Goal: Task Accomplishment & Management: Use online tool/utility

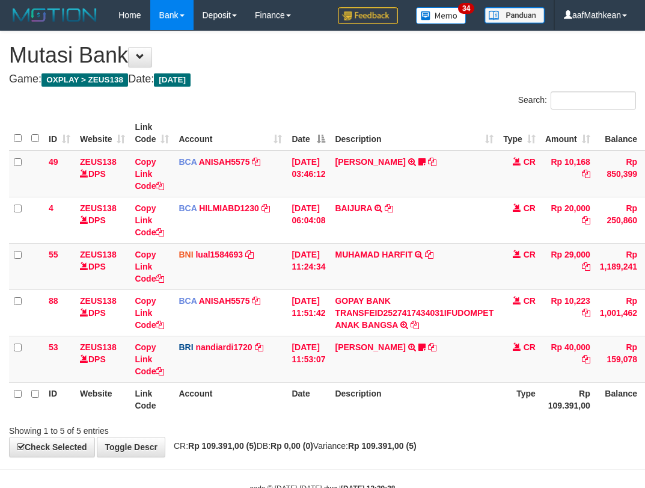
scroll to position [36, 90]
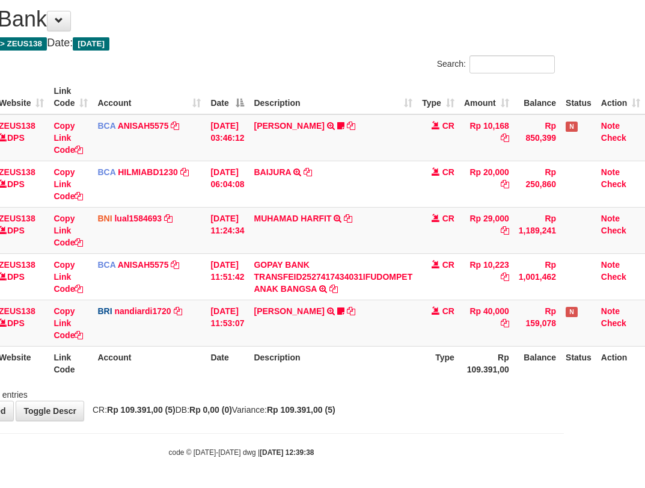
click at [394, 354] on th "Description" at bounding box center [333, 363] width 168 height 34
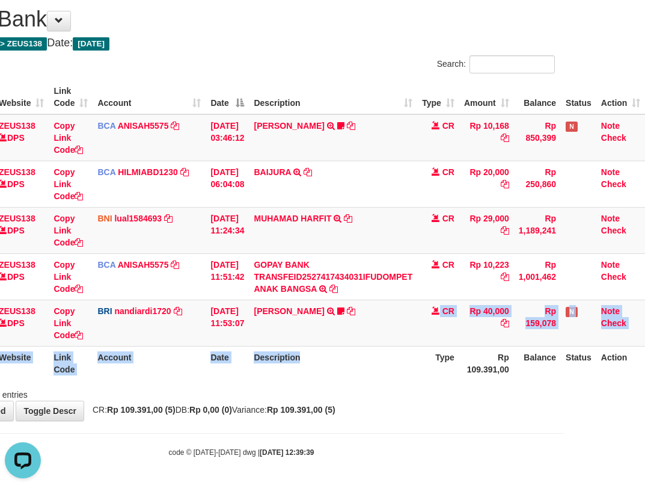
drag, startPoint x: 375, startPoint y: 355, endPoint x: 423, endPoint y: 373, distance: 51.9
click at [394, 376] on table "ID Website Link Code Account Date Description Type Amount Balance Status Action…" at bounding box center [286, 230] width 717 height 300
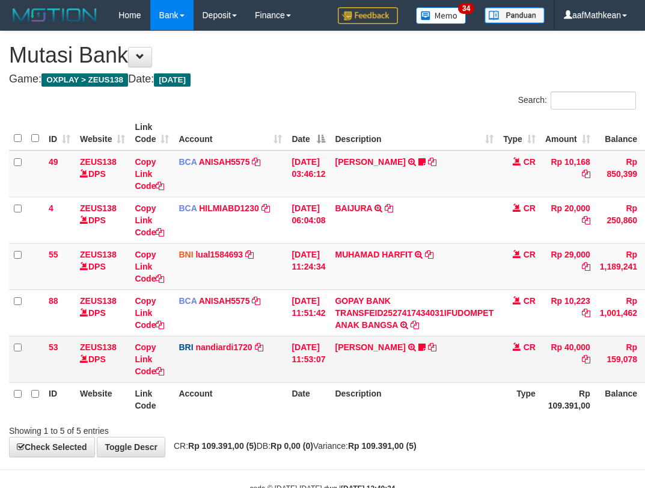
click at [428, 363] on td "BASILIUS CHARL TRANSFER NBMB BASILIUS CHARL TO NANDI ARDIANSYAH Basilius08" at bounding box center [414, 358] width 168 height 46
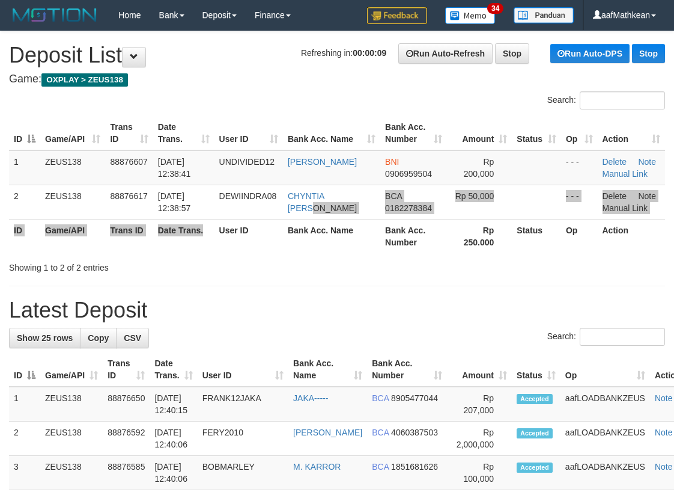
click at [281, 217] on table "ID Game/API Trans ID Date Trans. User ID Bank Acc. Name Bank Acc. Number Amount…" at bounding box center [337, 184] width 656 height 137
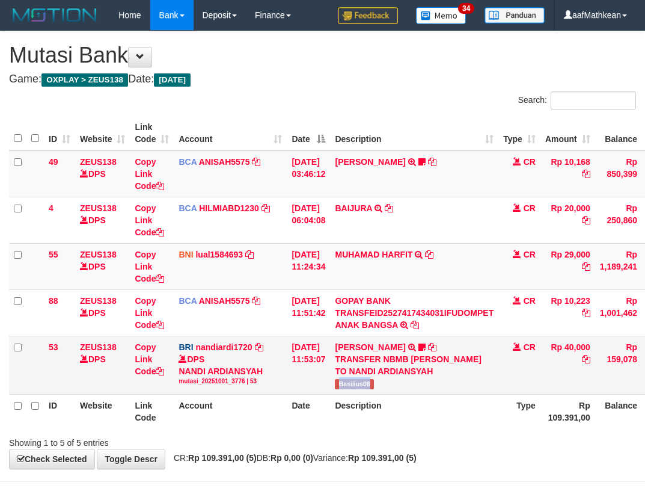
drag, startPoint x: 349, startPoint y: 382, endPoint x: 598, endPoint y: 309, distance: 258.7
click at [389, 385] on td "BASILIUS CHARL TRANSFER NBMB BASILIUS CHARL TO NANDI ARDIANSYAH Basilius08" at bounding box center [414, 364] width 168 height 58
click at [301, 337] on tbody "49 ZEUS138 DPS Copy Link Code BCA ANISAH5575 DPS ANISAH mutasi_20251001_3827 | …" at bounding box center [367, 272] width 717 height 244
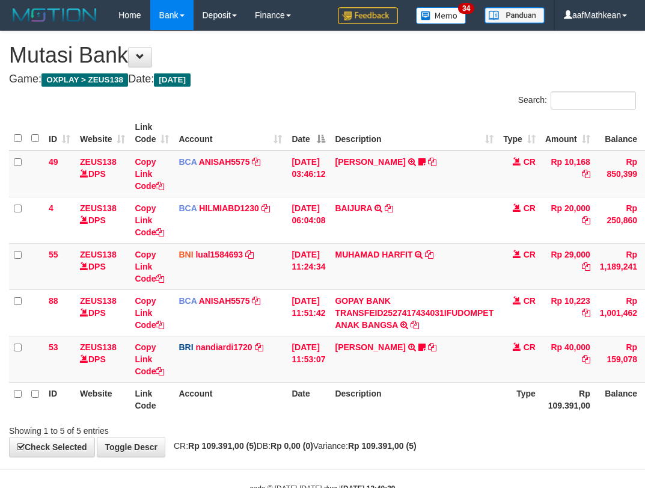
click at [412, 388] on th "Description" at bounding box center [414, 399] width 168 height 34
drag, startPoint x: 394, startPoint y: 382, endPoint x: 382, endPoint y: 379, distance: 12.0
click at [395, 385] on th "Description" at bounding box center [414, 399] width 168 height 34
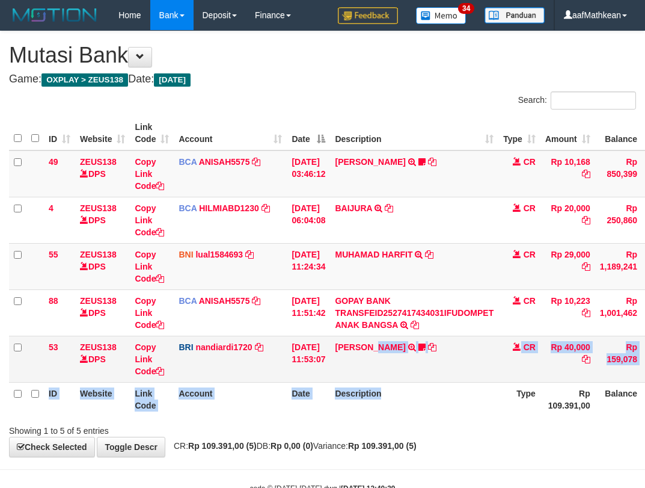
click at [392, 384] on table "ID Website Link Code Account Date Description Type Amount Balance Status Action…" at bounding box center [367, 266] width 717 height 300
click at [405, 382] on table "ID Website Link Code Account Date Description Type Amount Balance Status Action…" at bounding box center [367, 266] width 717 height 300
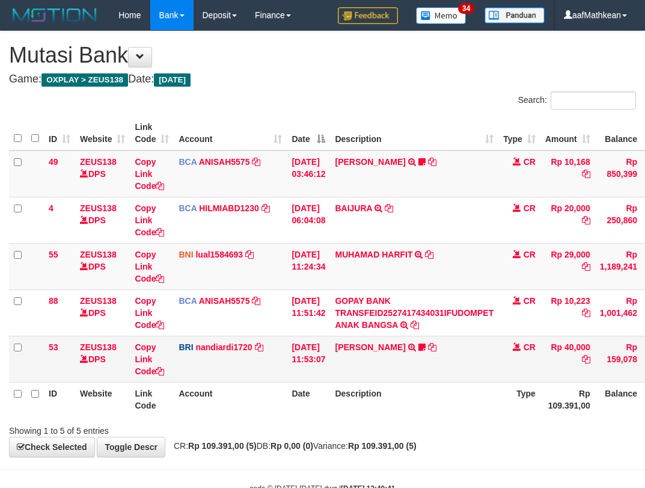
click at [446, 368] on td "BASILIUS CHARL TRANSFER NBMB BASILIUS CHARL TO NANDI ARDIANSYAH Basilius08" at bounding box center [414, 358] width 168 height 46
click at [363, 444] on div "**********" at bounding box center [322, 243] width 645 height 425
click at [644, 472] on html "Toggle navigation Home Bank Account List Load By Website Group [OXPLAY] ZEUS138…" at bounding box center [322, 262] width 645 height 524
click at [379, 429] on div "Showing 1 to 5 of 5 entries" at bounding box center [322, 428] width 645 height 17
drag, startPoint x: 390, startPoint y: 425, endPoint x: 400, endPoint y: 418, distance: 12.0
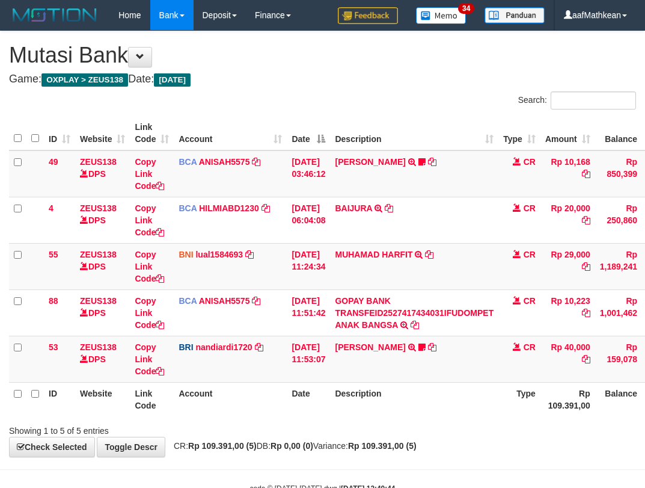
click at [391, 425] on div "Showing 1 to 5 of 5 entries" at bounding box center [322, 428] width 645 height 17
click at [411, 405] on th "Description" at bounding box center [414, 399] width 168 height 34
click at [388, 405] on th "Description" at bounding box center [414, 399] width 168 height 34
click at [290, 415] on tr "ID Website Link Code Account Date Description Type Rp 109.391,00 Balance Status…" at bounding box center [367, 399] width 717 height 34
click at [361, 422] on div "Showing 1 to 5 of 5 entries" at bounding box center [322, 428] width 645 height 17
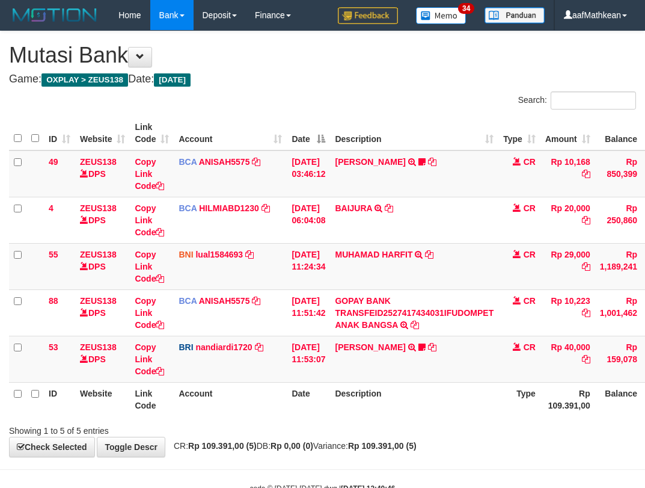
click at [319, 426] on div "Showing 1 to 5 of 5 entries" at bounding box center [322, 428] width 645 height 17
click at [320, 428] on div "Showing 1 to 5 of 5 entries" at bounding box center [322, 428] width 645 height 17
drag, startPoint x: 323, startPoint y: 432, endPoint x: 651, endPoint y: 454, distance: 328.4
click at [344, 433] on div "Showing 1 to 5 of 5 entries" at bounding box center [322, 428] width 645 height 17
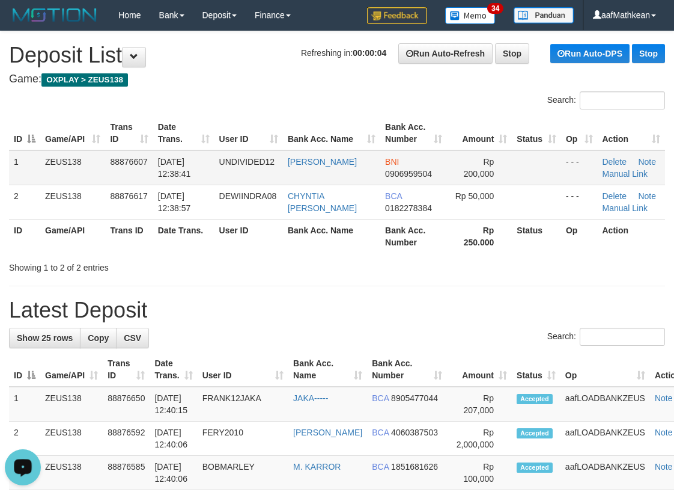
click at [112, 136] on th "Trans ID" at bounding box center [128, 133] width 47 height 34
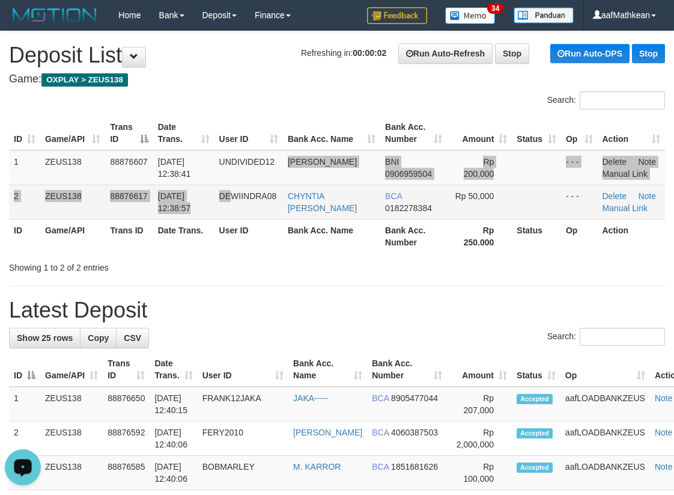
drag, startPoint x: 277, startPoint y: 179, endPoint x: 190, endPoint y: 201, distance: 90.1
click at [242, 192] on td "DEWIINDRA08" at bounding box center [249, 202] width 69 height 34
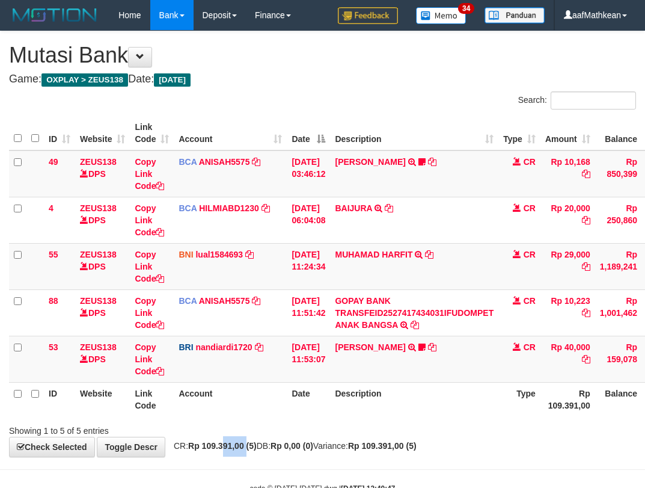
click at [350, 444] on span "CR: Rp 109.391,00 (5) DB: Rp 0,00 (0) Variance: Rp 109.391,00 (5)" at bounding box center [292, 446] width 249 height 10
click at [373, 425] on div "Showing 1 to 5 of 5 entries" at bounding box center [322, 428] width 645 height 17
click at [375, 426] on div "Showing 1 to 5 of 5 entries" at bounding box center [322, 428] width 645 height 17
click at [201, 429] on div "Showing 1 to 5 of 5 entries" at bounding box center [134, 428] width 251 height 17
drag, startPoint x: 193, startPoint y: 440, endPoint x: 212, endPoint y: 429, distance: 22.1
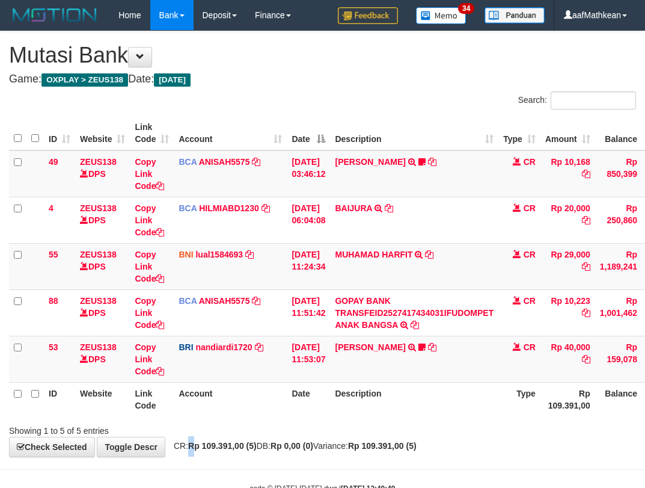
click at [203, 439] on div "**********" at bounding box center [322, 243] width 645 height 425
drag, startPoint x: 252, startPoint y: 428, endPoint x: 313, endPoint y: 414, distance: 62.4
click at [266, 425] on div "Showing 1 to 5 of 5 entries" at bounding box center [134, 428] width 269 height 17
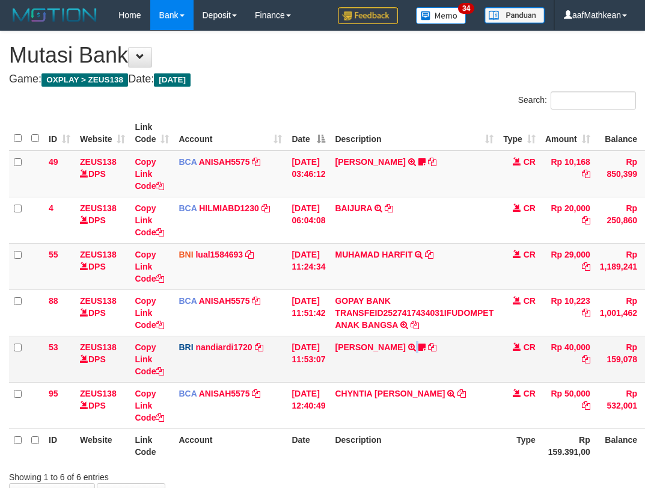
click at [434, 373] on td "BASILIUS CHARL TRANSFER NBMB BASILIUS CHARL TO NANDI ARDIANSYAH Basilius08" at bounding box center [414, 358] width 168 height 46
click at [210, 347] on link "nandiardi1720" at bounding box center [223, 347] width 57 height 10
click at [195, 342] on link "nandiardi1720" at bounding box center [223, 347] width 57 height 10
click at [212, 350] on link "nandiardi1720" at bounding box center [223, 347] width 57 height 10
click at [195, 342] on link "nandiardi1720" at bounding box center [223, 347] width 57 height 10
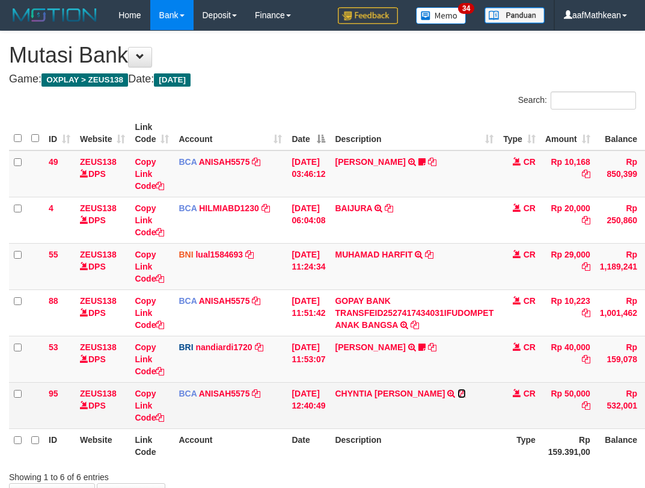
click at [457, 393] on icon at bounding box center [461, 393] width 8 height 8
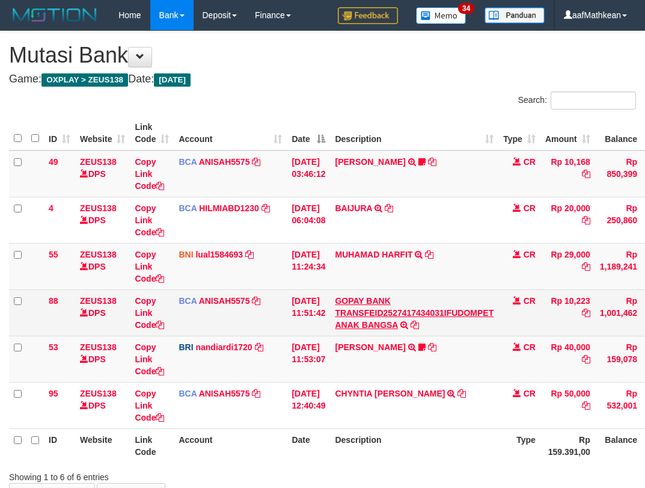
drag, startPoint x: 338, startPoint y: 298, endPoint x: 350, endPoint y: 321, distance: 25.5
click at [343, 316] on td "GOPAY BANK TRANSFEID2527417434031IFUDOMPET ANAK BANGSA TRSF E-BANKING CR 0110/F…" at bounding box center [414, 312] width 168 height 46
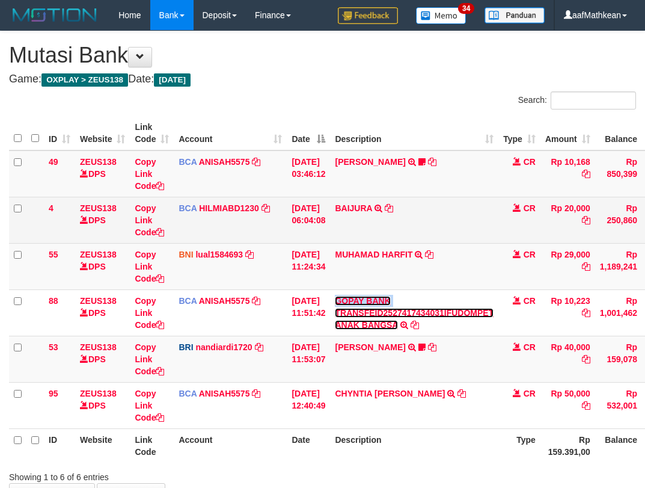
click at [335, 296] on link "GOPAY BANK TRANSFEID2527417434031IFUDOMPET ANAK BANGSA" at bounding box center [414, 313] width 159 height 34
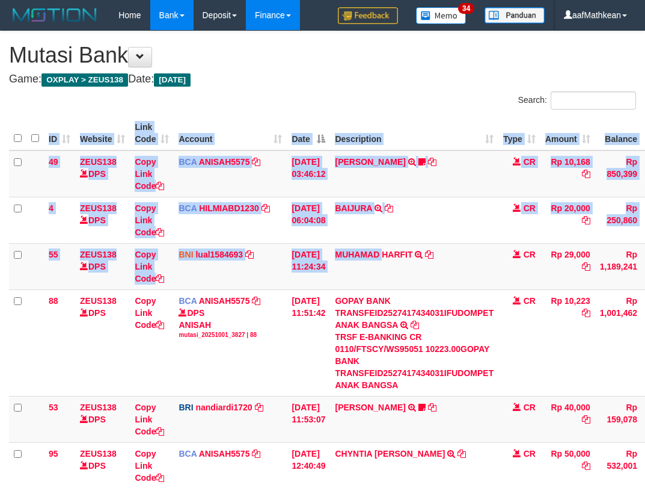
drag, startPoint x: 384, startPoint y: 215, endPoint x: 305, endPoint y: 6, distance: 223.7
click at [353, 97] on div "Search: ID Website Link Code Account Date Description Type Amount Balance Statu…" at bounding box center [322, 316] width 627 height 451
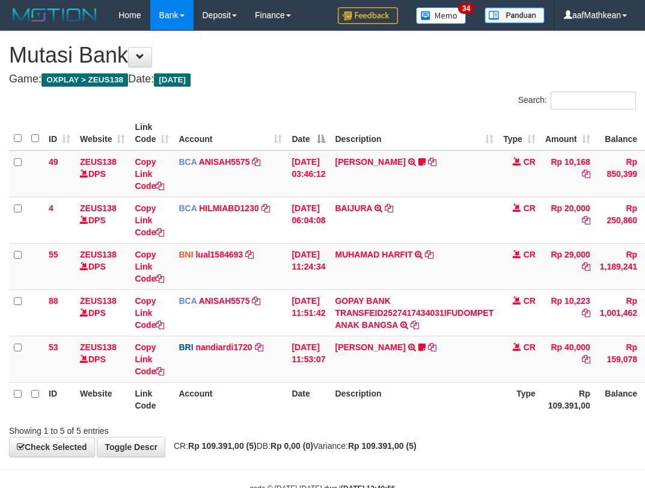
drag, startPoint x: 260, startPoint y: 135, endPoint x: 344, endPoint y: 423, distance: 300.0
click at [287, 361] on body "Toggle navigation Home Bank Account List Load By Website Group [OXPLAY] ZEUS138…" at bounding box center [322, 262] width 645 height 524
click at [346, 424] on div "Showing 1 to 5 of 5 entries" at bounding box center [322, 428] width 645 height 17
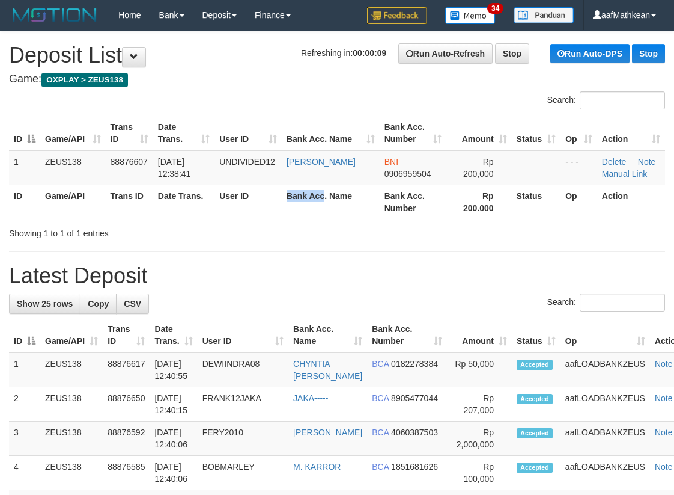
click at [317, 217] on tr "ID Game/API Trans ID Date Trans. User ID Bank Acc. Name Bank Acc. Number Rp 200…" at bounding box center [337, 202] width 656 height 34
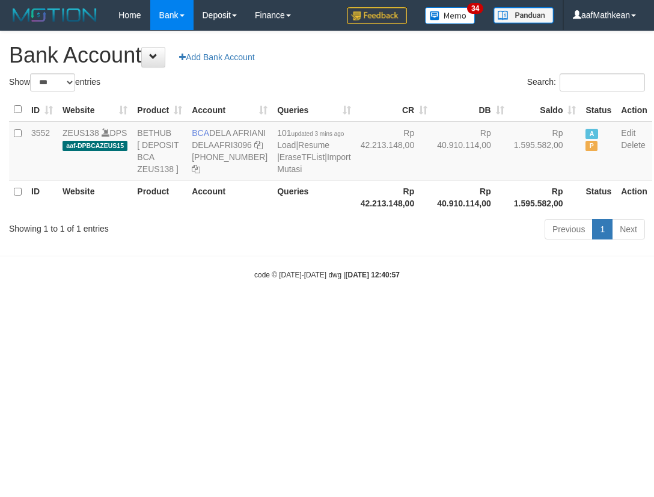
select select "***"
click at [342, 310] on body "Toggle navigation Home Bank Account List Load By Website Group [OXPLAY] ZEUS138…" at bounding box center [327, 155] width 654 height 310
click at [348, 310] on html "Toggle navigation Home Bank Account List Load By Website Group [OXPLAY] ZEUS138…" at bounding box center [327, 155] width 654 height 310
drag, startPoint x: 357, startPoint y: 367, endPoint x: 365, endPoint y: 357, distance: 13.2
click at [358, 310] on html "Toggle navigation Home Bank Account List Load By Website Group [OXPLAY] ZEUS138…" at bounding box center [327, 155] width 654 height 310
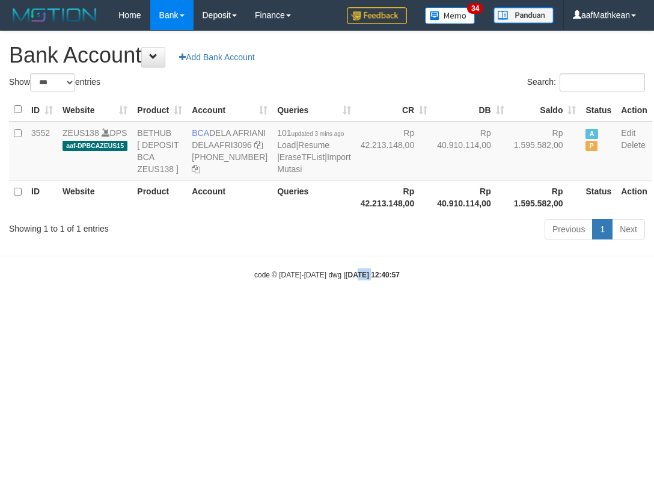
click at [441, 310] on html "Toggle navigation Home Bank Account List Load By Website Group [OXPLAY] ZEUS138…" at bounding box center [327, 155] width 654 height 310
select select "***"
drag, startPoint x: 0, startPoint y: 0, endPoint x: 435, endPoint y: 348, distance: 557.3
click at [439, 310] on html "Toggle navigation Home Bank Account List Load By Website Group [OXPLAY] ZEUS138…" at bounding box center [327, 155] width 654 height 310
click at [448, 310] on html "Toggle navigation Home Bank Account List Load By Website Group [OXPLAY] ZEUS138…" at bounding box center [327, 155] width 654 height 310
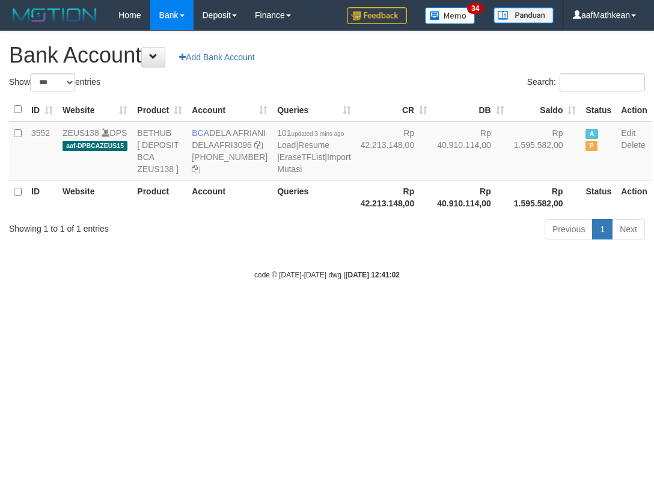
select select "***"
click at [350, 304] on body "Toggle navigation Home Bank Account List Load By Website Group [OXPLAY] ZEUS138…" at bounding box center [327, 155] width 654 height 310
select select "***"
drag, startPoint x: 243, startPoint y: 388, endPoint x: 650, endPoint y: 369, distance: 408.0
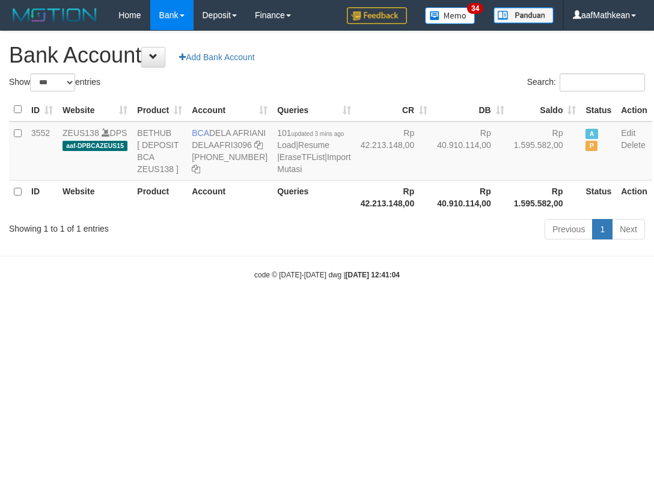
click at [247, 310] on html "Toggle navigation Home Bank Account List Load By Website Group [OXPLAY] ZEUS138…" at bounding box center [327, 155] width 654 height 310
click at [524, 310] on html "Toggle navigation Home Bank Account List Load By Website Group [OXPLAY] ZEUS138…" at bounding box center [327, 155] width 654 height 310
drag, startPoint x: 316, startPoint y: 409, endPoint x: 587, endPoint y: 408, distance: 271.1
click at [540, 310] on html "Toggle navigation Home Bank Account List Load By Website Group [OXPLAY] ZEUS138…" at bounding box center [327, 155] width 654 height 310
select select "***"
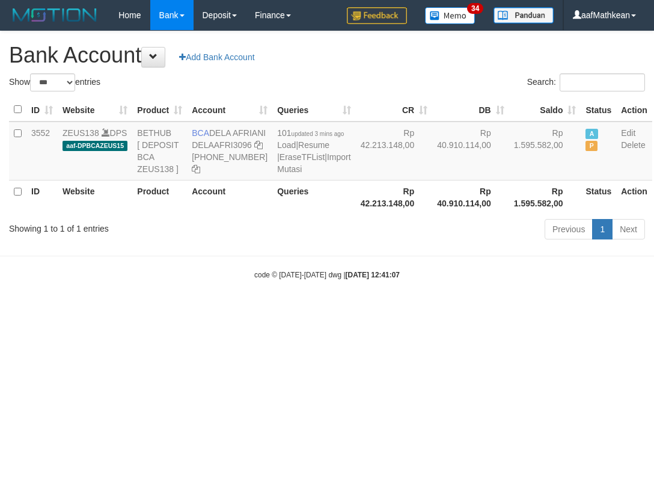
click at [283, 310] on html "Toggle navigation Home Bank Account List Load By Website Group [OXPLAY] ZEUS138…" at bounding box center [327, 155] width 654 height 310
drag, startPoint x: 227, startPoint y: 382, endPoint x: 322, endPoint y: 389, distance: 95.2
click at [316, 310] on html "Toggle navigation Home Bank Account List Load By Website Group [OXPLAY] ZEUS138…" at bounding box center [327, 155] width 654 height 310
drag, startPoint x: 360, startPoint y: 389, endPoint x: 648, endPoint y: 408, distance: 288.6
click at [406, 310] on html "Toggle navigation Home Bank Account List Load By Website Group [OXPLAY] ZEUS138…" at bounding box center [327, 155] width 654 height 310
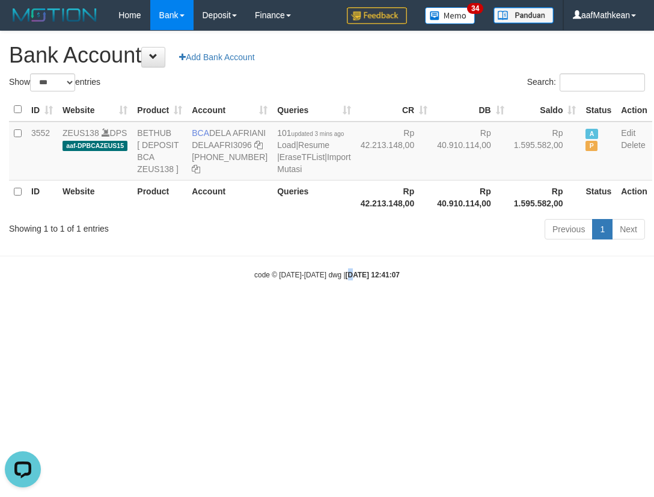
click at [368, 310] on html "Toggle navigation Home Bank Account List Load By Website Group [OXPLAY] ZEUS138…" at bounding box center [327, 155] width 654 height 310
drag, startPoint x: 368, startPoint y: 352, endPoint x: 650, endPoint y: 328, distance: 283.5
click at [447, 310] on html "Toggle navigation Home Bank Account List Load By Website Group [OXPLAY] ZEUS138…" at bounding box center [327, 155] width 654 height 310
select select "***"
click at [347, 310] on body "Toggle navigation Home Bank Account List Load By Website Group [OXPLAY] ZEUS138…" at bounding box center [327, 155] width 654 height 310
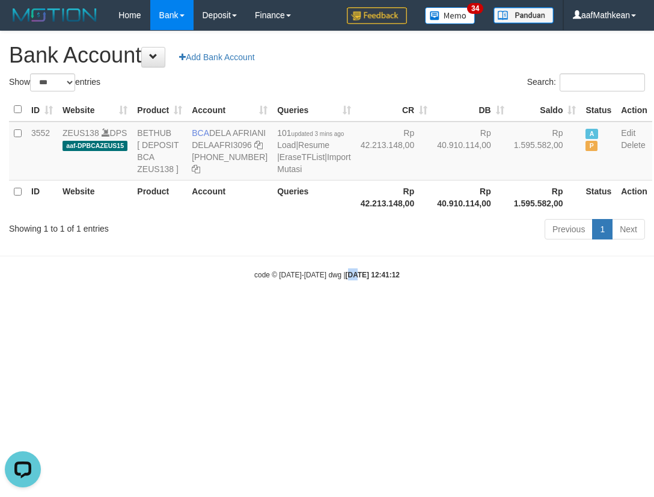
click at [296, 310] on html "Toggle navigation Home Bank Account List Load By Website Group [OXPLAY] ZEUS138…" at bounding box center [327, 155] width 654 height 310
drag, startPoint x: 310, startPoint y: 375, endPoint x: 194, endPoint y: 192, distance: 216.5
click at [299, 310] on html "Toggle navigation Home Bank Account List Load By Website Group [OXPLAY] ZEUS138…" at bounding box center [327, 155] width 654 height 310
select select "***"
drag, startPoint x: 27, startPoint y: 129, endPoint x: 368, endPoint y: 207, distance: 350.1
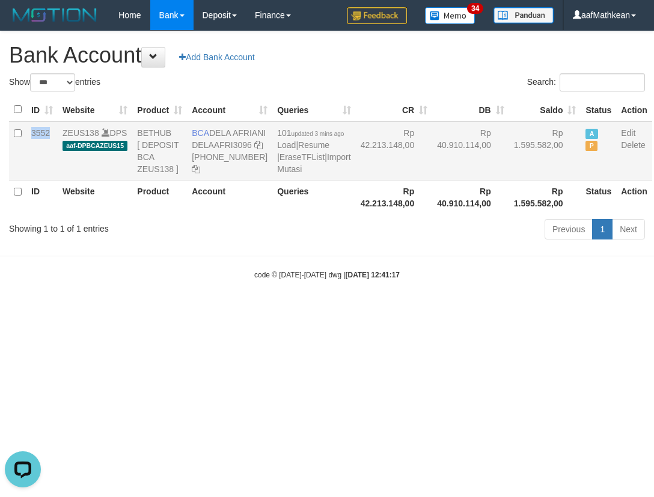
click at [52, 135] on td "3552" at bounding box center [41, 150] width 31 height 59
copy td "3552"
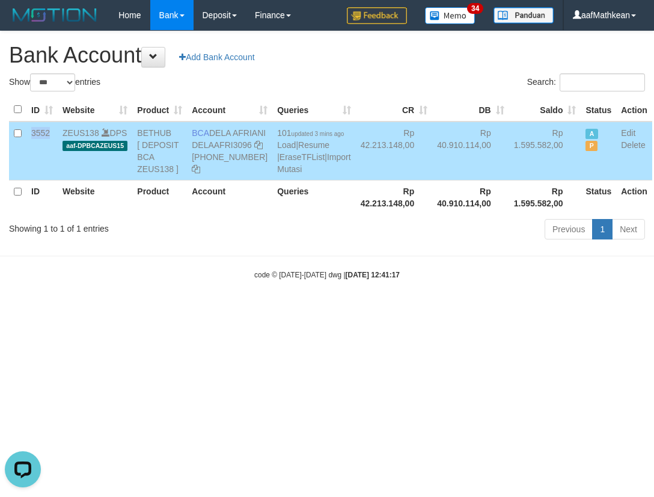
drag, startPoint x: 469, startPoint y: 146, endPoint x: 653, endPoint y: 174, distance: 186.1
click at [509, 147] on td "Rp 1.595.582,00" at bounding box center [545, 150] width 72 height 59
copy td "1.595.582"
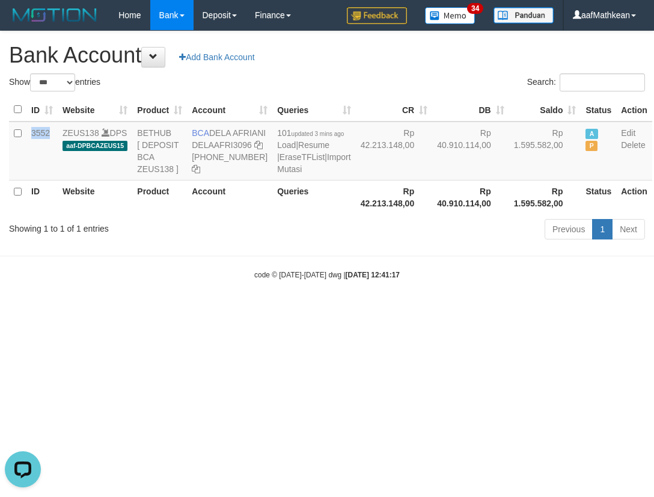
click at [274, 310] on html "Toggle navigation Home Bank Account List Load By Website Group [OXPLAY] ZEUS138…" at bounding box center [327, 155] width 654 height 310
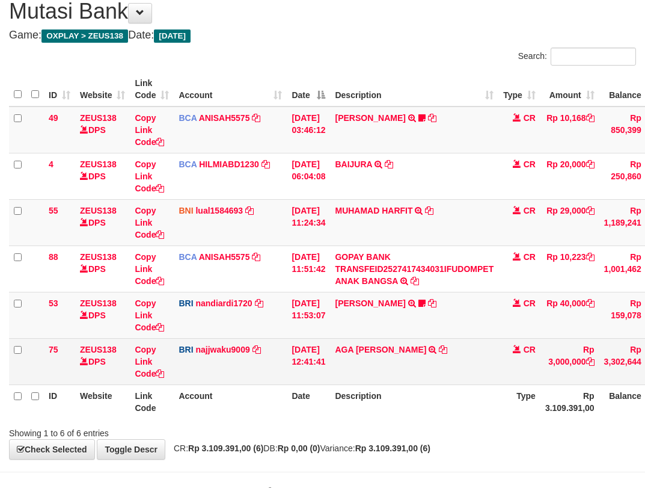
scroll to position [82, 0]
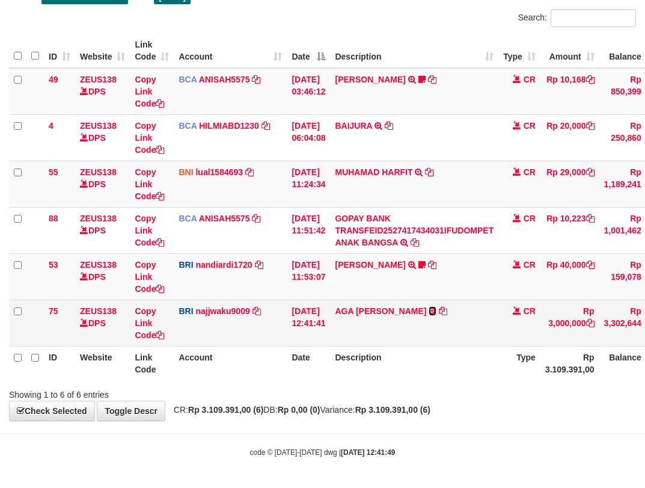
click at [430, 314] on icon at bounding box center [433, 311] width 8 height 8
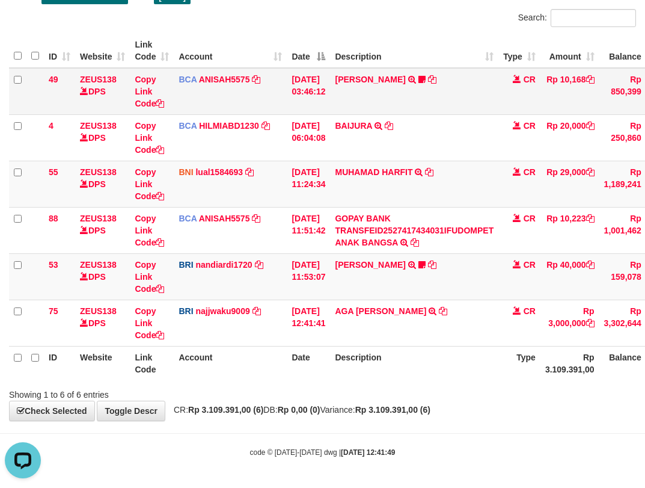
scroll to position [0, 0]
drag, startPoint x: 438, startPoint y: 313, endPoint x: 653, endPoint y: 236, distance: 228.5
click at [439, 313] on icon at bounding box center [443, 311] width 8 height 8
click at [293, 440] on body "Toggle navigation Home Bank Account List Load By Website Group [OXPLAY] ZEUS138…" at bounding box center [322, 203] width 645 height 570
drag, startPoint x: 297, startPoint y: 441, endPoint x: 304, endPoint y: 427, distance: 15.3
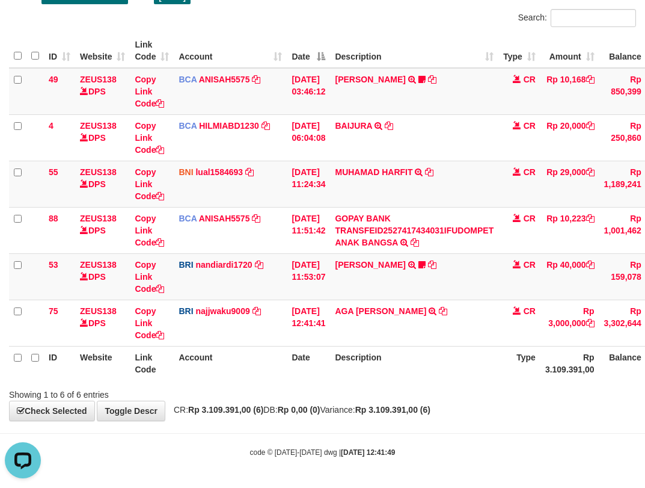
click at [298, 439] on body "Toggle navigation Home Bank Account List Load By Website Group [OXPLAY] ZEUS138…" at bounding box center [322, 203] width 645 height 570
drag, startPoint x: 354, startPoint y: 423, endPoint x: 367, endPoint y: 410, distance: 18.3
click at [366, 415] on body "Toggle navigation Home Bank Account List Load By Website Group [OXPLAY] ZEUS138…" at bounding box center [322, 203] width 645 height 570
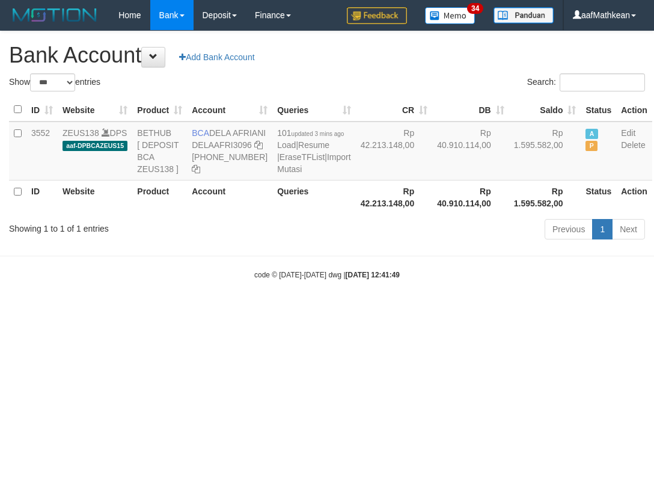
select select "***"
drag, startPoint x: 367, startPoint y: 204, endPoint x: 274, endPoint y: 170, distance: 99.1
click at [357, 214] on table "ID Website Product Account Queries CR DB Saldo Status Action 3552 ZEUS138 DPS a…" at bounding box center [330, 156] width 643 height 116
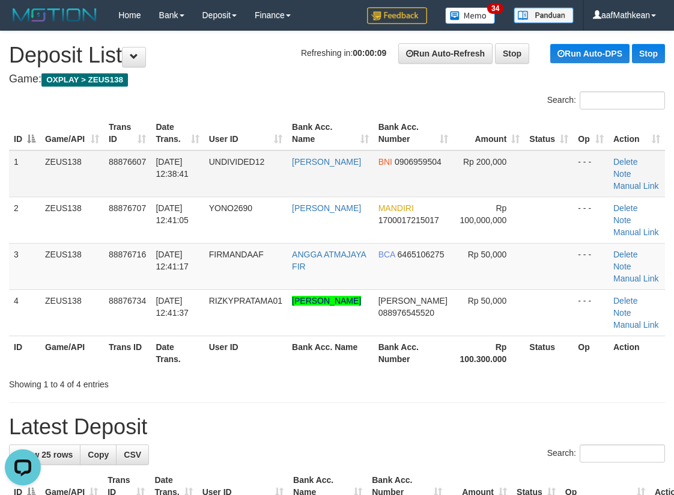
drag, startPoint x: 177, startPoint y: 181, endPoint x: 130, endPoint y: 193, distance: 49.0
click at [233, 180] on tr "1 ZEUS138 88876607 01/10/2025 12:38:41 UNDIVIDED12 YULIUS KURNIAWAN BNI 0906959…" at bounding box center [337, 173] width 656 height 47
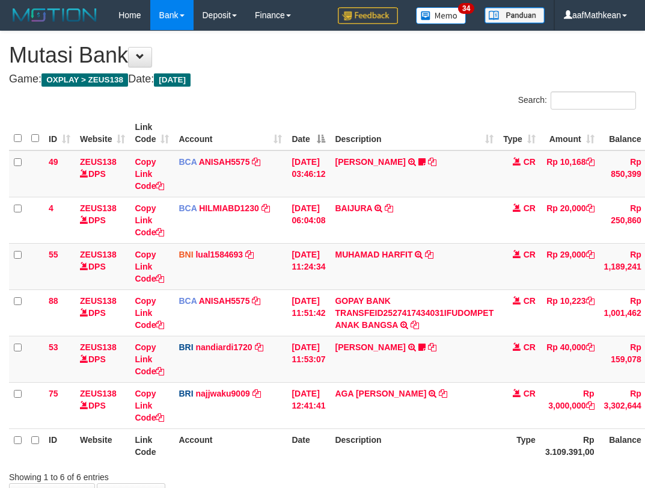
scroll to position [82, 0]
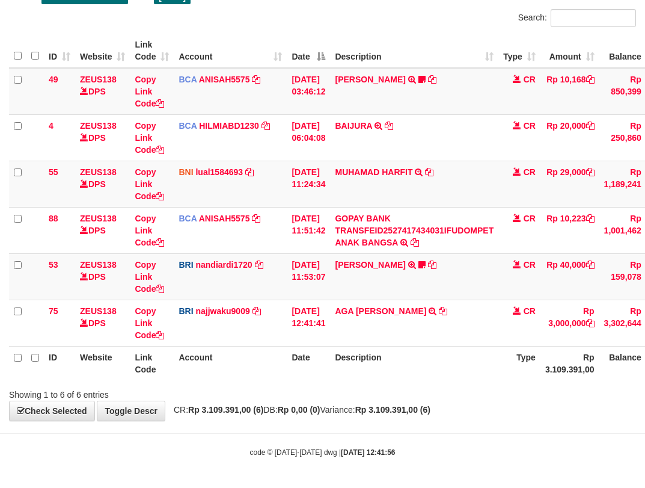
click at [352, 389] on div "Showing 1 to 6 of 6 entries" at bounding box center [322, 392] width 645 height 17
drag, startPoint x: 354, startPoint y: 385, endPoint x: 384, endPoint y: 381, distance: 29.8
click at [364, 385] on div "Showing 1 to 6 of 6 entries" at bounding box center [322, 392] width 645 height 17
drag, startPoint x: 387, startPoint y: 378, endPoint x: 653, endPoint y: 463, distance: 279.6
click at [423, 385] on div "Search: ID Website Link Code Account Date Description Type Amount Balance Statu…" at bounding box center [322, 204] width 627 height 391
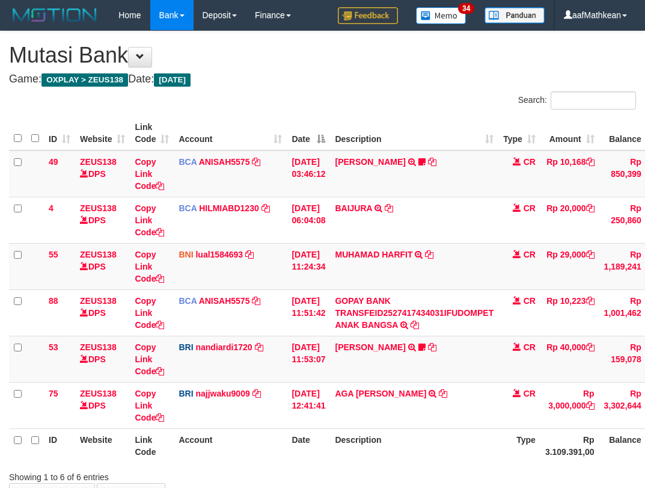
scroll to position [82, 0]
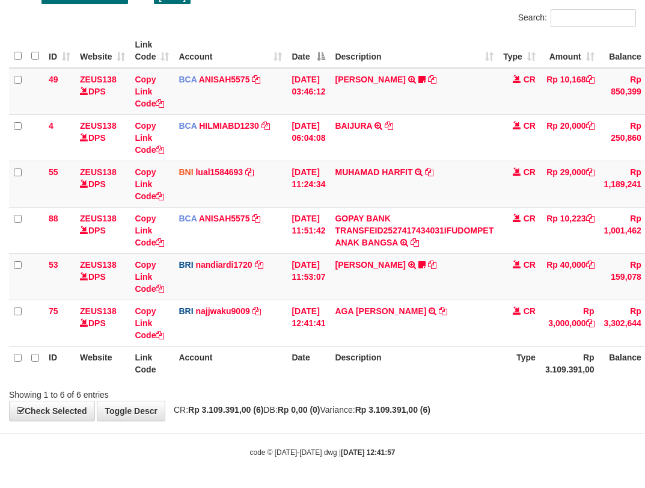
click at [277, 363] on th "Account" at bounding box center [230, 363] width 113 height 34
click at [287, 376] on tr "ID Website Link Code Account Date Description Type Rp 3.109.391,00 Balance Stat…" at bounding box center [369, 363] width 721 height 34
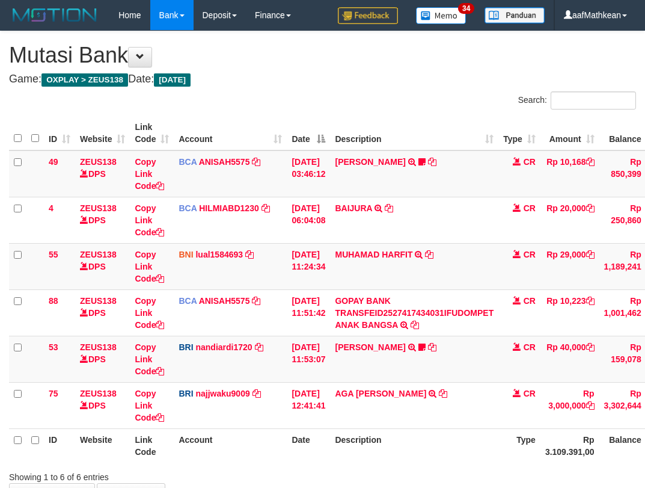
scroll to position [82, 0]
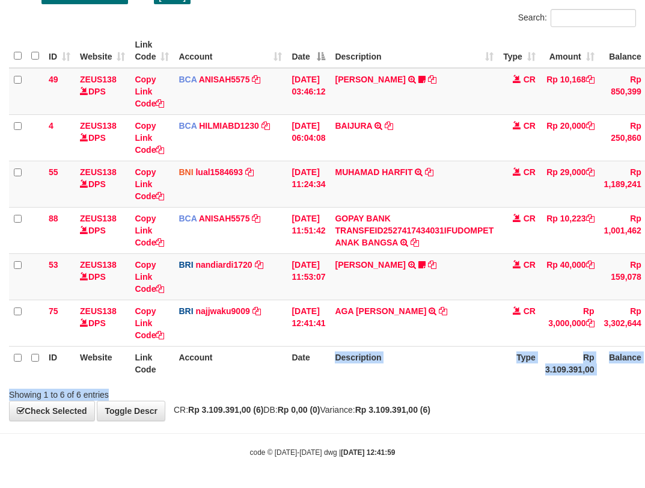
drag, startPoint x: 311, startPoint y: 378, endPoint x: 648, endPoint y: 416, distance: 339.4
click at [358, 385] on div "Search: ID Website Link Code Account Date Description Type Amount Balance Statu…" at bounding box center [322, 204] width 627 height 391
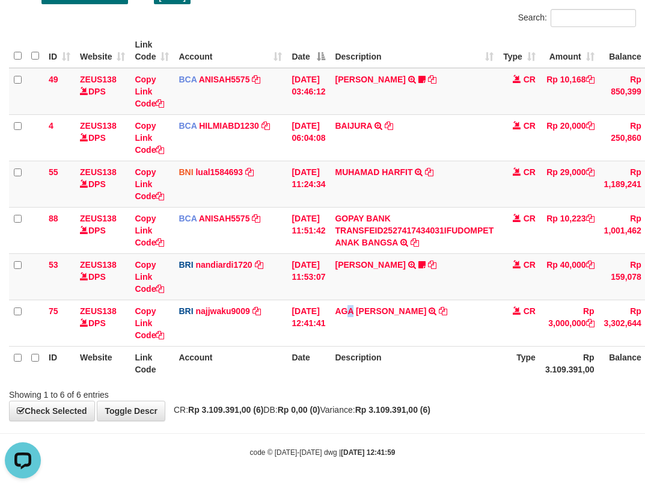
drag, startPoint x: 357, startPoint y: 344, endPoint x: 366, endPoint y: 358, distance: 17.0
click at [361, 349] on table "ID Website Link Code Account Date Description Type Amount Balance Status Action…" at bounding box center [369, 207] width 721 height 346
click at [365, 358] on th "Description" at bounding box center [414, 363] width 168 height 34
drag, startPoint x: 373, startPoint y: 358, endPoint x: 385, endPoint y: 357, distance: 12.1
click at [385, 361] on th "Description" at bounding box center [414, 363] width 168 height 34
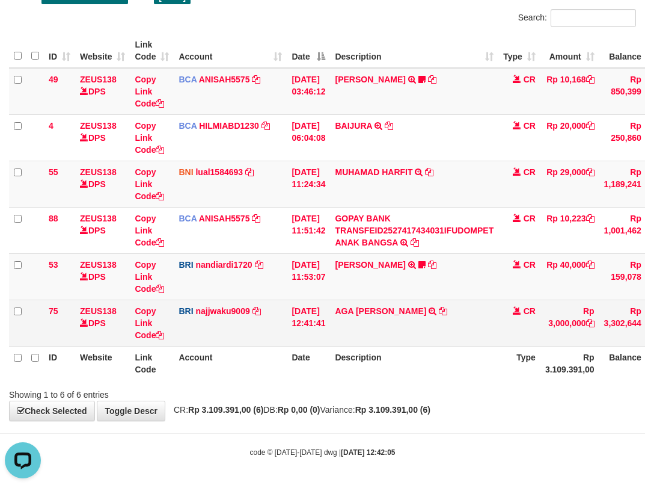
click at [308, 316] on tbody "49 ZEUS138 DPS Copy Link Code BCA ANISAH5575 DPS [PERSON_NAME] mutasi_20251001_…" at bounding box center [369, 207] width 721 height 278
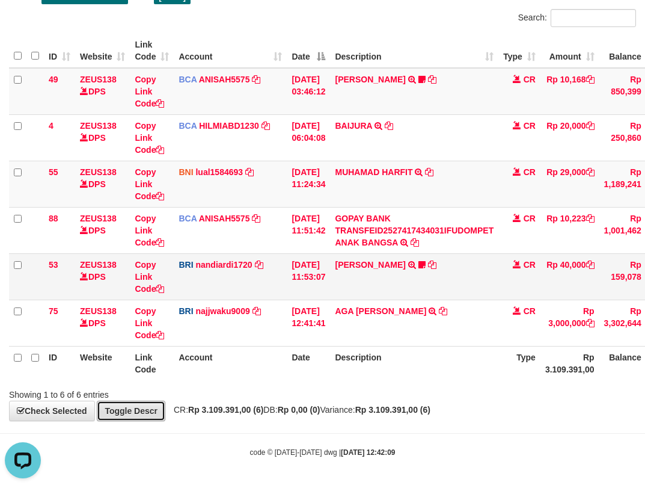
click at [97, 400] on link "Toggle Descr" at bounding box center [131, 410] width 69 height 20
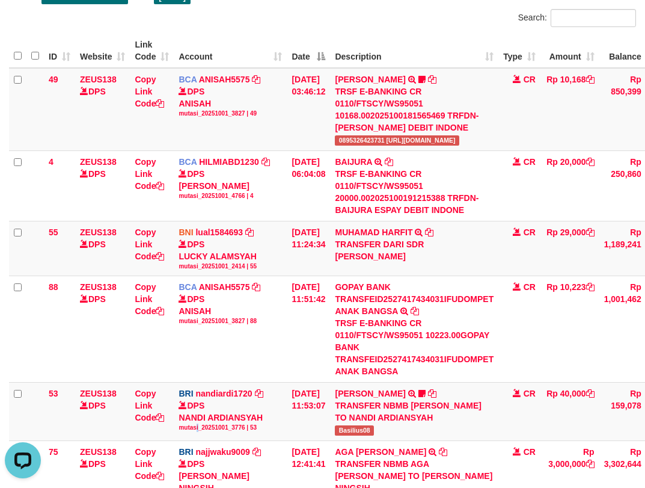
click at [316, 457] on tbody "49 ZEUS138 DPS Copy Link Code BCA ANISAH5575 DPS ANISAH mutasi_20251001_3827 | …" at bounding box center [369, 287] width 721 height 439
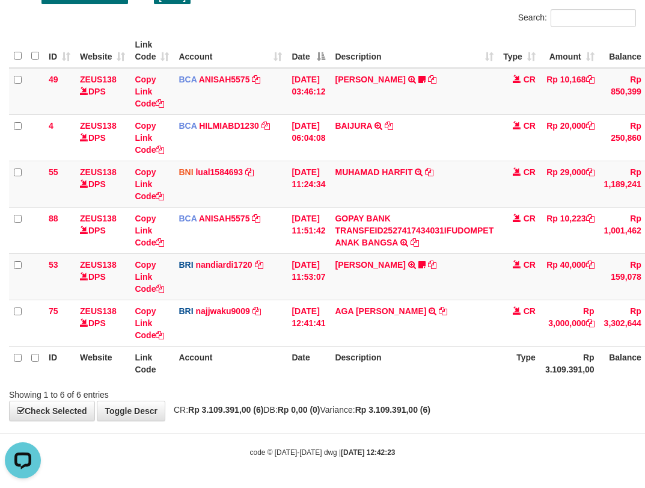
click at [426, 378] on th "Description" at bounding box center [414, 363] width 168 height 34
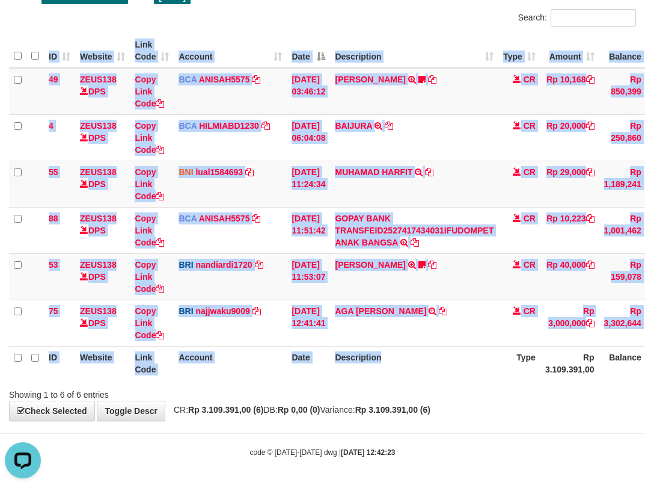
drag, startPoint x: 427, startPoint y: 379, endPoint x: 438, endPoint y: 378, distance: 10.8
click at [430, 381] on div "ID Website Link Code Account Date Description Type Amount Balance Status Action…" at bounding box center [322, 206] width 645 height 353
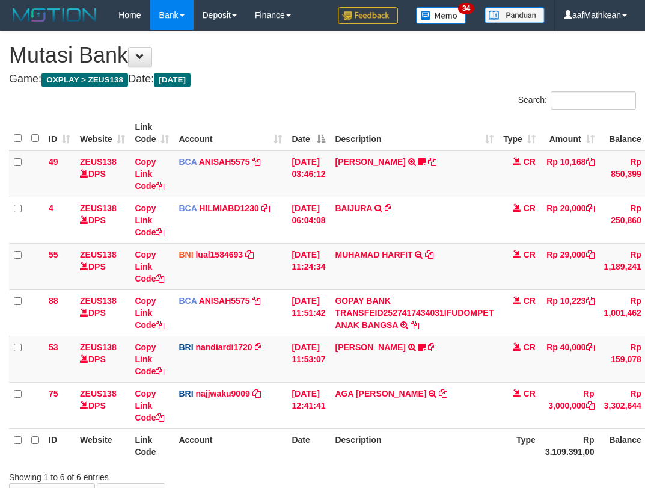
click at [522, 380] on div "ID Website Link Code Account Date Description Type Amount Balance Status Action…" at bounding box center [322, 288] width 645 height 353
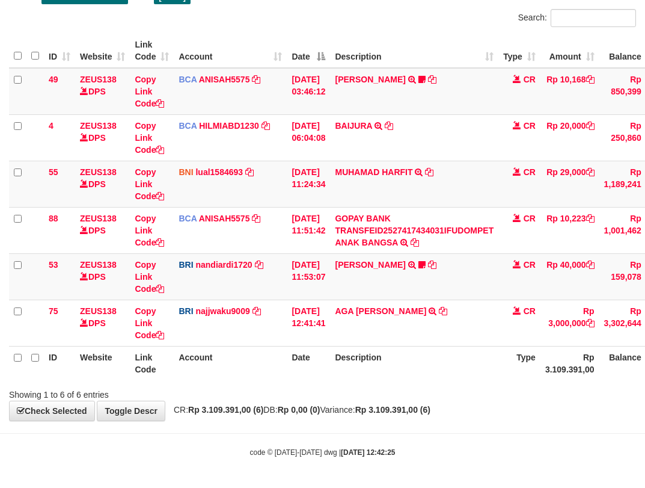
click at [362, 356] on tr "ID Website Link Code Account Date Description Type Rp 3.109.391,00 Balance Stat…" at bounding box center [369, 363] width 721 height 34
click at [273, 381] on div "ID Website Link Code Account Date Description Type Amount Balance Status Action…" at bounding box center [322, 206] width 645 height 353
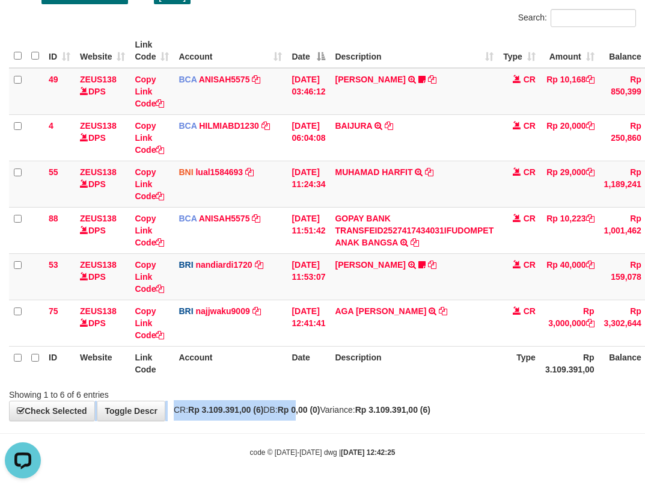
drag, startPoint x: 315, startPoint y: 413, endPoint x: 331, endPoint y: 410, distance: 15.9
click at [325, 417] on div "**********" at bounding box center [322, 184] width 645 height 471
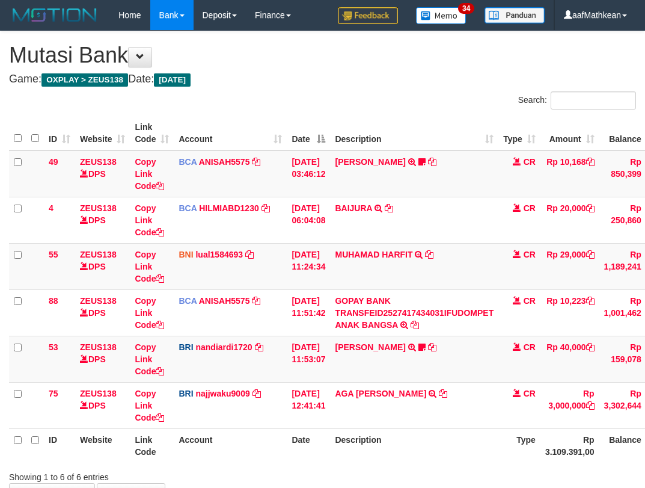
scroll to position [82, 0]
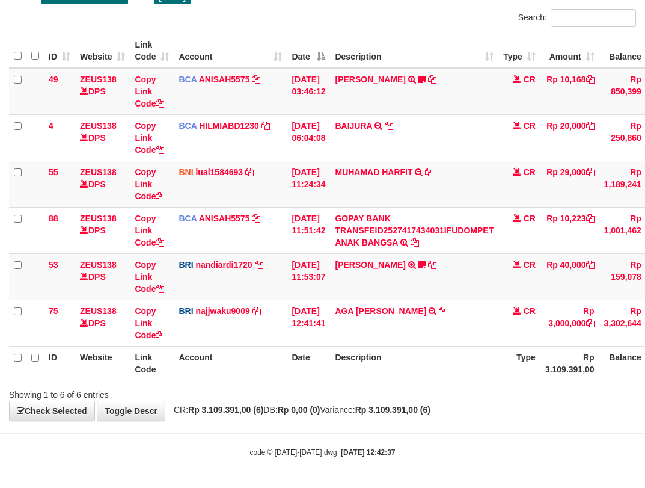
click at [498, 354] on th "Description" at bounding box center [414, 363] width 168 height 34
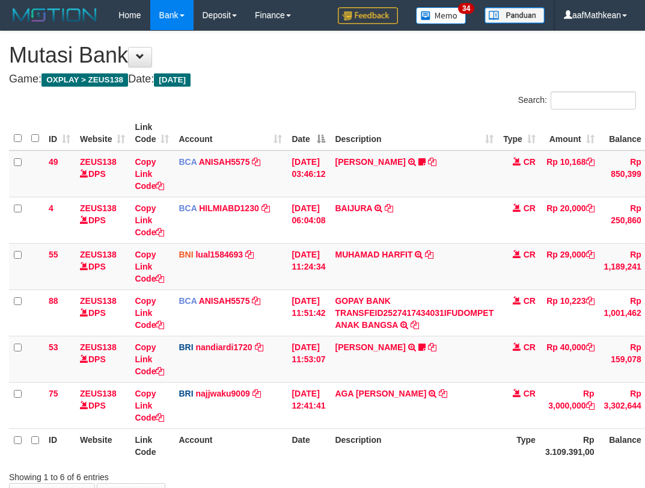
scroll to position [82, 0]
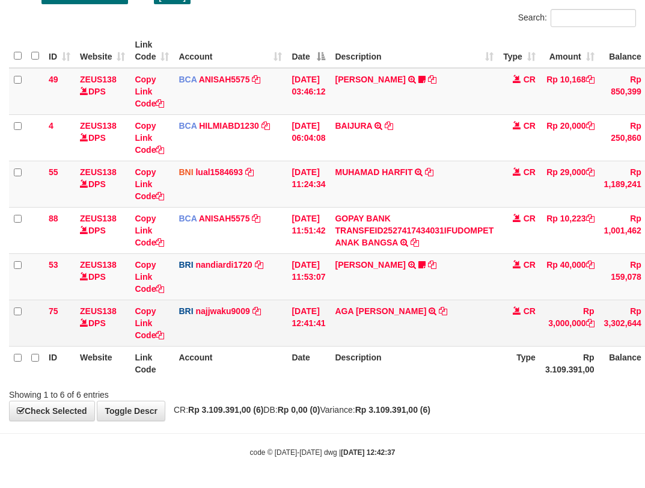
click at [330, 325] on td "[DATE] 12:41:41" at bounding box center [308, 322] width 43 height 46
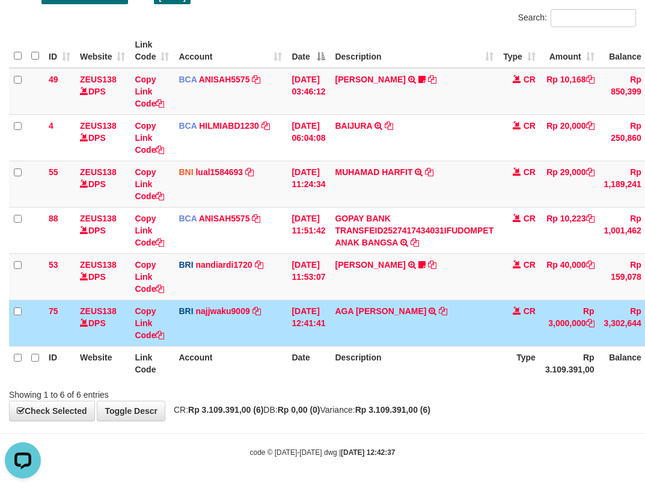
scroll to position [0, 0]
click at [493, 310] on td "AGA [PERSON_NAME] TRANSFER NBMB AGA [PERSON_NAME] TO [PERSON_NAME] NINGSIH" at bounding box center [414, 322] width 168 height 46
click at [427, 358] on table "ID Website Link Code Account Date Description Type Amount Balance Status Action…" at bounding box center [369, 207] width 721 height 346
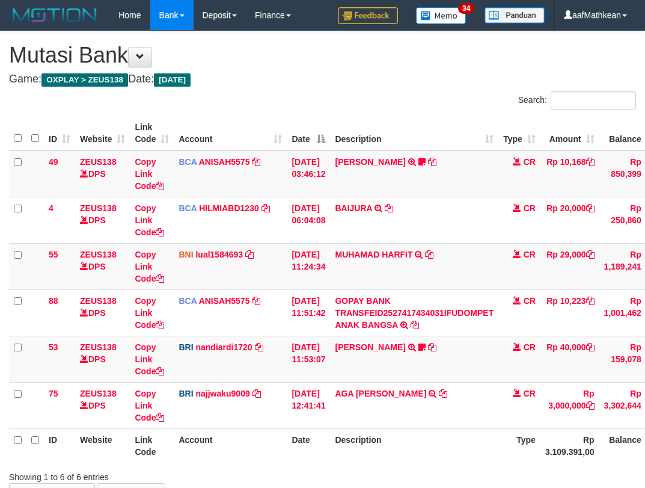
scroll to position [82, 0]
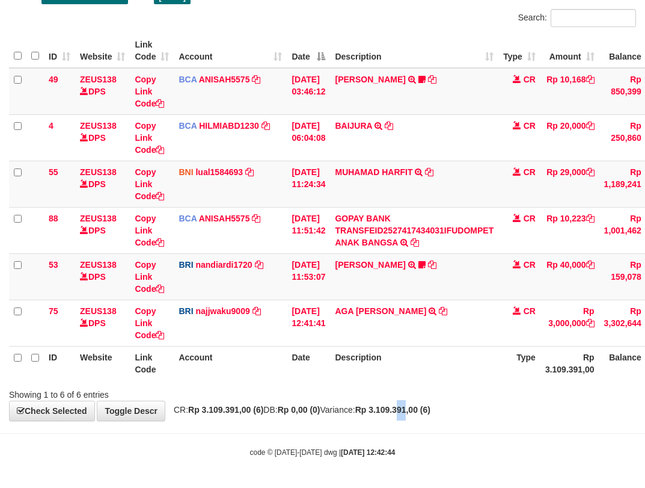
click at [430, 406] on strong "Rp 3.109.391,00 (6)" at bounding box center [392, 410] width 75 height 10
click at [450, 350] on table "ID Website Link Code Account Date Description Type Amount Balance Status Action…" at bounding box center [369, 207] width 721 height 346
drag, startPoint x: 240, startPoint y: 405, endPoint x: 257, endPoint y: 405, distance: 17.4
click at [240, 406] on div "**********" at bounding box center [322, 184] width 645 height 471
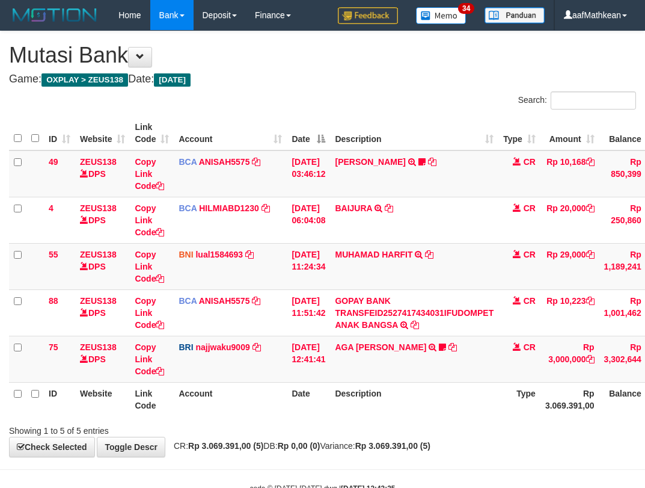
click at [281, 402] on th "Account" at bounding box center [230, 399] width 113 height 34
click at [318, 398] on th "Date" at bounding box center [308, 399] width 43 height 34
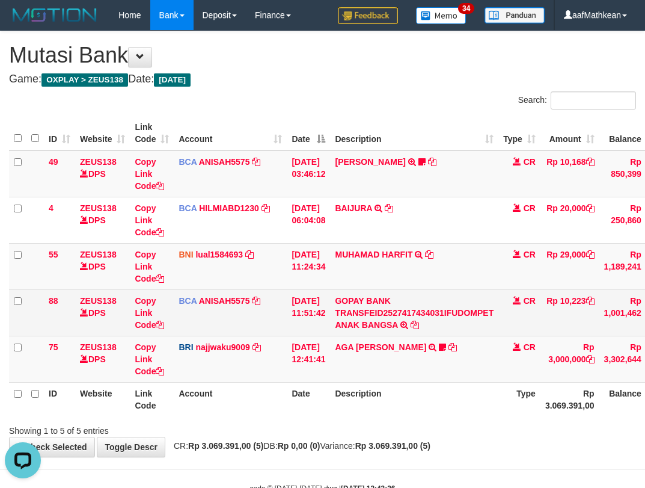
click at [218, 322] on td "BCA ANISAH5575 DPS ANISAH mutasi_20251001_3827 | 88 mutasi_20251001_3827 | 88" at bounding box center [230, 312] width 113 height 46
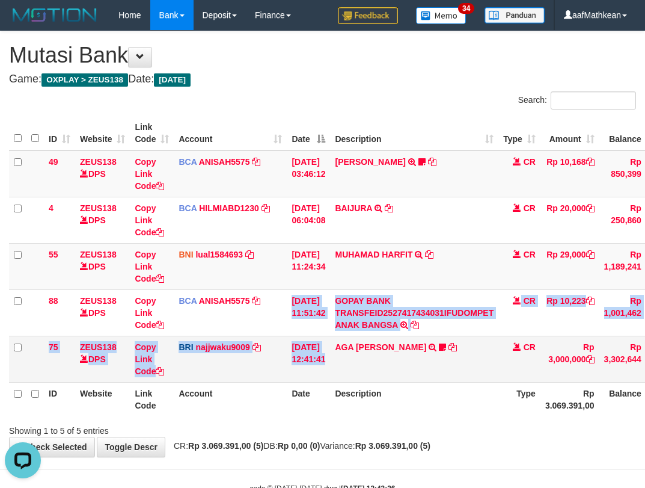
drag, startPoint x: 343, startPoint y: 367, endPoint x: 429, endPoint y: 361, distance: 86.8
click at [379, 367] on tbody "49 ZEUS138 DPS Copy Link Code BCA ANISAH5575 DPS ANISAH mutasi_20251001_3827 | …" at bounding box center [369, 266] width 721 height 232
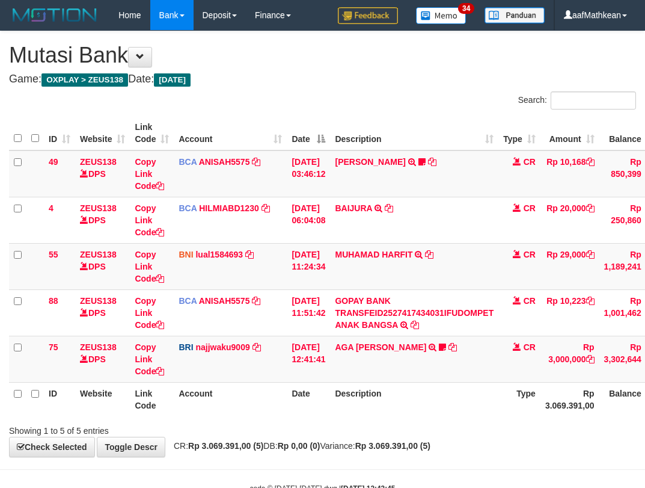
click at [432, 441] on div "**********" at bounding box center [322, 243] width 645 height 425
drag, startPoint x: 239, startPoint y: 340, endPoint x: 241, endPoint y: 361, distance: 21.2
click at [240, 350] on td "BRI najjwaku9009 DPS SITI KURNIA NINGSIH mutasi_20251001_4597 | 75 mutasi_20251…" at bounding box center [230, 358] width 113 height 46
click at [248, 360] on td "BRI najjwaku9009 DPS SITI KURNIA NINGSIH mutasi_20251001_4597 | 75 mutasi_20251…" at bounding box center [230, 358] width 113 height 46
click at [243, 367] on td "BRI najjwaku9009 DPS SITI KURNIA NINGSIH mutasi_20251001_4597 | 75 mutasi_20251…" at bounding box center [230, 358] width 113 height 46
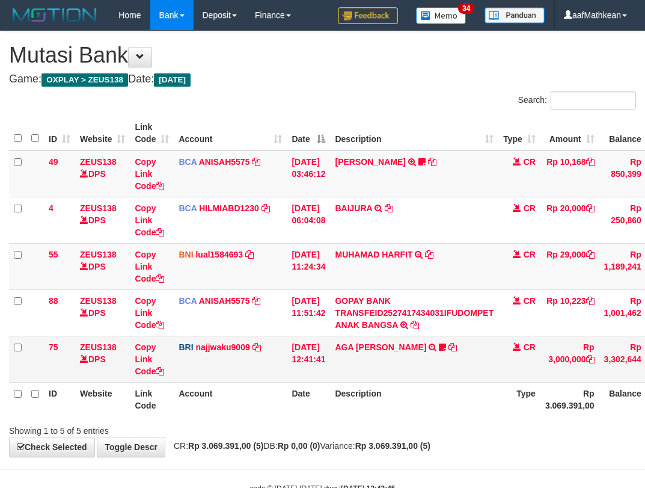
click at [255, 375] on td "BRI najjwaku9009 DPS SITI KURNIA NINGSIH mutasi_20251001_4597 | 75 mutasi_20251…" at bounding box center [230, 358] width 113 height 46
click at [416, 420] on div "Showing 1 to 5 of 5 entries" at bounding box center [322, 428] width 645 height 17
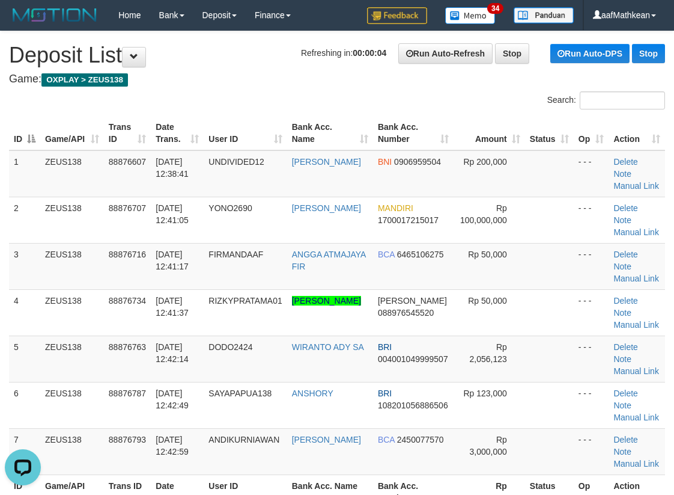
click at [239, 127] on table "ID Game/API Trans ID Date Trans. User ID Bank Acc. Name Bank Acc. Number Amount…" at bounding box center [337, 312] width 656 height 393
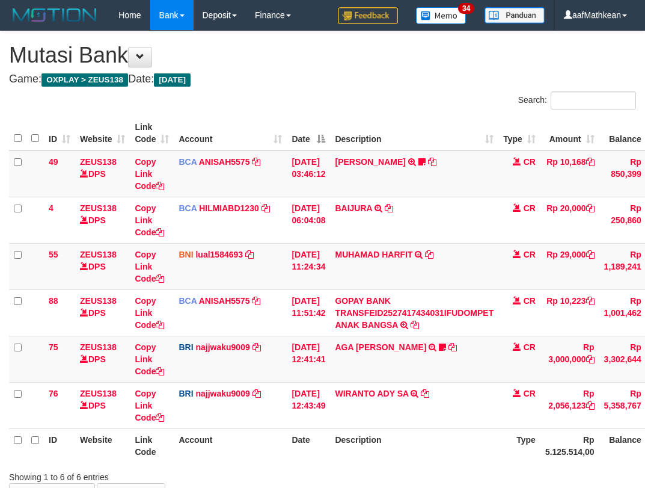
click at [532, 398] on table "ID Website Link Code Account Date Description Type Amount Balance Status Action…" at bounding box center [369, 289] width 721 height 346
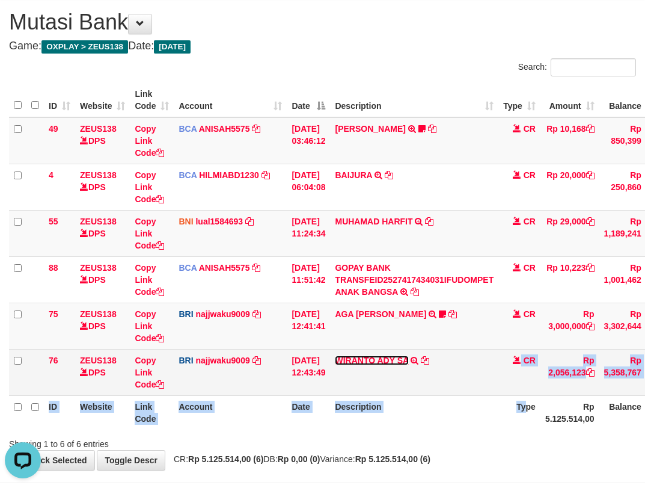
click at [335, 355] on link "WIRANTO ADY SA" at bounding box center [371, 360] width 73 height 10
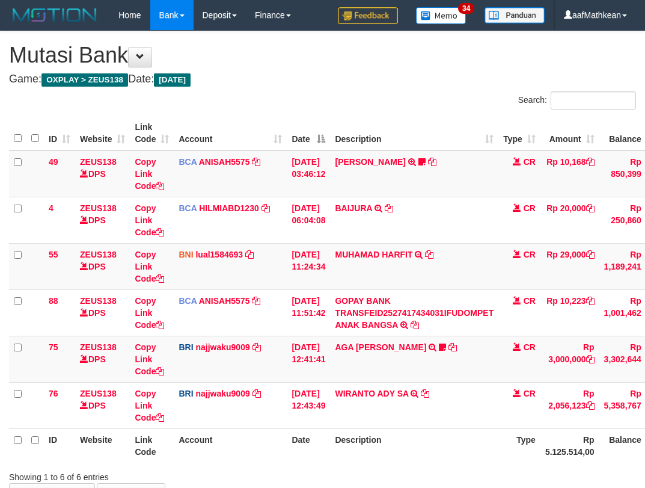
scroll to position [33, 0]
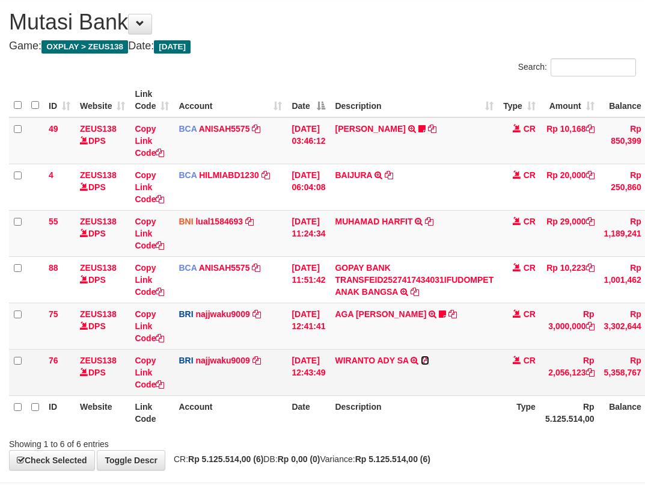
click at [429, 359] on icon at bounding box center [425, 360] width 8 height 8
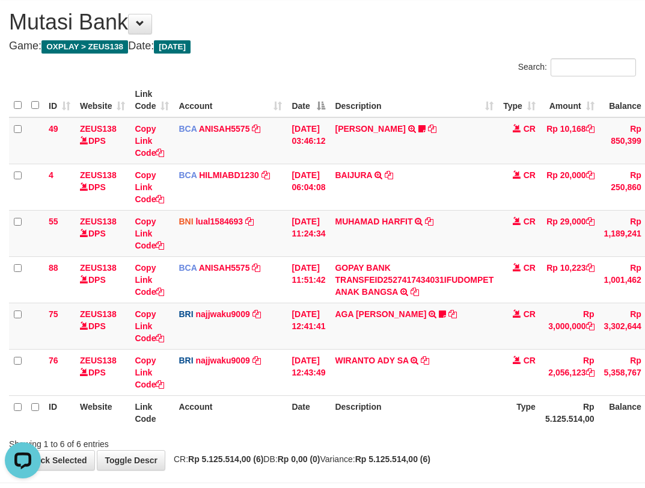
scroll to position [0, 0]
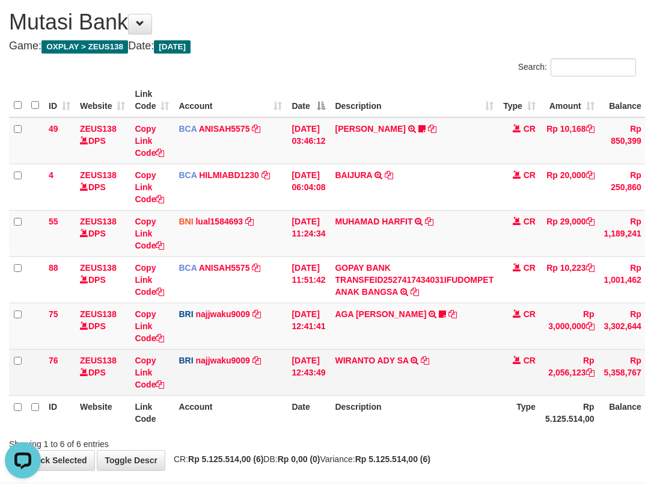
click at [406, 385] on td "WIRANTO ADY SA TRANSFER NBMB WIRANTO ADY SA TO SITI KURNIA NINGSIH" at bounding box center [414, 372] width 168 height 46
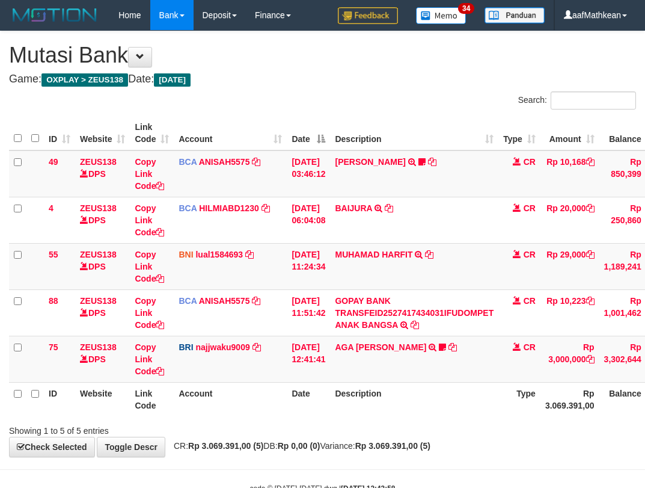
scroll to position [33, 0]
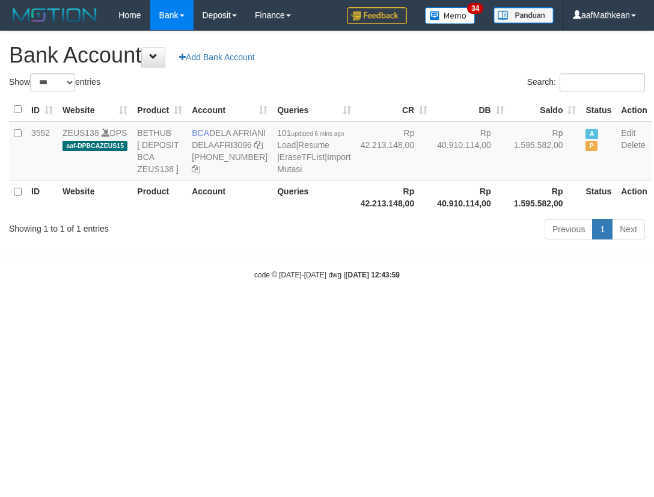
select select "***"
drag, startPoint x: 0, startPoint y: 0, endPoint x: 160, endPoint y: 145, distance: 216.2
click at [235, 151] on td "BCA DELA AFRIANI DELAAFRI3096 [PHONE_NUMBER]" at bounding box center [229, 150] width 85 height 59
click at [216, 128] on td "BCA DELA AFRIANI DELAAFRI3096 [PHONE_NUMBER]" at bounding box center [229, 150] width 85 height 59
drag, startPoint x: 213, startPoint y: 130, endPoint x: 191, endPoint y: 144, distance: 25.9
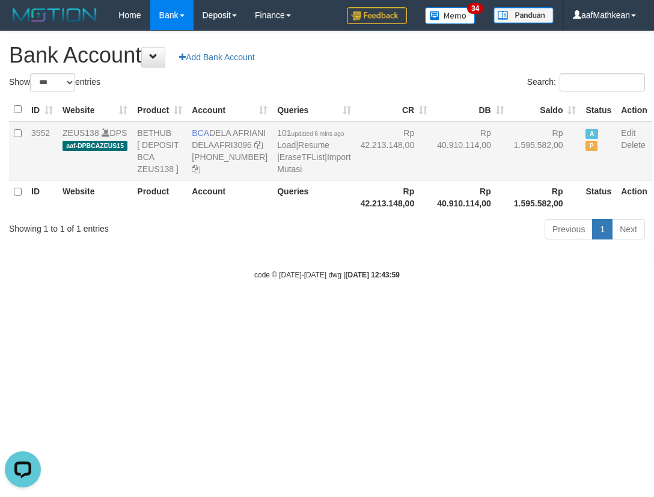
click at [238, 145] on td "BCA DELA AFRIANI DELAAFRI3096 [PHONE_NUMBER]" at bounding box center [229, 150] width 85 height 59
click at [458, 310] on html "Toggle navigation Home Bank Account List Load By Website Group [OXPLAY] ZEUS138…" at bounding box center [327, 155] width 654 height 310
click at [471, 310] on html "Toggle navigation Home Bank Account List Load By Website Group [OXPLAY] ZEUS138…" at bounding box center [327, 155] width 654 height 310
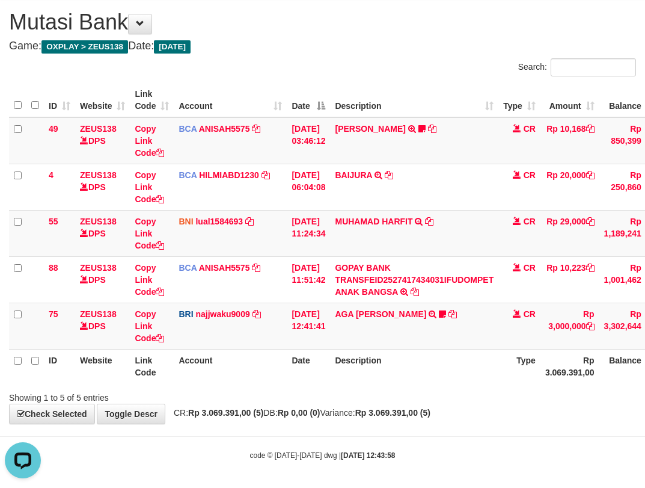
drag, startPoint x: 372, startPoint y: 154, endPoint x: 451, endPoint y: 356, distance: 217.6
click at [443, 343] on tbody "49 ZEUS138 DPS Copy Link Code BCA ANISAH5575 DPS ANISAH mutasi_20251001_3827 | …" at bounding box center [369, 233] width 721 height 232
click at [456, 364] on th "Description" at bounding box center [414, 366] width 168 height 34
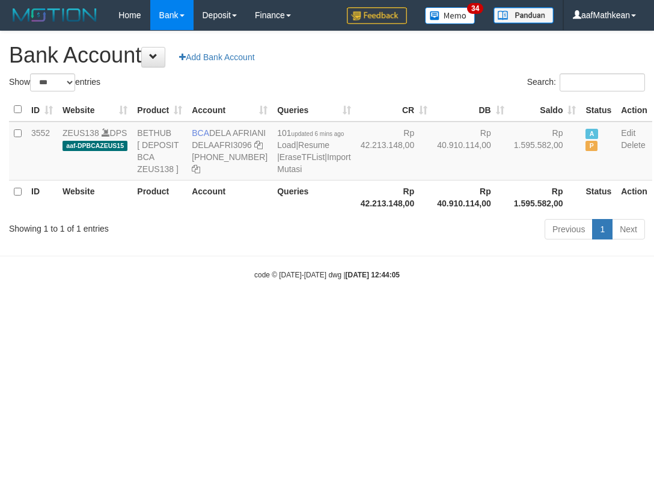
select select "***"
click at [459, 310] on body "Toggle navigation Home Bank Account List Load By Website Group [OXPLAY] ZEUS138…" at bounding box center [327, 155] width 654 height 310
select select "***"
click at [445, 310] on body "Toggle navigation Home Bank Account List Load By Website Group [OXPLAY] ZEUS138…" at bounding box center [327, 155] width 654 height 310
drag, startPoint x: 445, startPoint y: 327, endPoint x: 631, endPoint y: 340, distance: 186.2
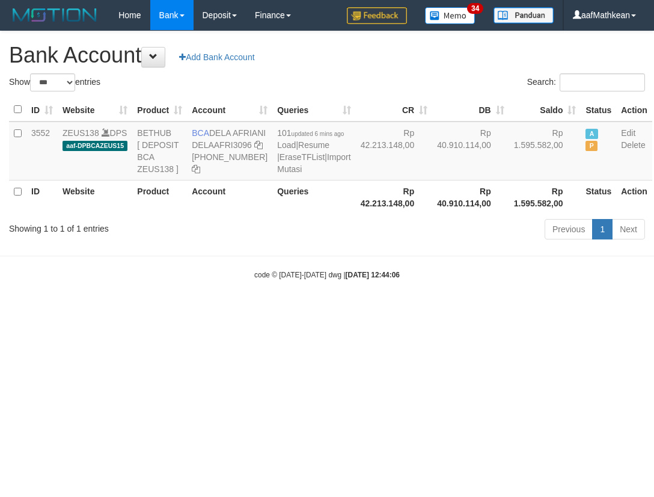
click at [556, 310] on body "Toggle navigation Home Bank Account List Load By Website Group [OXPLAY] ZEUS138…" at bounding box center [327, 155] width 654 height 310
select select "***"
drag, startPoint x: 251, startPoint y: 398, endPoint x: 651, endPoint y: 358, distance: 401.8
click at [255, 310] on html "Toggle navigation Home Bank Account List Load By Website Group [OXPLAY] ZEUS138…" at bounding box center [327, 155] width 654 height 310
click at [566, 310] on html "Toggle navigation Home Bank Account List Load By Website Group [OXPLAY] ZEUS138…" at bounding box center [327, 155] width 654 height 310
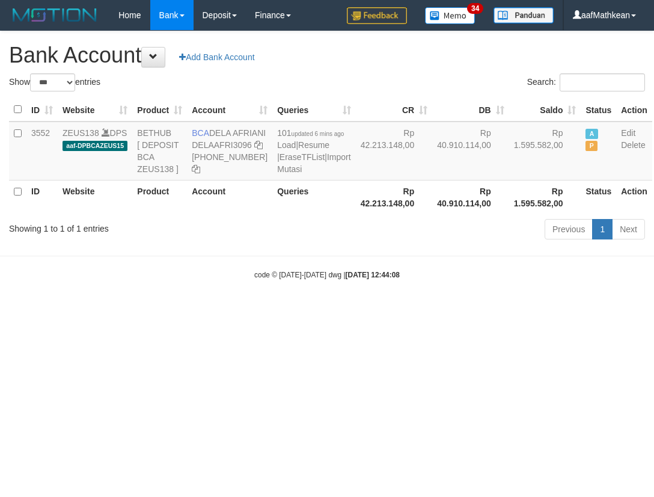
select select "***"
drag, startPoint x: 364, startPoint y: 323, endPoint x: 367, endPoint y: 328, distance: 6.2
click at [364, 310] on body "Toggle navigation Home Bank Account List Load By Website Group [OXPLAY] ZEUS138…" at bounding box center [327, 155] width 654 height 310
click at [379, 310] on body "Toggle navigation Home Bank Account List Load By Website Group [OXPLAY] ZEUS138…" at bounding box center [327, 155] width 654 height 310
select select "***"
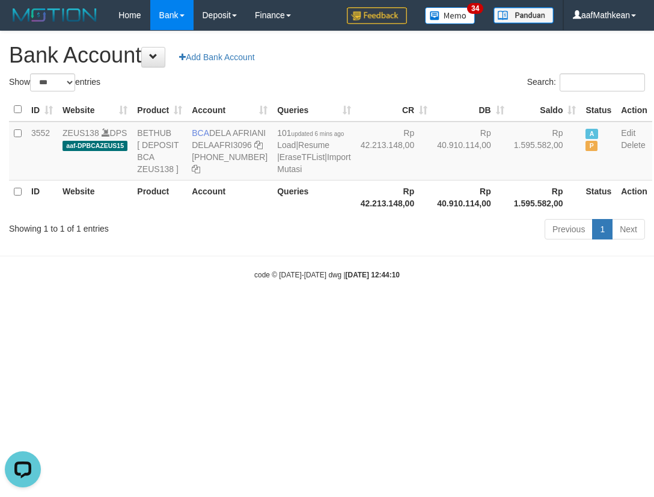
click at [374, 310] on html "Toggle navigation Home Bank Account List Load By Website Group [OXPLAY] ZEUS138…" at bounding box center [327, 155] width 654 height 310
click at [521, 310] on html "Toggle navigation Home Bank Account List Load By Website Group [OXPLAY] ZEUS138…" at bounding box center [327, 155] width 654 height 310
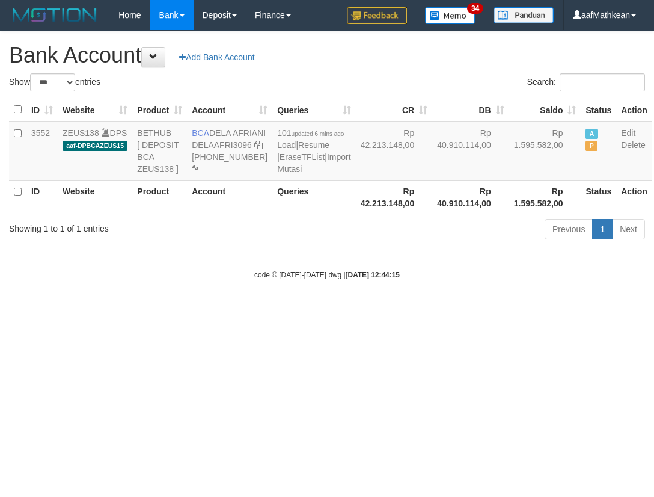
select select "***"
drag, startPoint x: 296, startPoint y: 338, endPoint x: 308, endPoint y: 345, distance: 14.0
click at [301, 310] on body "Toggle navigation Home Bank Account List Load By Website Group [OXPLAY] ZEUS138…" at bounding box center [327, 155] width 654 height 310
click at [312, 310] on html "Toggle navigation Home Bank Account List Load By Website Group [OXPLAY] ZEUS138…" at bounding box center [327, 155] width 654 height 310
drag, startPoint x: 321, startPoint y: 349, endPoint x: 341, endPoint y: 348, distance: 20.5
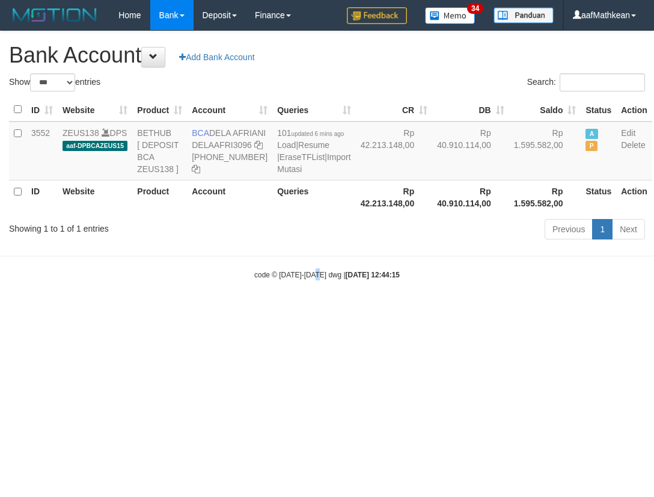
click at [328, 310] on html "Toggle navigation Home Bank Account List Load By Website Group [OXPLAY] ZEUS138…" at bounding box center [327, 155] width 654 height 310
select select "***"
click at [344, 310] on body "Toggle navigation Home Bank Account List Load By Website Group [OXPLAY] ZEUS138…" at bounding box center [327, 155] width 654 height 310
drag, startPoint x: 353, startPoint y: 341, endPoint x: 307, endPoint y: 329, distance: 47.4
click at [332, 310] on body "Toggle navigation Home Bank Account List Load By Website Group [OXPLAY] ZEUS138…" at bounding box center [327, 155] width 654 height 310
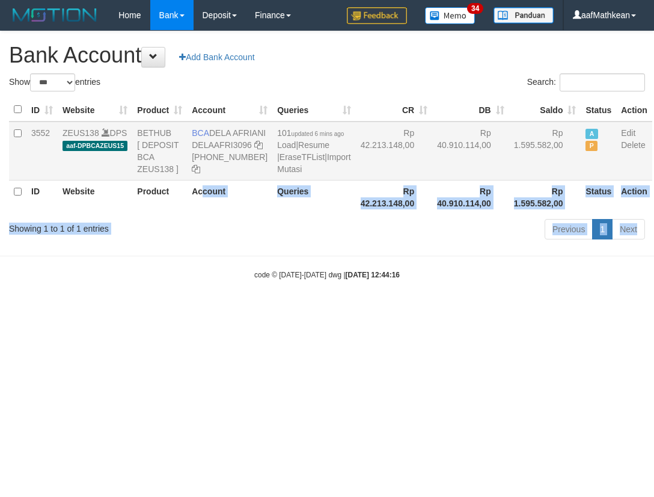
click at [177, 206] on body "Toggle navigation Home Bank Account List Load By Website Group [OXPLAY] ZEUS138…" at bounding box center [327, 155] width 654 height 310
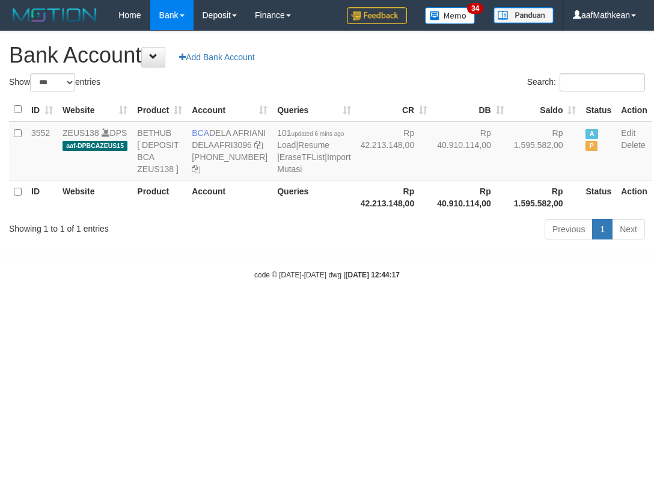
select select "***"
drag, startPoint x: 347, startPoint y: 111, endPoint x: 442, endPoint y: 444, distance: 346.1
click at [441, 310] on html "Toggle navigation Home Bank Account List Load By Website Group [OXPLAY] ZEUS138…" at bounding box center [327, 155] width 654 height 310
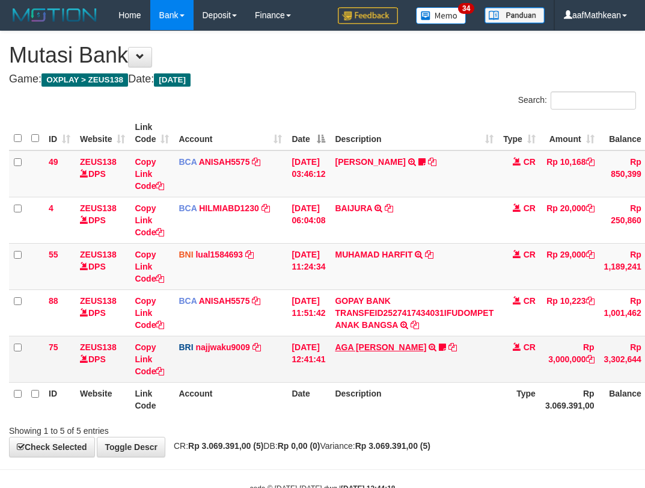
scroll to position [33, 0]
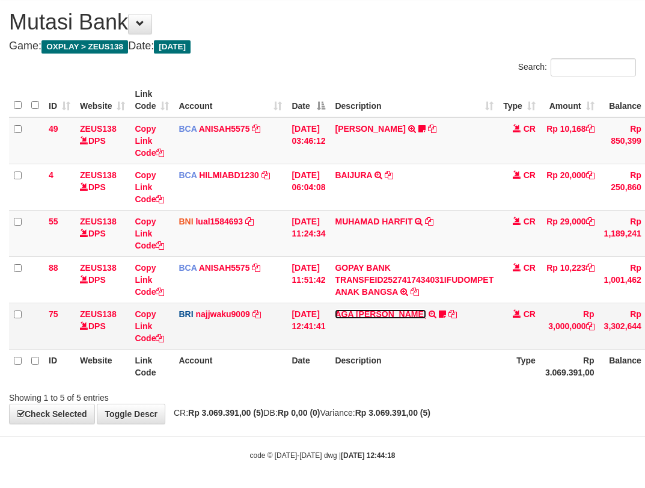
click at [381, 314] on link "AGA [PERSON_NAME]" at bounding box center [380, 314] width 91 height 10
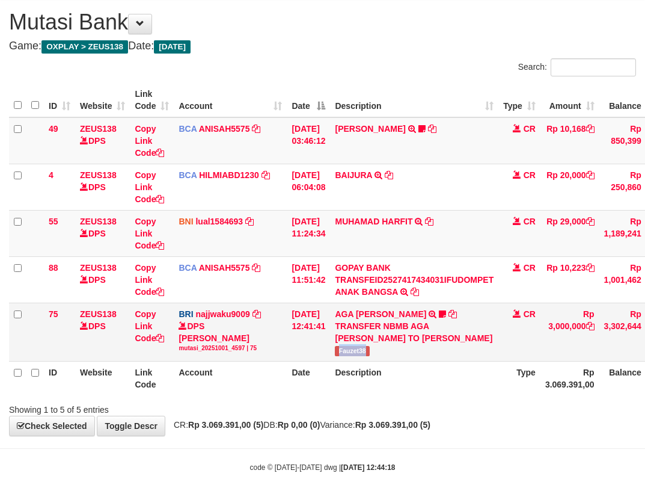
drag, startPoint x: 382, startPoint y: 352, endPoint x: 653, endPoint y: 198, distance: 312.6
click at [384, 351] on td "AGA [PERSON_NAME] TRANSFER NBMB AGA [PERSON_NAME] TO [PERSON_NAME] Fauzet38" at bounding box center [414, 331] width 168 height 58
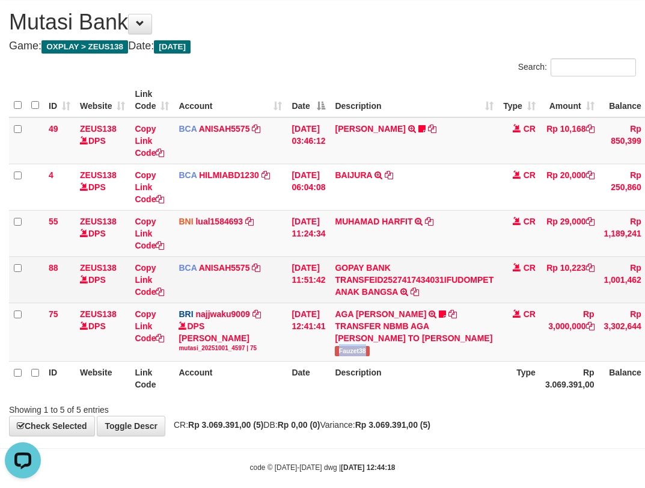
click at [351, 326] on div "TRANSFER NBMB AGA [PERSON_NAME] TO [PERSON_NAME]" at bounding box center [414, 332] width 159 height 24
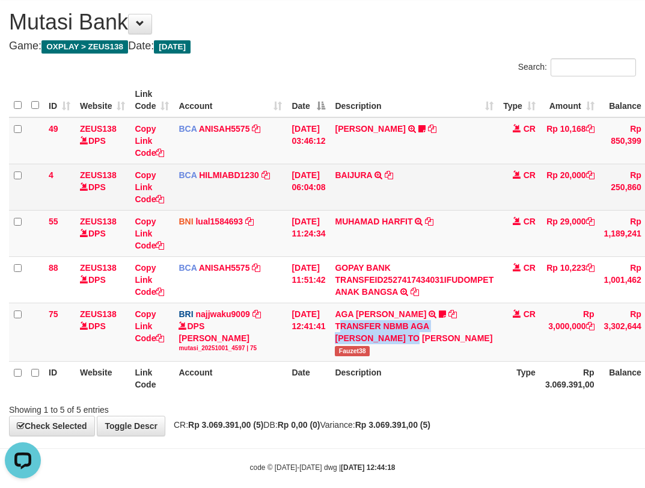
drag, startPoint x: 300, startPoint y: 286, endPoint x: 178, endPoint y: 198, distance: 150.7
click at [222, 229] on tbody "49 ZEUS138 DPS Copy Link Code BCA ANISAH5575 DPS ANISAH mutasi_20251001_3827 | …" at bounding box center [369, 239] width 721 height 244
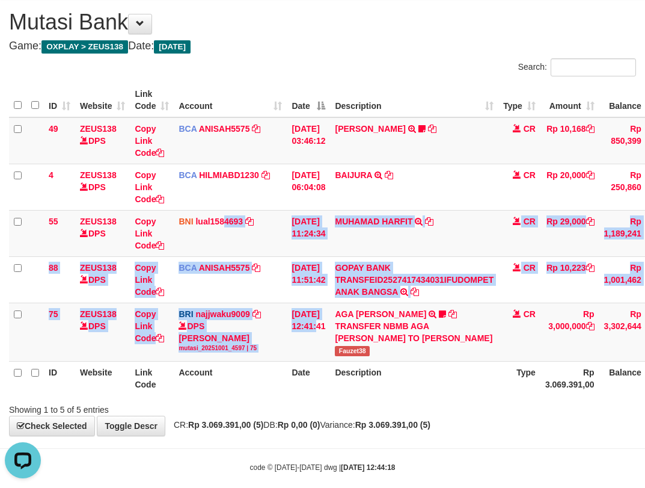
click at [458, 385] on th "Description" at bounding box center [414, 378] width 168 height 34
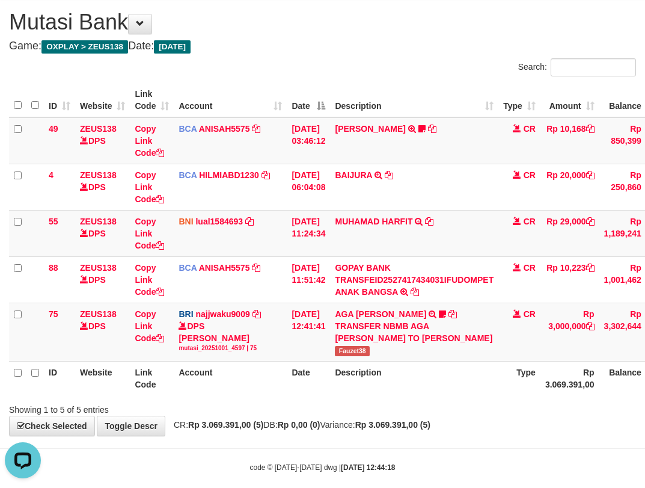
drag, startPoint x: 461, startPoint y: 384, endPoint x: 198, endPoint y: 1, distance: 464.4
click at [444, 346] on table "ID Website Link Code Account Date Description Type Amount Balance Status Action…" at bounding box center [369, 239] width 721 height 312
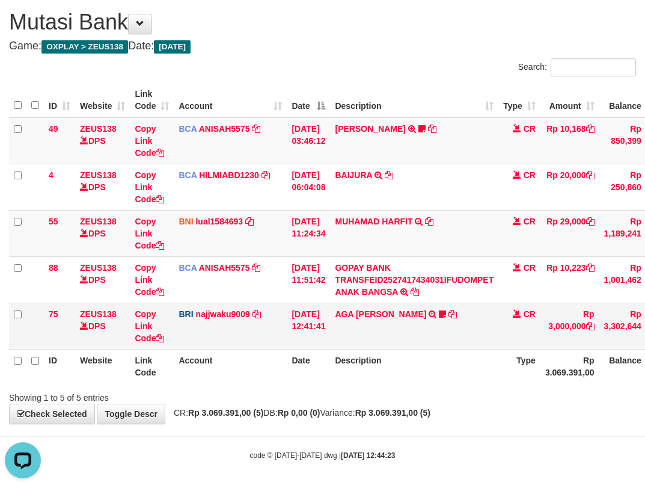
click at [343, 329] on tbody "49 ZEUS138 DPS Copy Link Code BCA ANISAH5575 DPS ANISAH mutasi_20251001_3827 | …" at bounding box center [369, 233] width 721 height 232
click at [376, 341] on td "AGA BAYU KUNCO TRANSFER NBMB AGA BAYU KUNCO TO SITI KURNIA NINGSIH Fauzet38" at bounding box center [414, 325] width 168 height 46
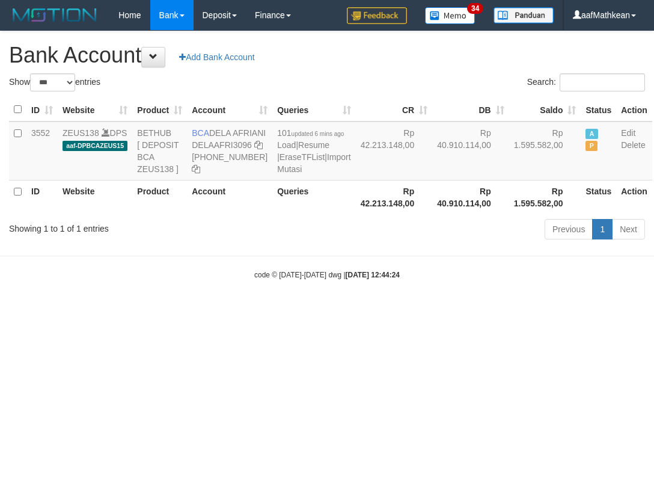
select select "***"
click at [206, 310] on html "Toggle navigation Home Bank Account List Load By Website Group [OXPLAY] ZEUS138…" at bounding box center [327, 155] width 654 height 310
drag, startPoint x: 213, startPoint y: 369, endPoint x: 218, endPoint y: 373, distance: 6.9
click at [218, 310] on html "Toggle navigation Home Bank Account List Load By Website Group [OXPLAY] ZEUS138…" at bounding box center [327, 155] width 654 height 310
click at [231, 310] on html "Toggle navigation Home Bank Account List Load By Website Group [OXPLAY] ZEUS138…" at bounding box center [327, 155] width 654 height 310
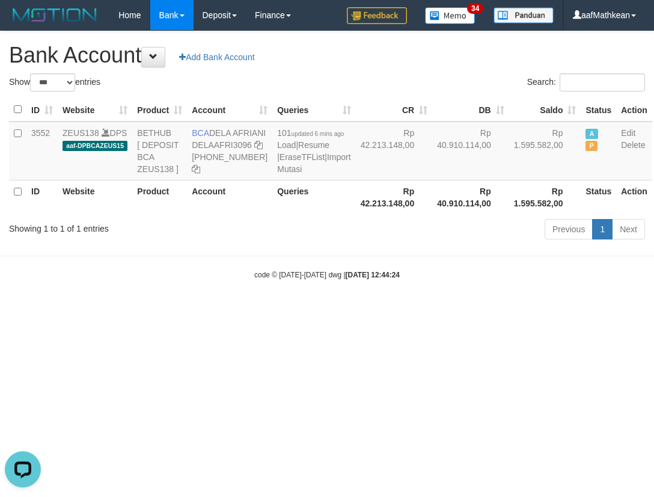
click at [641, 310] on html "Toggle navigation Home Bank Account List Load By Website Group [OXPLAY] ZEUS138…" at bounding box center [327, 155] width 654 height 310
drag, startPoint x: 277, startPoint y: 401, endPoint x: 280, endPoint y: 407, distance: 6.7
click at [272, 310] on html "Toggle navigation Home Bank Account List Load By Website Group [OXPLAY] ZEUS138…" at bounding box center [327, 155] width 654 height 310
drag, startPoint x: 519, startPoint y: 397, endPoint x: 837, endPoint y: 326, distance: 325.8
click at [653, 310] on html "Toggle navigation Home Bank Account List Load By Website Group [OXPLAY] ZEUS138…" at bounding box center [327, 155] width 654 height 310
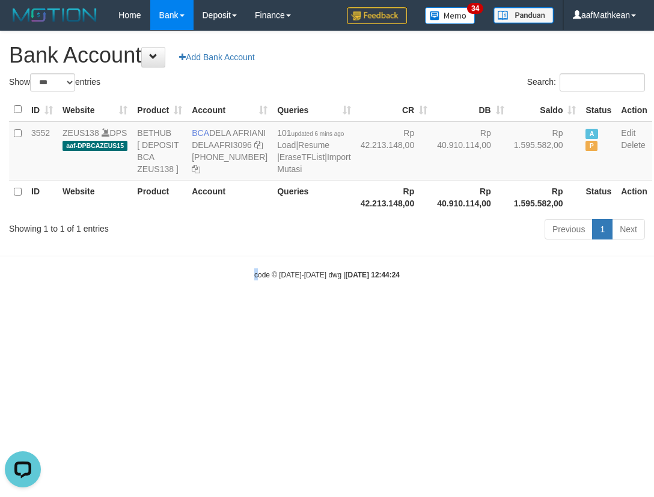
drag, startPoint x: 256, startPoint y: 350, endPoint x: 284, endPoint y: 371, distance: 34.4
click at [263, 310] on html "Toggle navigation Home Bank Account List Load By Website Group [OXPLAY] ZEUS138…" at bounding box center [327, 155] width 654 height 310
click at [287, 310] on html "Toggle navigation Home Bank Account List Load By Website Group [OXPLAY] ZEUS138…" at bounding box center [327, 155] width 654 height 310
select select "***"
click at [298, 310] on html "Toggle navigation Home Bank Account List Load By Website Group [OXPLAY] ZEUS138…" at bounding box center [327, 155] width 654 height 310
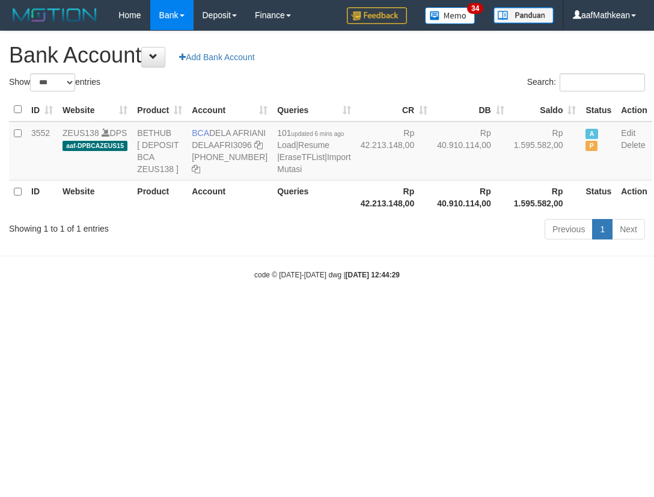
select select "***"
click at [277, 295] on body "Toggle navigation Home Bank Account List Load By Website Group [OXPLAY] ZEUS138…" at bounding box center [327, 155] width 654 height 310
click at [284, 303] on body "Toggle navigation Home Bank Account List Load By Website Group [OXPLAY] ZEUS138…" at bounding box center [327, 155] width 654 height 310
click at [285, 307] on body "Toggle navigation Home Bank Account List Load By Website Group [OXPLAY] ZEUS138…" at bounding box center [327, 155] width 654 height 310
select select "***"
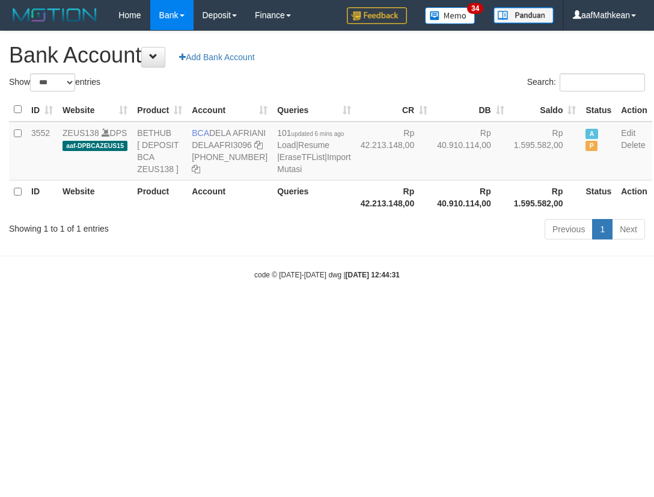
click at [277, 305] on body "Toggle navigation Home Bank Account List Load By Website Group [OXPLAY] ZEUS138…" at bounding box center [327, 155] width 654 height 310
select select "***"
click at [284, 298] on body "Toggle navigation Home Bank Account List Load By Website Group [OXPLAY] ZEUS138…" at bounding box center [327, 155] width 654 height 310
select select "***"
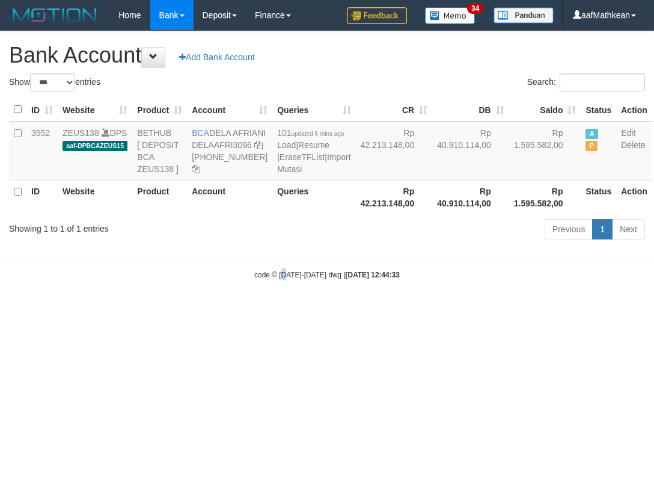
click at [291, 303] on body "Toggle navigation Home Bank Account List Load By Website Group [OXPLAY] ZEUS138…" at bounding box center [327, 155] width 654 height 310
select select "***"
click at [386, 280] on div "code © [DATE]-[DATE] dwg | [DATE] 12:44:34" at bounding box center [327, 274] width 654 height 12
select select "***"
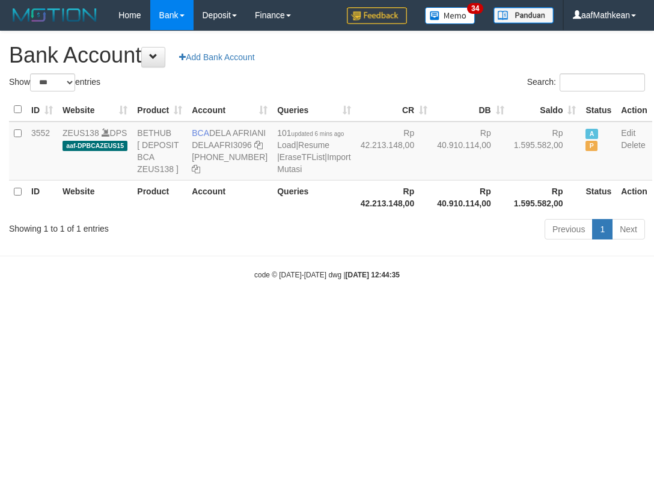
click at [441, 310] on body "Toggle navigation Home Bank Account List Load By Website Group [OXPLAY] ZEUS138…" at bounding box center [327, 155] width 654 height 310
select select "***"
click at [463, 310] on body "Toggle navigation Home Bank Account List Load By Website Group [OXPLAY] ZEUS138…" at bounding box center [327, 155] width 654 height 310
select select "***"
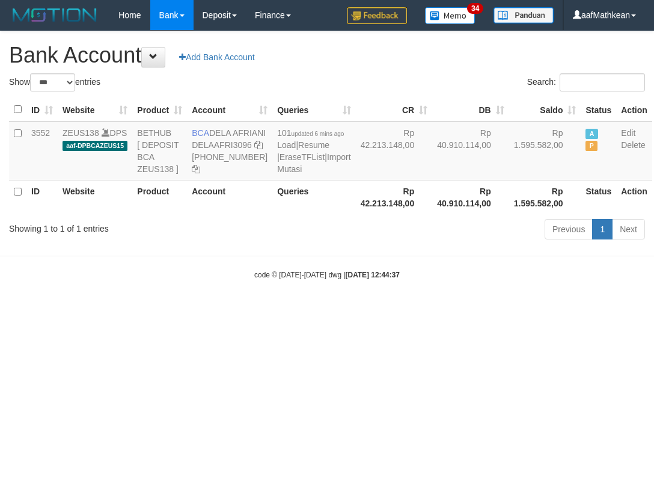
click at [447, 310] on html "Toggle navigation Home Bank Account List Load By Website Group [OXPLAY] ZEUS138…" at bounding box center [327, 155] width 654 height 310
click at [628, 310] on html "Toggle navigation Home Bank Account List Load By Website Group [OXPLAY] ZEUS138…" at bounding box center [327, 155] width 654 height 310
select select "***"
drag, startPoint x: 268, startPoint y: 347, endPoint x: 313, endPoint y: 369, distance: 49.7
click at [272, 310] on html "Toggle navigation Home Bank Account List Load By Website Group [OXPLAY] ZEUS138…" at bounding box center [327, 155] width 654 height 310
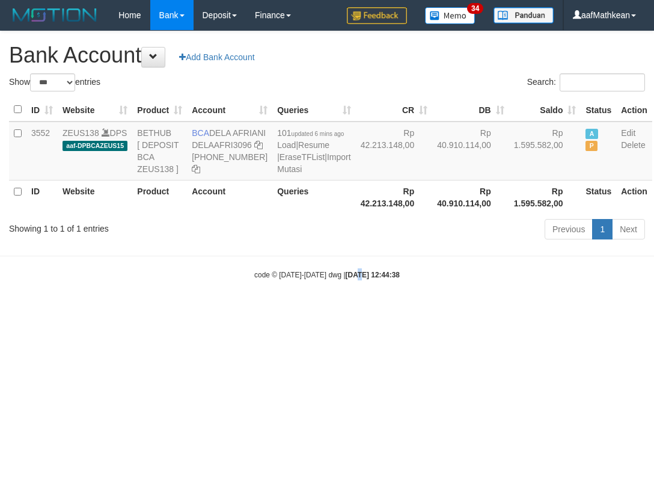
drag, startPoint x: 350, startPoint y: 401, endPoint x: 649, endPoint y: 428, distance: 300.6
click at [387, 310] on html "Toggle navigation Home Bank Account List Load By Website Group [OXPLAY] ZEUS138…" at bounding box center [327, 155] width 654 height 310
click at [598, 310] on html "Toggle navigation Home Bank Account List Load By Website Group [OXPLAY] ZEUS138…" at bounding box center [327, 155] width 654 height 310
click at [364, 310] on html "Toggle navigation Home Bank Account List Load By Website Group [OXPLAY] ZEUS138…" at bounding box center [327, 155] width 654 height 310
drag, startPoint x: 136, startPoint y: 395, endPoint x: 154, endPoint y: 403, distance: 19.4
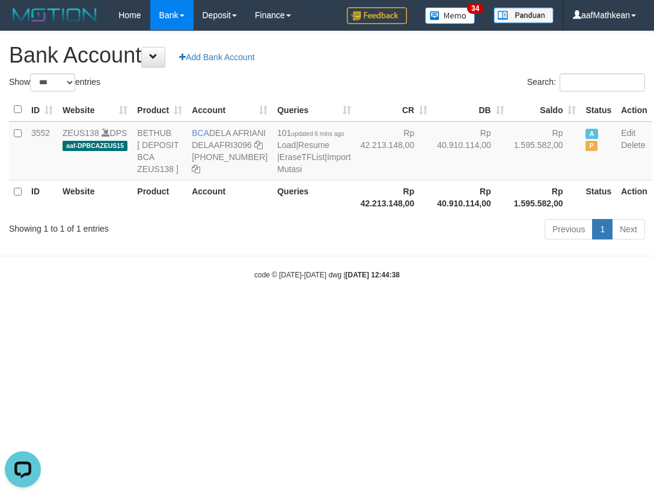
click at [149, 310] on html "Toggle navigation Home Bank Account List Load By Website Group [OXPLAY] ZEUS138…" at bounding box center [327, 155] width 654 height 310
select select "***"
click at [204, 310] on html "Toggle navigation Home Bank Account List Load By Website Group [OXPLAY] ZEUS138…" at bounding box center [327, 155] width 654 height 310
select select "***"
drag, startPoint x: 208, startPoint y: 384, endPoint x: 210, endPoint y: 393, distance: 9.9
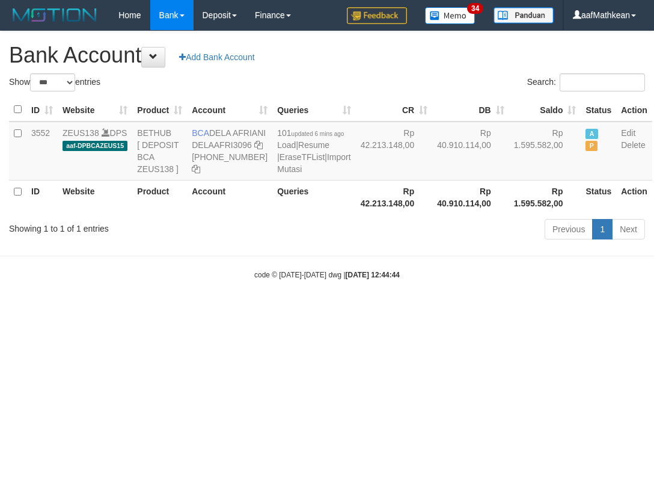
click at [211, 310] on html "Toggle navigation Home Bank Account List Load By Website Group [OXPLAY] ZEUS138…" at bounding box center [327, 155] width 654 height 310
select select "***"
click at [223, 310] on html "Toggle navigation Home Bank Account List Load By Website Group [OXPLAY] ZEUS138…" at bounding box center [327, 155] width 654 height 310
click at [233, 310] on html "Toggle navigation Home Bank Account List Load By Website Group [OXPLAY] ZEUS138…" at bounding box center [327, 155] width 654 height 310
click at [243, 310] on html "Toggle navigation Home Bank Account List Load By Website Group [OXPLAY] ZEUS138…" at bounding box center [327, 155] width 654 height 310
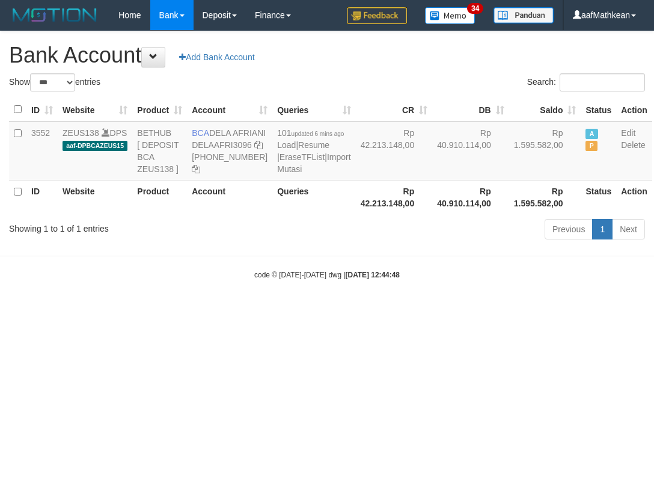
select select "***"
click at [274, 310] on html "Toggle navigation Home Bank Account List Load By Website Group [OXPLAY] ZEUS138…" at bounding box center [327, 155] width 654 height 310
drag, startPoint x: 290, startPoint y: 387, endPoint x: 287, endPoint y: 382, distance: 6.2
click at [292, 310] on html "Toggle navigation Home Bank Account List Load By Website Group [OXPLAY] ZEUS138…" at bounding box center [327, 155] width 654 height 310
select select "***"
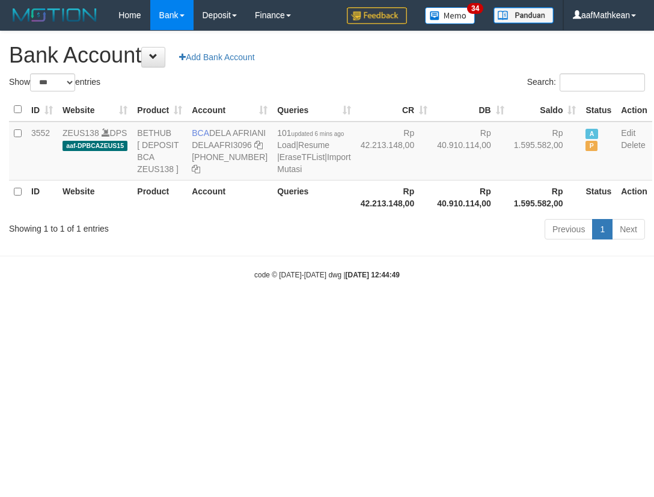
click at [491, 310] on html "Toggle navigation Home Bank Account List Load By Website Group [OXPLAY] ZEUS138…" at bounding box center [327, 155] width 654 height 310
select select "***"
drag, startPoint x: 235, startPoint y: 319, endPoint x: 525, endPoint y: 333, distance: 290.7
click at [245, 310] on body "Toggle navigation Home Bank Account List Load By Website Group [OXPLAY] ZEUS138…" at bounding box center [327, 155] width 654 height 310
drag, startPoint x: 525, startPoint y: 333, endPoint x: 756, endPoint y: 332, distance: 230.8
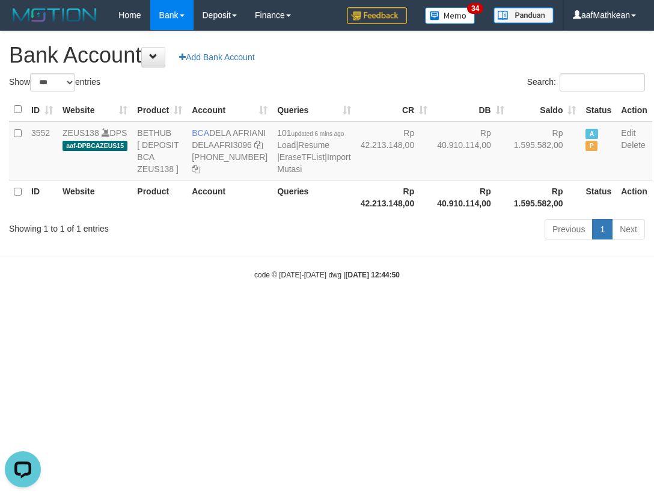
click at [653, 310] on html "Toggle navigation Home Bank Account List Load By Website Group [OXPLAY] ZEUS138…" at bounding box center [327, 155] width 654 height 310
click at [215, 280] on div "code © 2012-2018 dwg | 2025/10/01 12:44:50" at bounding box center [327, 274] width 654 height 12
click at [462, 310] on html "Toggle navigation Home Bank Account List Load By Website Group [OXPLAY] ZEUS138…" at bounding box center [327, 155] width 654 height 310
click at [488, 290] on body "Toggle navigation Home Bank Account List Load By Website Group [OXPLAY] ZEUS138…" at bounding box center [327, 155] width 654 height 310
drag, startPoint x: 443, startPoint y: 352, endPoint x: 650, endPoint y: 340, distance: 207.7
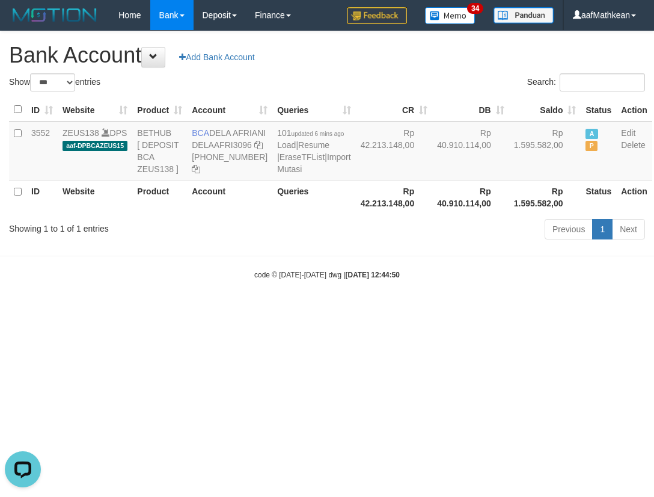
click at [604, 310] on html "Toggle navigation Home Bank Account List Load By Website Group [OXPLAY] ZEUS138…" at bounding box center [327, 155] width 654 height 310
select select "***"
drag, startPoint x: 241, startPoint y: 369, endPoint x: 257, endPoint y: 374, distance: 16.4
click at [246, 310] on html "Toggle navigation Home Bank Account List Load By Website Group [OXPLAY] ZEUS138…" at bounding box center [327, 155] width 654 height 310
click at [275, 310] on html "Toggle navigation Home Bank Account List Load By Website Group [OXPLAY] ZEUS138…" at bounding box center [327, 155] width 654 height 310
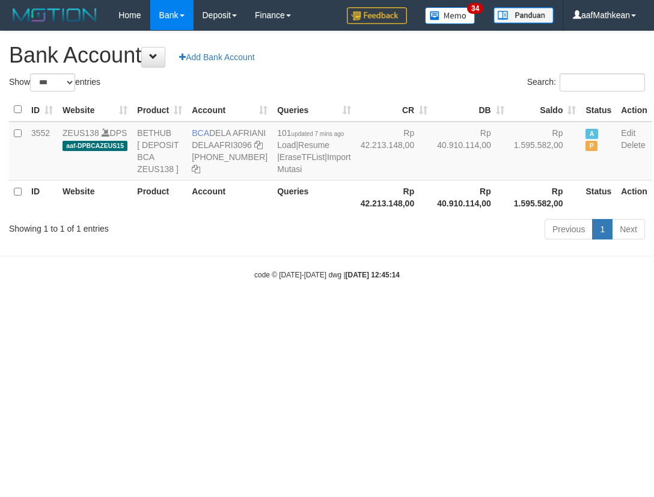
select select "***"
drag, startPoint x: 248, startPoint y: 322, endPoint x: 243, endPoint y: 249, distance: 72.9
click at [251, 280] on body "Toggle navigation Home Bank Account List Load By Website Group [OXPLAY] ZEUS138…" at bounding box center [327, 155] width 654 height 310
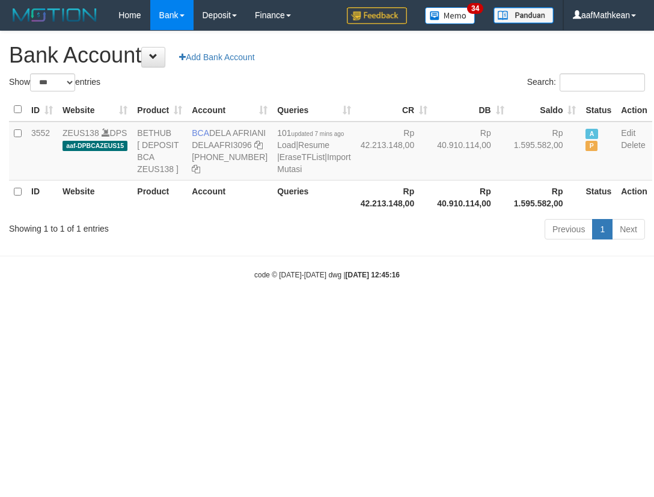
select select "***"
click at [306, 243] on div "Previous 1 Next" at bounding box center [463, 231] width 364 height 26
select select "***"
click at [189, 168] on td "BCA DELA AFRIANI DELAAFRI3096 [PHONE_NUMBER]" at bounding box center [229, 150] width 85 height 59
click at [254, 149] on icon at bounding box center [258, 145] width 8 height 8
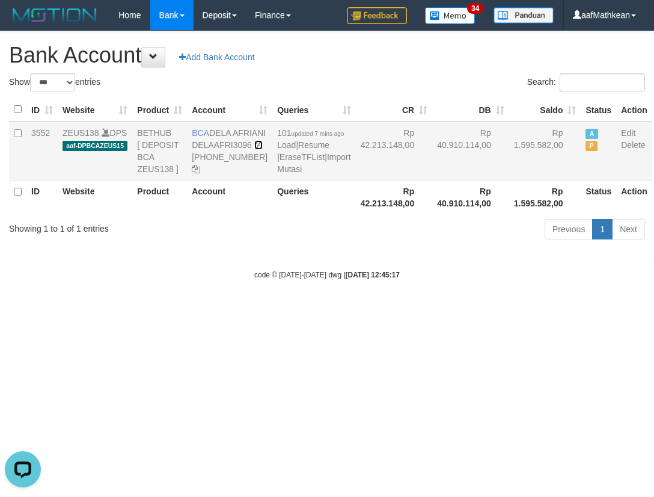
drag, startPoint x: 195, startPoint y: 166, endPoint x: 486, endPoint y: 161, distance: 291.6
click at [254, 149] on icon at bounding box center [258, 145] width 8 height 8
click at [429, 310] on html "Toggle navigation Home Bank Account List Load By Website Group [OXPLAY] ZEUS138…" at bounding box center [327, 155] width 654 height 310
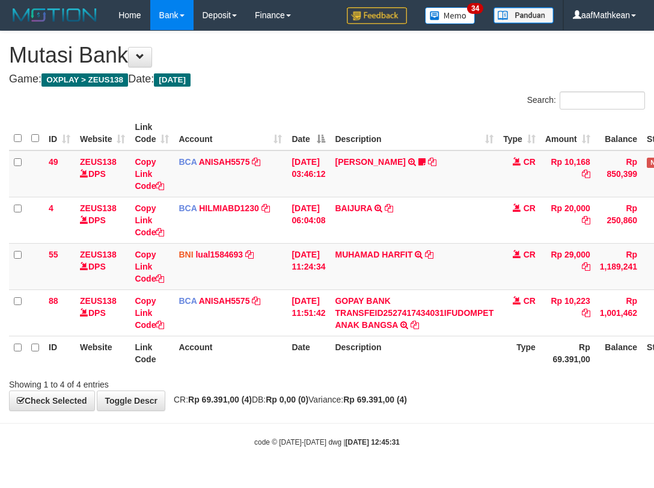
click at [438, 338] on th "Description" at bounding box center [414, 352] width 168 height 34
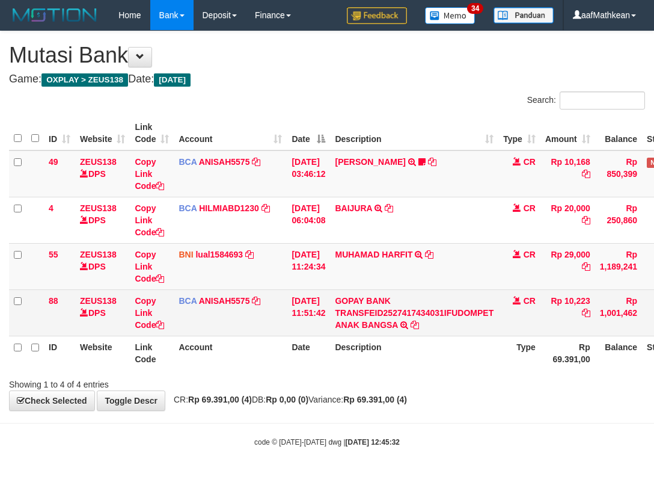
click at [458, 340] on th "Description" at bounding box center [414, 352] width 168 height 34
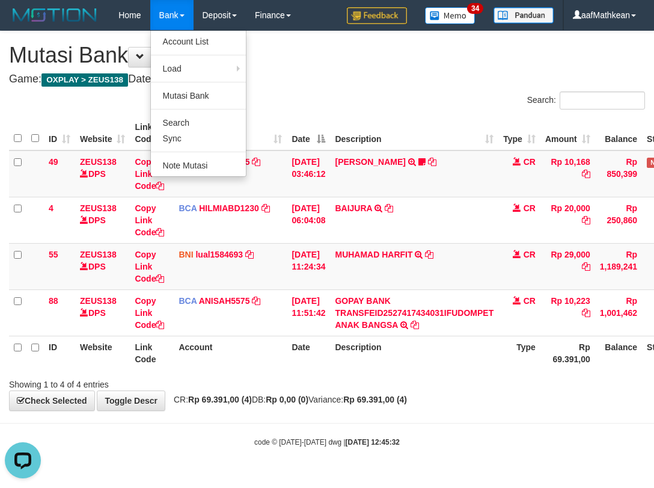
click at [454, 436] on body "Toggle navigation Home Bank Account List Load By Website Group [OXPLAY] ZEUS138…" at bounding box center [327, 238] width 654 height 477
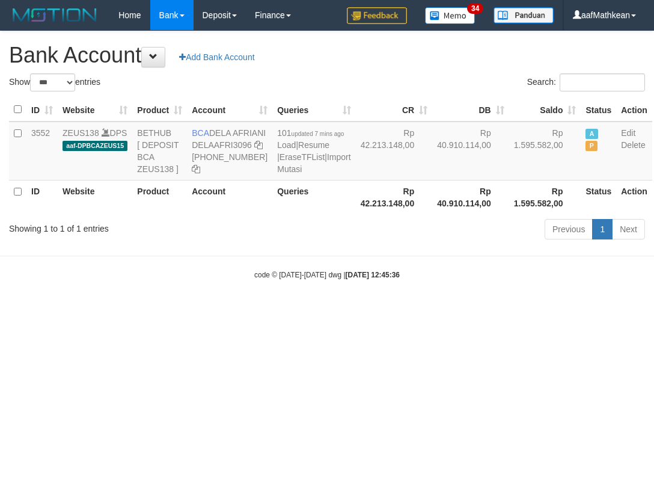
select select "***"
click at [254, 149] on icon at bounding box center [258, 145] width 8 height 8
drag, startPoint x: 194, startPoint y: 172, endPoint x: 649, endPoint y: 141, distance: 456.1
click at [254, 149] on icon at bounding box center [258, 145] width 8 height 8
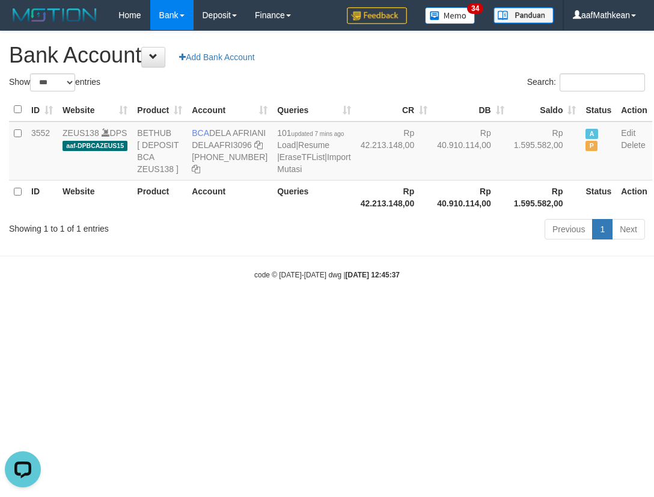
drag, startPoint x: 314, startPoint y: 272, endPoint x: 325, endPoint y: 314, distance: 43.4
click at [314, 285] on body "Toggle navigation Home Bank Account List Load By Website Group [OXPLAY] ZEUS138…" at bounding box center [327, 155] width 654 height 310
drag, startPoint x: 325, startPoint y: 314, endPoint x: 337, endPoint y: 313, distance: 12.1
click at [328, 279] on small "code © [DATE]-[DATE] dwg | [DATE] 12:45:37" at bounding box center [326, 275] width 145 height 8
click at [310, 287] on body "Toggle navigation Home Bank Account List Load By Website Group [OXPLAY] ZEUS138…" at bounding box center [327, 155] width 654 height 310
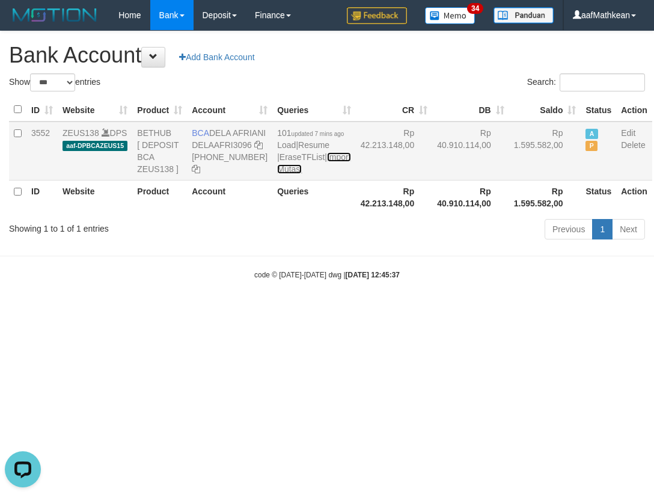
click at [277, 174] on link "Import Mutasi" at bounding box center [313, 163] width 73 height 22
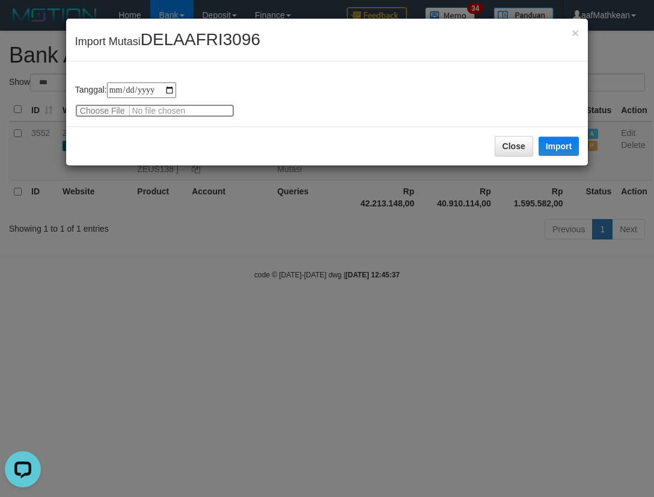
click at [79, 104] on input "file" at bounding box center [154, 110] width 159 height 13
type input "**********"
click at [553, 144] on button "Import" at bounding box center [559, 145] width 41 height 19
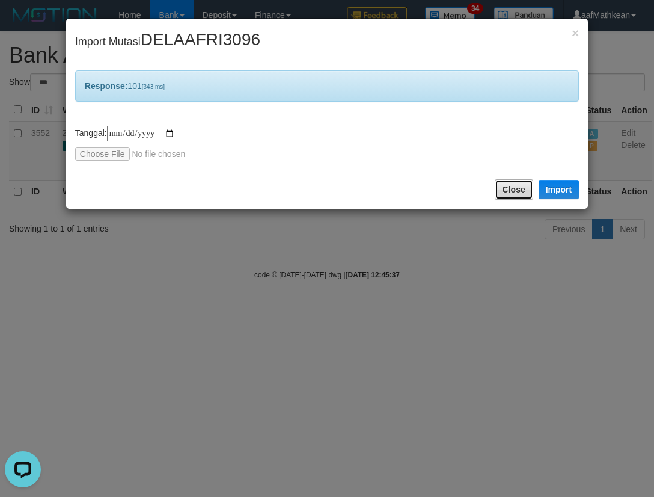
click at [497, 192] on button "Close" at bounding box center [514, 189] width 38 height 20
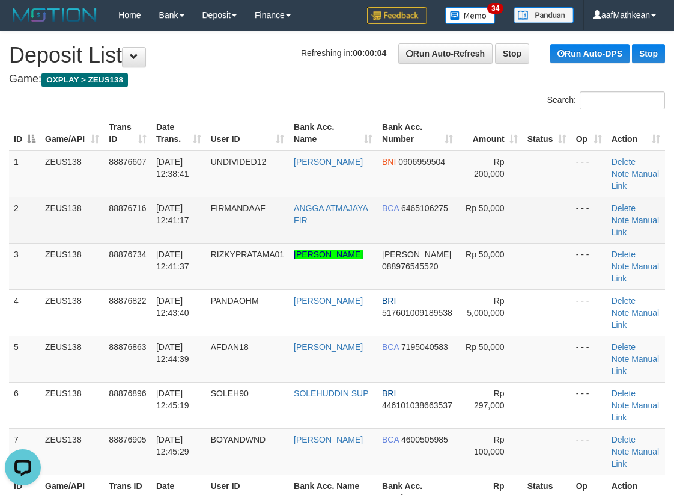
drag, startPoint x: 147, startPoint y: 216, endPoint x: 82, endPoint y: 223, distance: 65.3
click at [153, 216] on tr "2 ZEUS138 88876716 [DATE] 12:41:17 [GEOGRAPHIC_DATA] ANGGA ATMAJAYA FIR BCA 646…" at bounding box center [337, 220] width 656 height 46
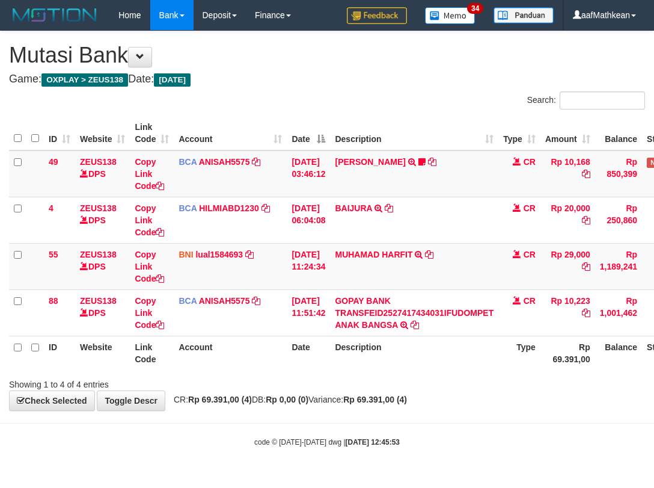
click at [358, 373] on div "Search: ID Website Link Code Account Date Description Type Amount Balance Statu…" at bounding box center [327, 240] width 636 height 299
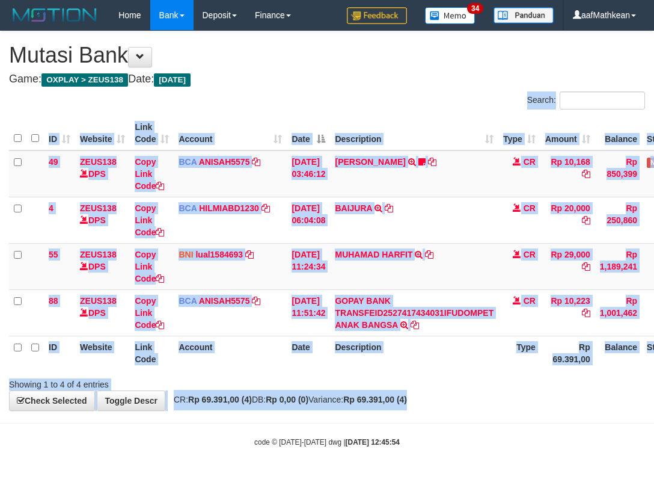
drag, startPoint x: 350, startPoint y: 432, endPoint x: 649, endPoint y: 495, distance: 305.4
click at [430, 455] on body "Toggle navigation Home Bank Account List Load By Website Group [OXPLAY] ZEUS138…" at bounding box center [327, 238] width 654 height 477
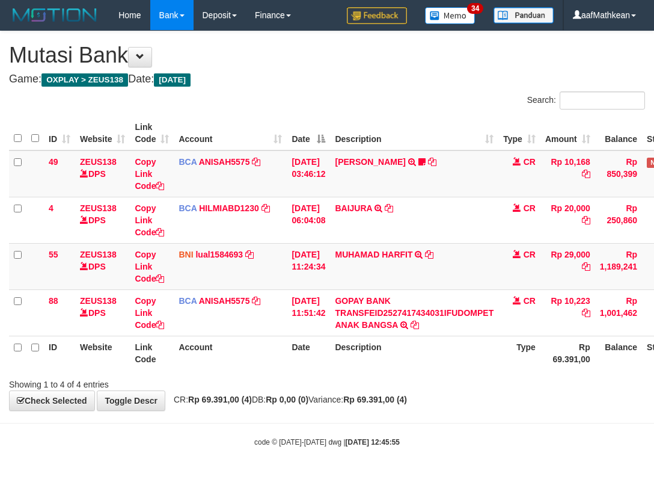
click at [326, 385] on div "Showing 1 to 4 of 4 entries" at bounding box center [327, 381] width 654 height 17
click at [463, 413] on body "Toggle navigation Home Bank Account List Load By Website Group [OXPLAY] ZEUS138…" at bounding box center [327, 238] width 654 height 477
click at [385, 349] on th "Description" at bounding box center [414, 352] width 168 height 34
click at [462, 400] on div "**********" at bounding box center [327, 220] width 654 height 379
click at [233, 370] on div "ID Website Link Code Account Date Description Type Amount Balance Status Action…" at bounding box center [327, 242] width 654 height 261
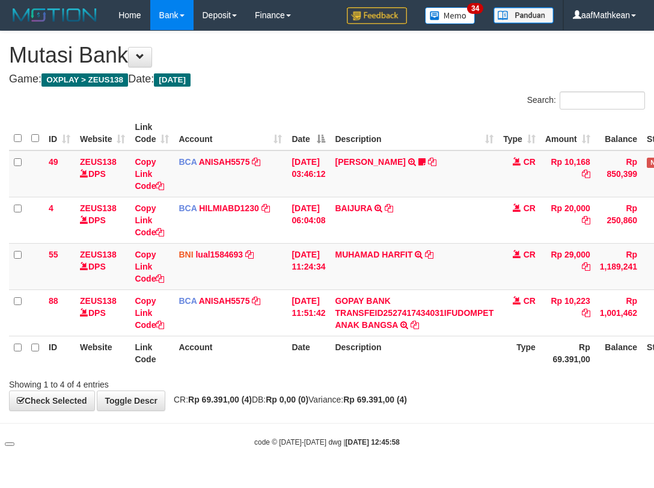
drag, startPoint x: 269, startPoint y: 378, endPoint x: 641, endPoint y: 390, distance: 372.9
click at [272, 381] on div "Showing 1 to 4 of 4 entries" at bounding box center [136, 381] width 272 height 17
click at [472, 408] on div "**********" at bounding box center [327, 220] width 654 height 379
click at [293, 228] on table "ID Website Link Code Account Date Description Type Amount Balance Status Action…" at bounding box center [367, 243] width 717 height 254
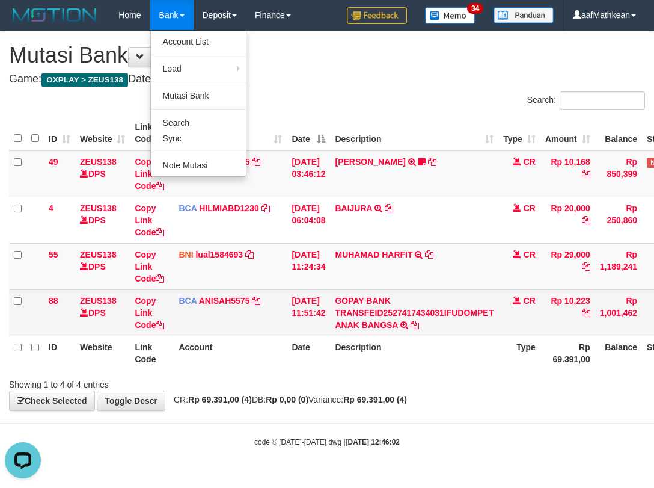
click at [418, 307] on tbody "49 ZEUS138 DPS Copy Link Code BCA ANISAH5575 DPS ANISAH mutasi_20251001_3827 | …" at bounding box center [367, 243] width 717 height 186
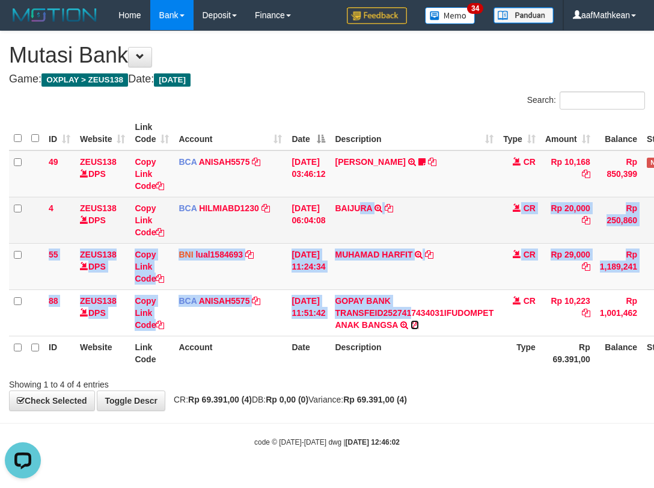
click at [411, 320] on link at bounding box center [415, 325] width 8 height 10
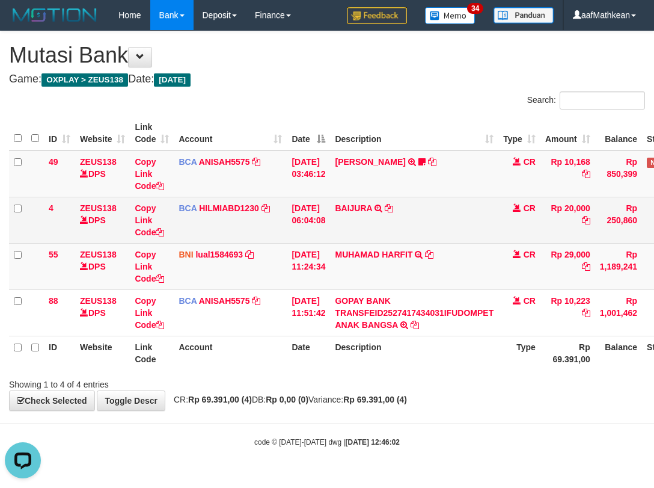
scroll to position [27, 0]
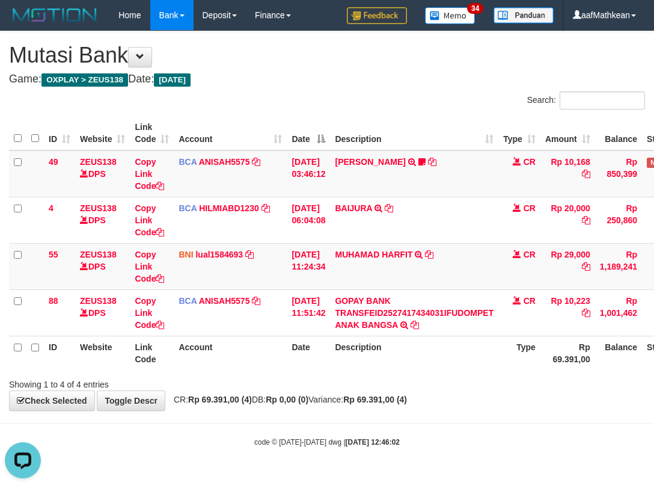
click at [422, 387] on div "Showing 1 to 4 of 4 entries" at bounding box center [327, 381] width 654 height 17
click at [427, 389] on div "Showing 1 to 4 of 4 entries" at bounding box center [327, 381] width 654 height 17
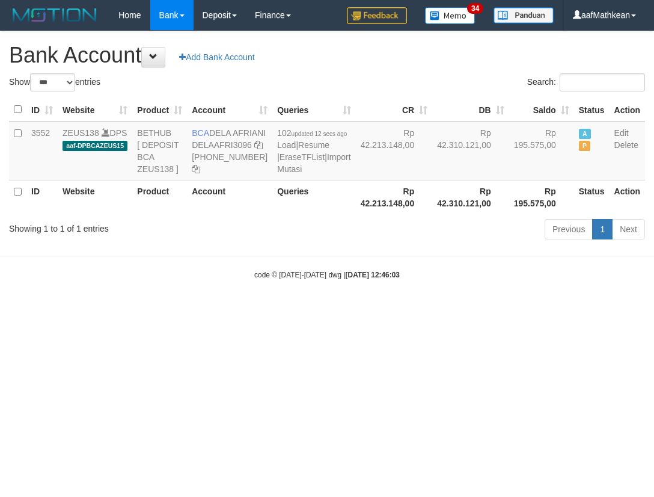
select select "***"
click at [181, 310] on body "Toggle navigation Home Bank Account List Load By Website Group [OXPLAY] ZEUS138…" at bounding box center [327, 155] width 654 height 310
drag, startPoint x: 209, startPoint y: 342, endPoint x: 187, endPoint y: 346, distance: 22.6
click at [208, 310] on body "Toggle navigation Home Bank Account List Load By Website Group [OXPLAY] ZEUS138…" at bounding box center [327, 155] width 654 height 310
drag, startPoint x: 187, startPoint y: 346, endPoint x: 195, endPoint y: 348, distance: 8.0
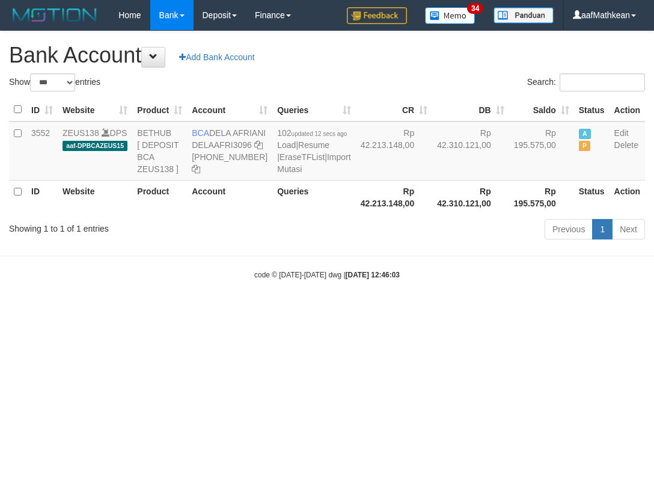
click at [190, 310] on html "Toggle navigation Home Bank Account List Load By Website Group [OXPLAY] ZEUS138…" at bounding box center [327, 155] width 654 height 310
select select "***"
drag, startPoint x: 373, startPoint y: 387, endPoint x: 359, endPoint y: 384, distance: 14.1
click at [368, 310] on html "Toggle navigation Home Bank Account List Load By Website Group [OXPLAY] ZEUS138…" at bounding box center [327, 155] width 654 height 310
click at [326, 307] on html "Toggle navigation Home Bank Account List Load By Website Group [OXPLAY] ZEUS138…" at bounding box center [327, 155] width 654 height 310
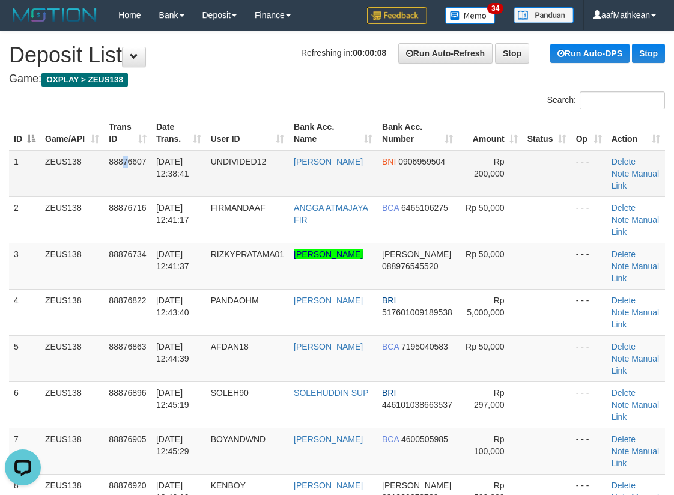
click at [126, 162] on span "88876607" at bounding box center [127, 162] width 37 height 10
drag, startPoint x: 215, startPoint y: 172, endPoint x: 205, endPoint y: 182, distance: 13.6
click at [206, 182] on td "01/10/2025 12:38:41" at bounding box center [178, 173] width 55 height 47
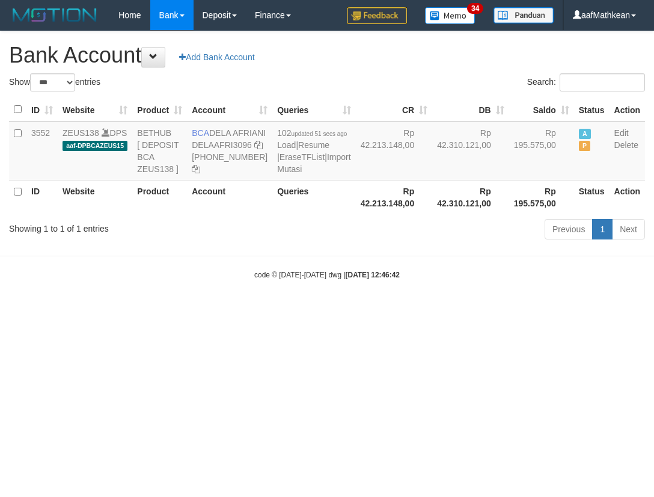
select select "***"
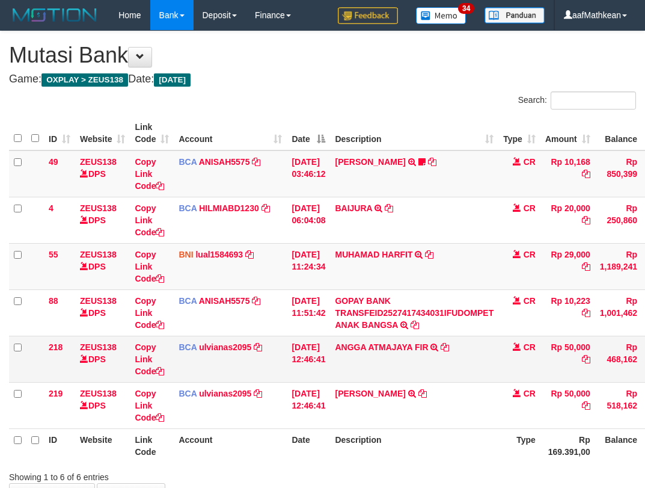
click at [432, 384] on td "ROMANSYAH THAMRIN TRSF E-BANKING CR 0110/FTSCY/WS95031 50000.00ROMANSYAH THAMRIN" at bounding box center [414, 405] width 168 height 46
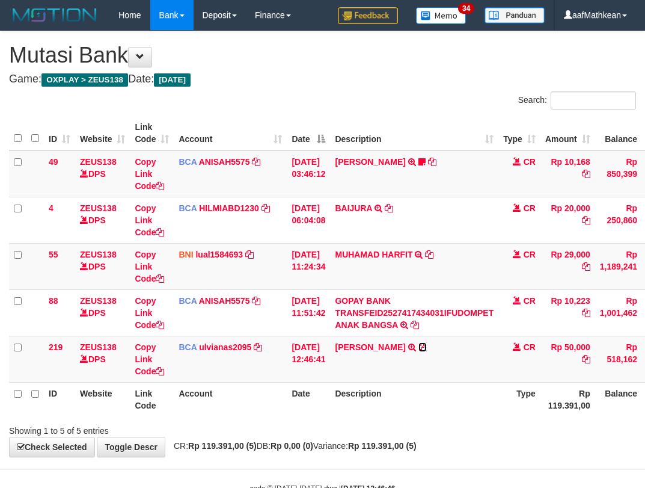
click at [427, 346] on icon at bounding box center [422, 347] width 8 height 8
click at [206, 384] on table "ID Website Link Code Account Date Description Type Amount Balance Status Action…" at bounding box center [367, 266] width 717 height 300
drag, startPoint x: 231, startPoint y: 397, endPoint x: 252, endPoint y: 385, distance: 24.2
click at [235, 393] on th "Account" at bounding box center [230, 399] width 113 height 34
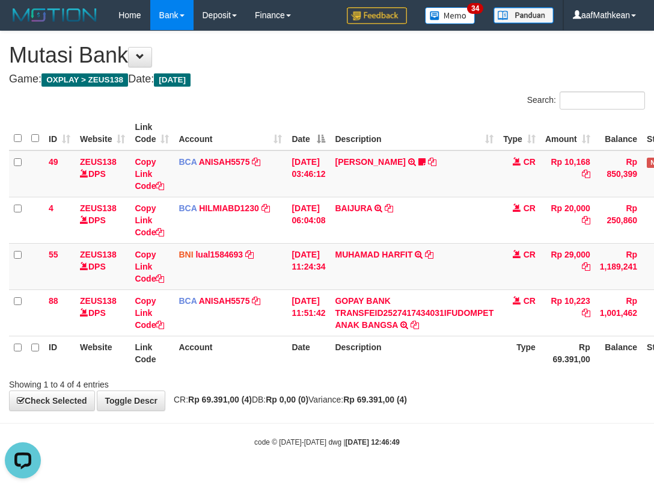
click at [164, 344] on table "ID Website Link Code Account Date Description Type Amount Balance Status Action…" at bounding box center [367, 243] width 717 height 254
click at [236, 417] on body "Toggle navigation Home Bank Account List Load By Website Group [OXPLAY] ZEUS138…" at bounding box center [327, 238] width 654 height 477
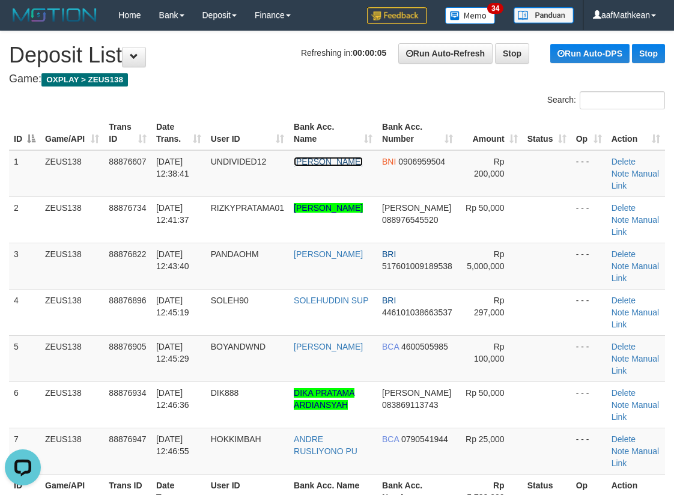
click at [294, 157] on link "YULIUS KURNIAWAN" at bounding box center [328, 162] width 69 height 10
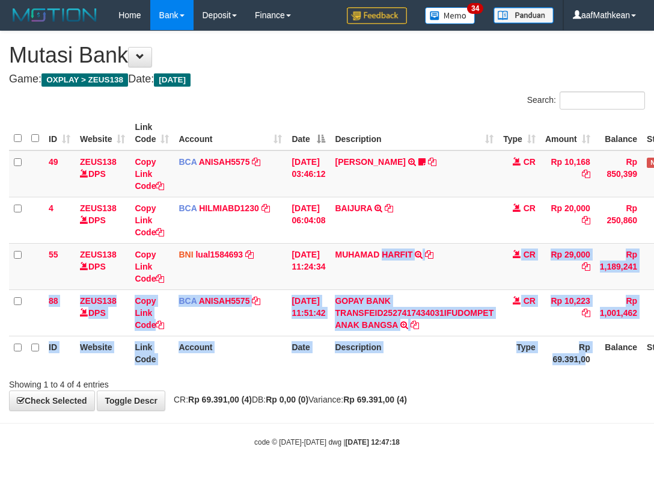
click at [653, 387] on html "Toggle navigation Home Bank Account List Load By Website Group [OXPLAY] ZEUS138…" at bounding box center [327, 238] width 654 height 477
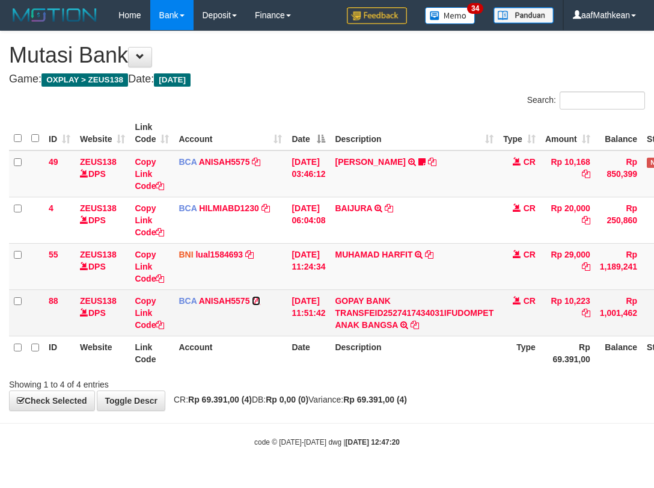
click at [252, 296] on link at bounding box center [256, 301] width 8 height 10
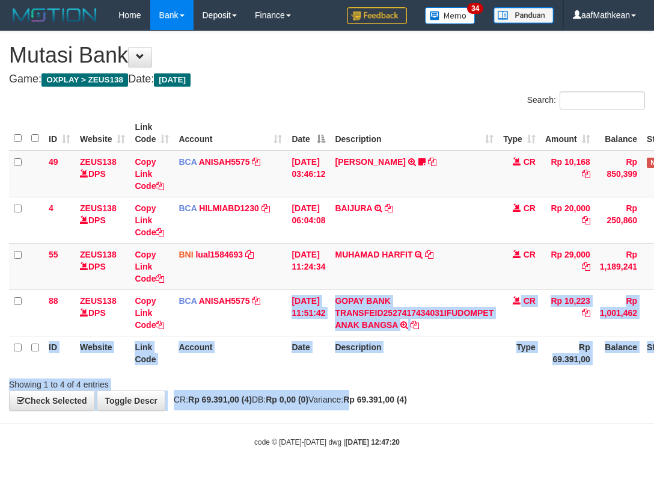
drag, startPoint x: 483, startPoint y: 424, endPoint x: 788, endPoint y: 494, distance: 313.2
click at [653, 477] on html "Toggle navigation Home Bank Account List Load By Website Group [OXPLAY] ZEUS138…" at bounding box center [327, 238] width 654 height 477
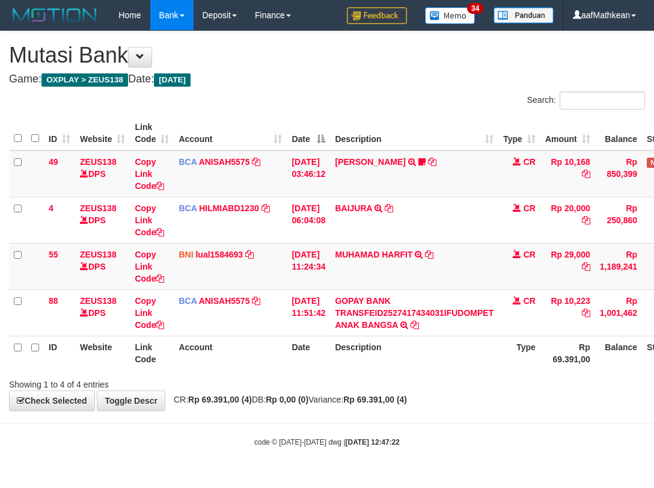
scroll to position [0, 81]
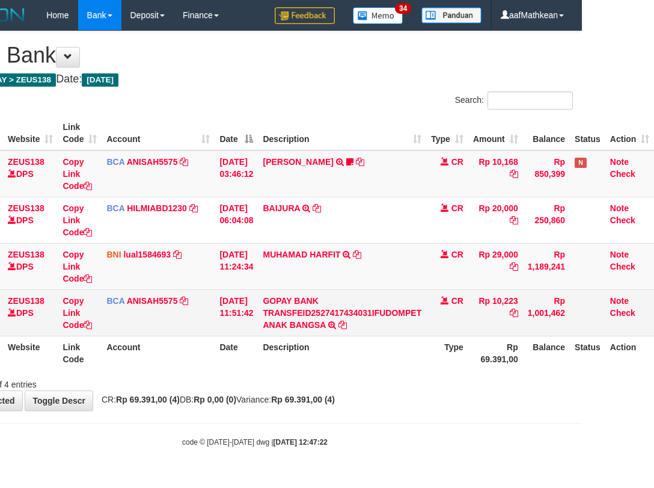
drag, startPoint x: 284, startPoint y: 348, endPoint x: 520, endPoint y: 322, distance: 237.1
click at [287, 349] on tr "ID Website Link Code Account Date Description Type Rp 69.391,00 Balance Status …" at bounding box center [295, 352] width 717 height 34
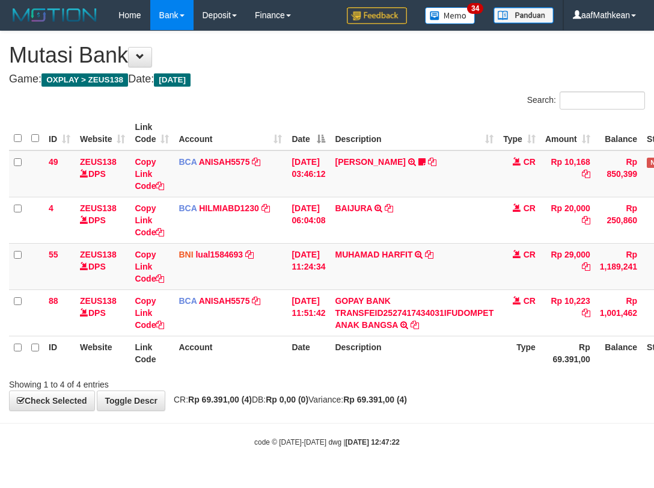
scroll to position [0, 81]
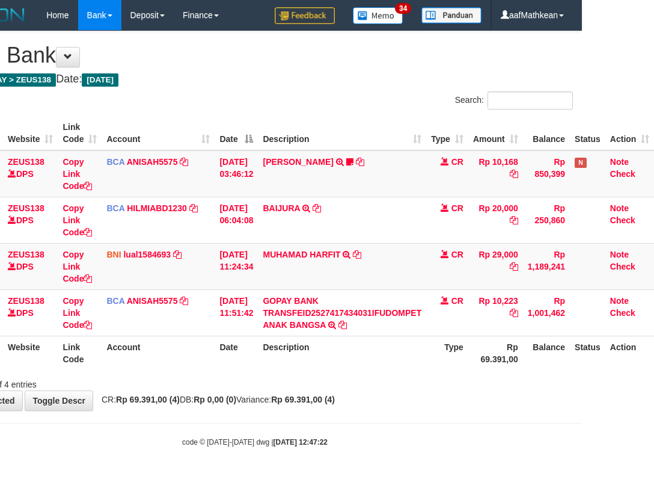
drag, startPoint x: 240, startPoint y: 399, endPoint x: 268, endPoint y: 412, distance: 30.9
click at [236, 403] on strong "Rp 0,00 (0)" at bounding box center [215, 399] width 43 height 10
click at [260, 415] on body "Toggle navigation Home Bank Account List Load By Website Group [OXPLAY] ZEUS138…" at bounding box center [255, 238] width 654 height 477
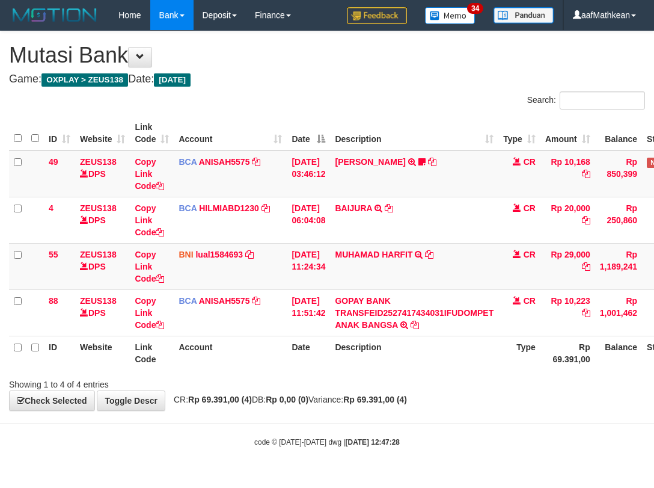
scroll to position [0, 81]
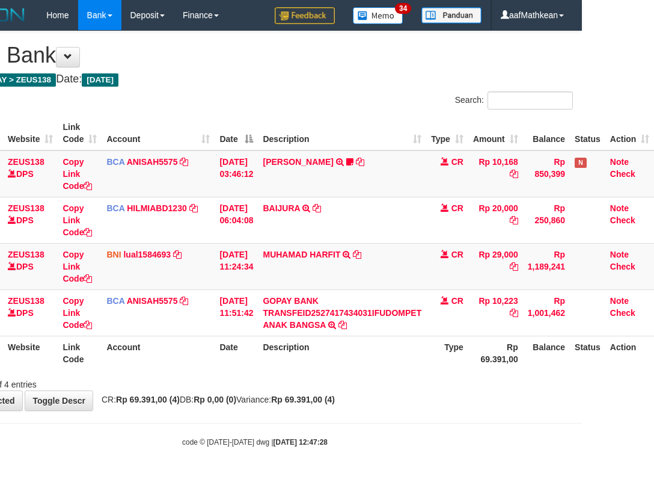
click at [417, 336] on th "Description" at bounding box center [342, 352] width 168 height 34
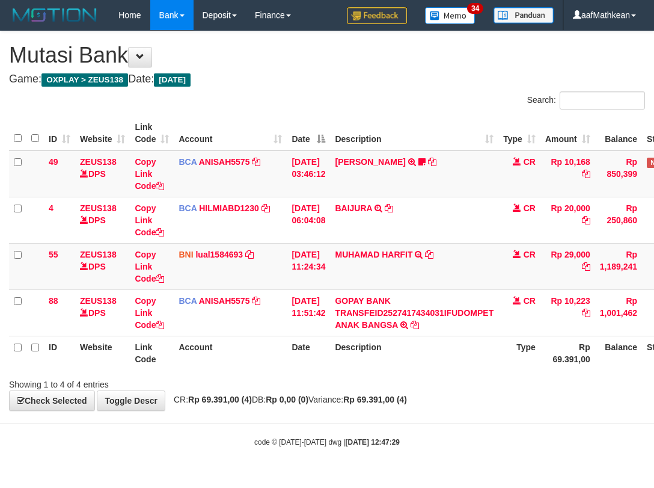
scroll to position [0, 81]
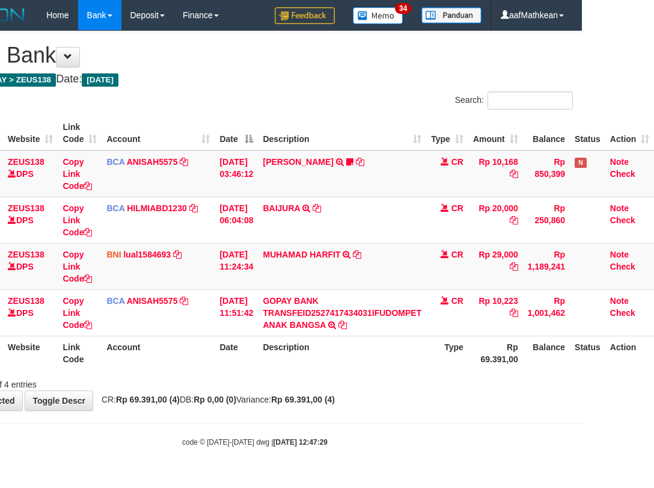
click at [420, 335] on th "Description" at bounding box center [342, 352] width 168 height 34
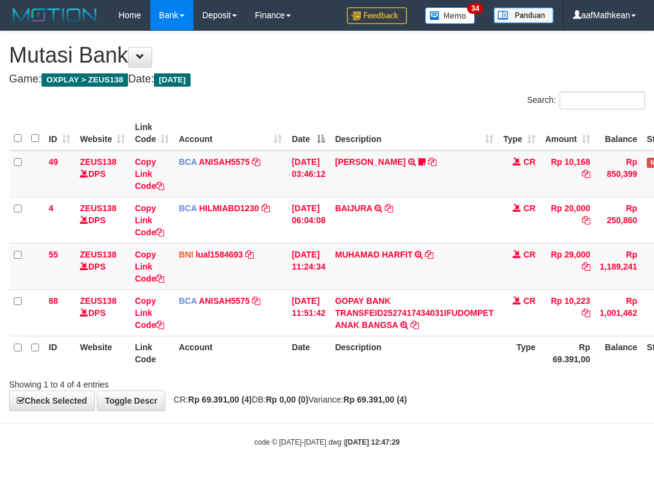
click at [498, 352] on th "Type" at bounding box center [519, 352] width 42 height 34
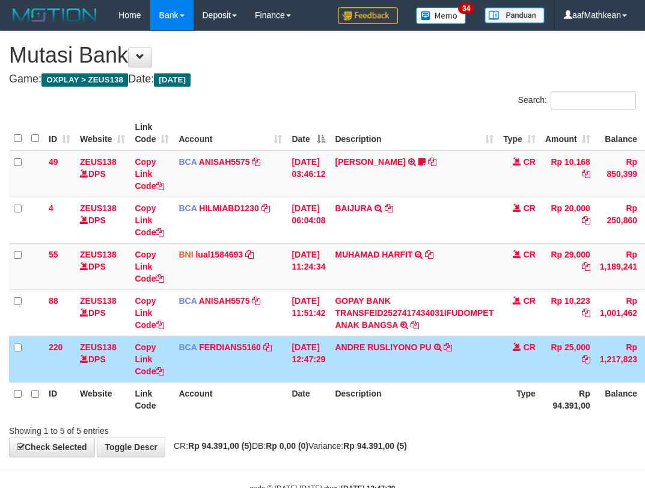
scroll to position [0, 81]
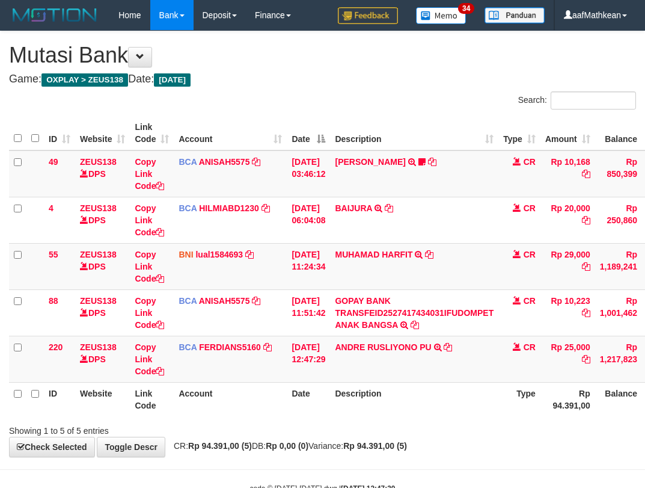
scroll to position [0, 81]
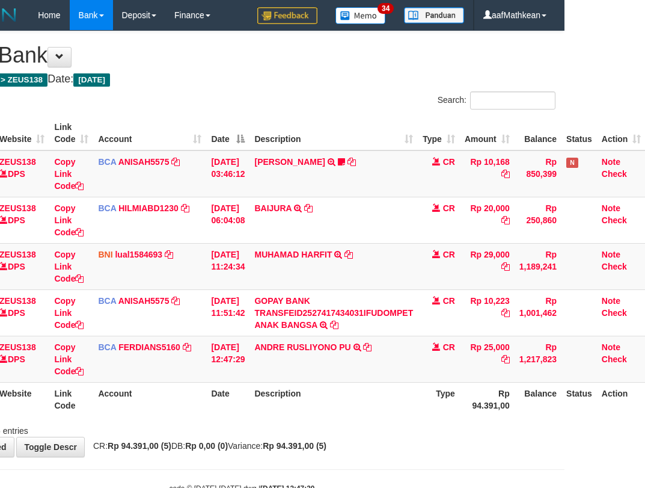
drag, startPoint x: 313, startPoint y: 433, endPoint x: 323, endPoint y: 432, distance: 10.3
click at [319, 433] on div "Showing 1 to 5 of 5 entries" at bounding box center [241, 428] width 645 height 17
drag, startPoint x: 323, startPoint y: 432, endPoint x: 390, endPoint y: 417, distance: 68.4
click at [341, 430] on div "Showing 1 to 5 of 5 entries" at bounding box center [241, 428] width 645 height 17
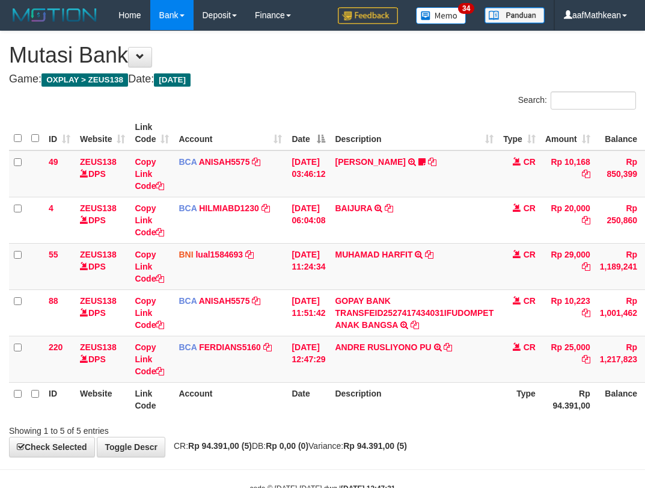
scroll to position [0, 81]
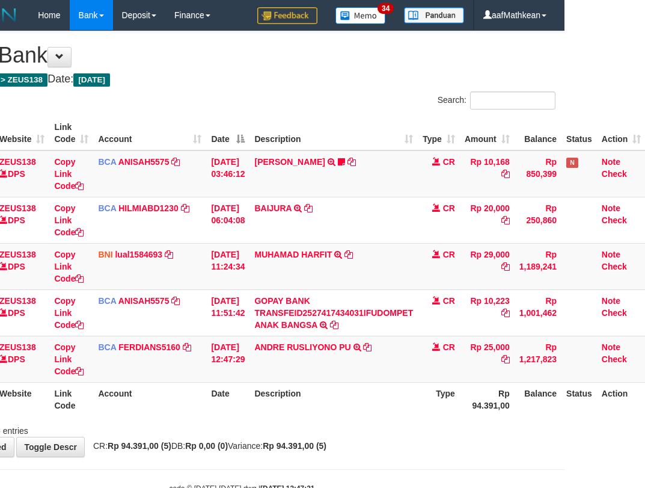
click at [378, 420] on div "Showing 1 to 5 of 5 entries" at bounding box center [241, 428] width 645 height 17
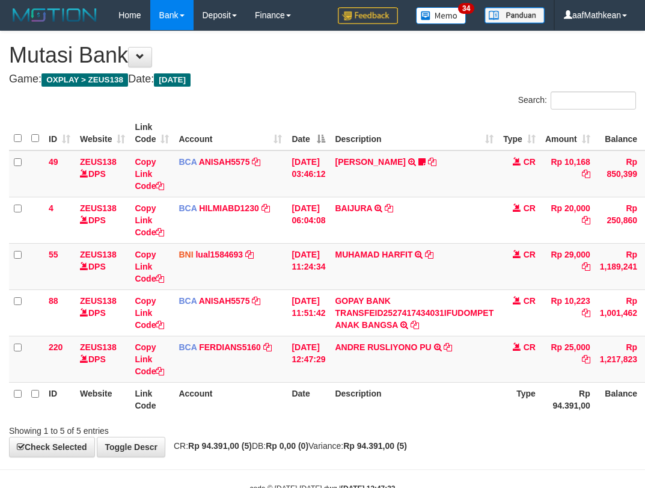
scroll to position [0, 81]
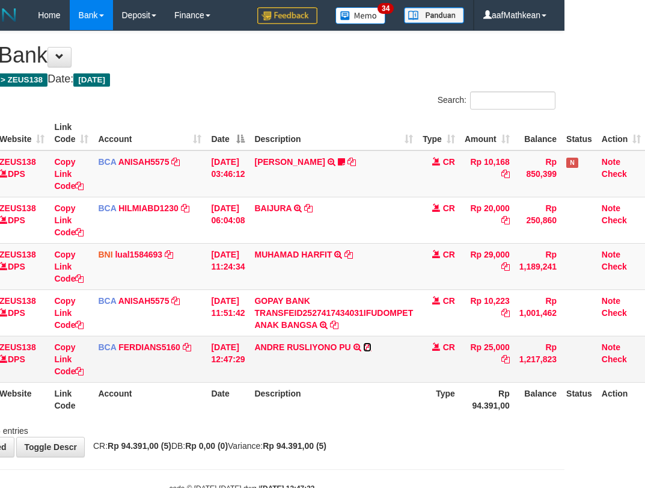
click at [371, 345] on icon at bounding box center [367, 347] width 8 height 8
click at [235, 332] on tr "88 ZEUS138 DPS Copy Link Code BCA ANISAH5575 DPS [PERSON_NAME] mutasi_20251001_…" at bounding box center [286, 312] width 717 height 46
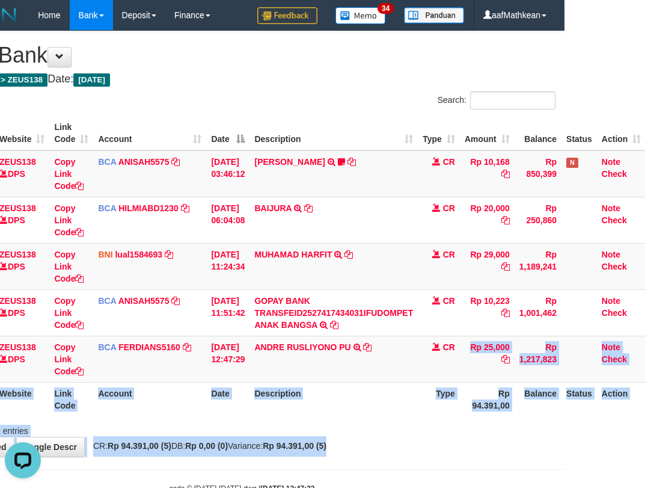
drag, startPoint x: 887, startPoint y: 448, endPoint x: 970, endPoint y: 462, distance: 84.2
click at [564, 462] on html "Toggle navigation Home Bank Account List Load By Website Group [OXPLAY] ZEUS138…" at bounding box center [241, 262] width 645 height 524
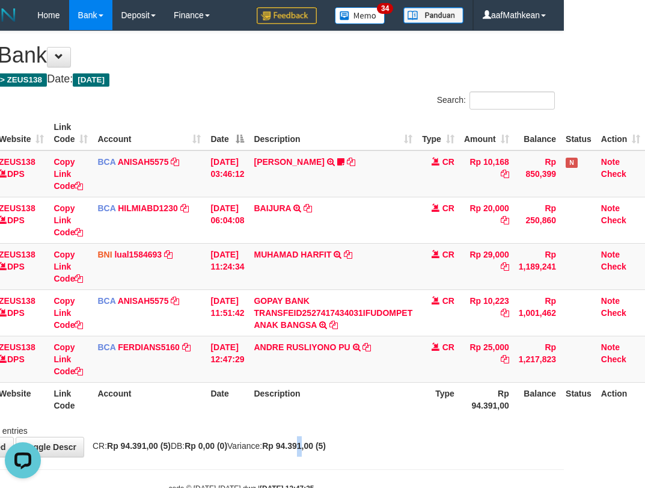
click at [326, 444] on strong "Rp 94.391,00 (5)" at bounding box center [294, 446] width 64 height 10
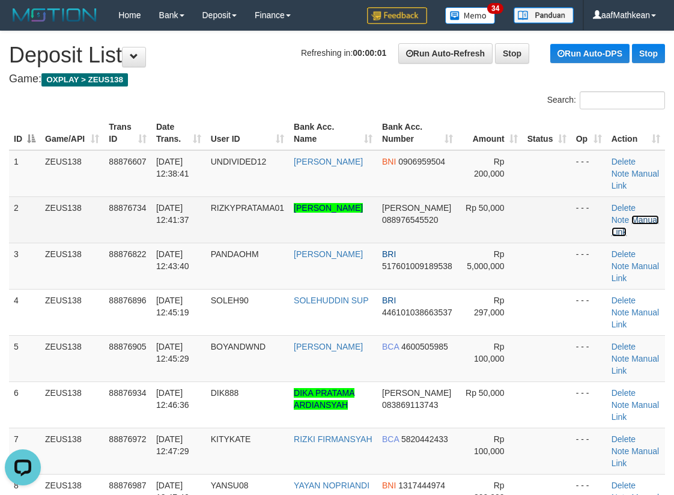
click at [646, 218] on link "Manual Link" at bounding box center [635, 226] width 47 height 22
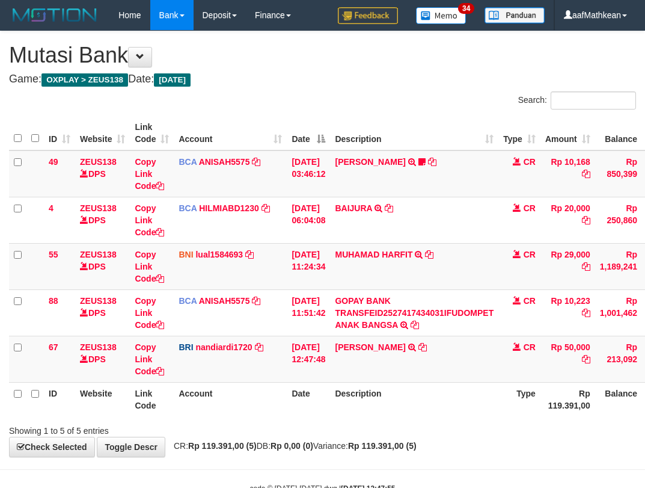
scroll to position [0, 90]
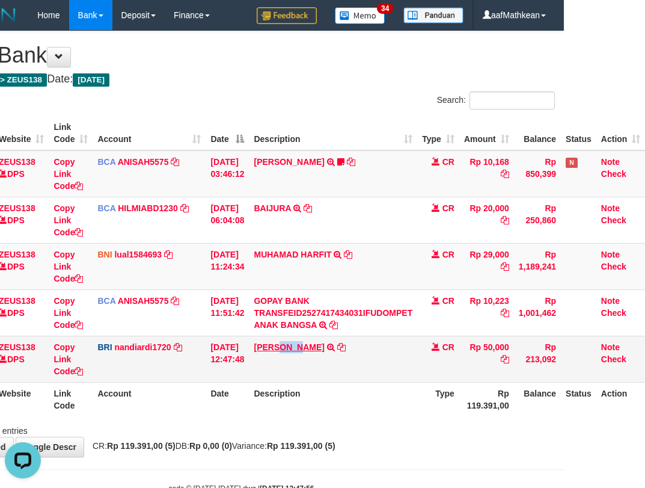
copy link "RIZK"
drag, startPoint x: 281, startPoint y: 339, endPoint x: 333, endPoint y: 346, distance: 52.1
click at [303, 352] on td "DANA RIZKYPRATAMA TRANSFER NBMB DANA RIZKYPRATAMA TO NANDI ARDIANSYAH" at bounding box center [333, 358] width 168 height 46
click at [283, 362] on td "DANA RIZKYPRATAMA TRANSFER NBMB DANA RIZKYPRATAMA TO NANDI ARDIANSYAH" at bounding box center [333, 358] width 168 height 46
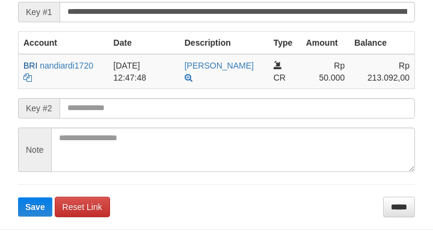
click at [18, 197] on button "Save" at bounding box center [35, 206] width 34 height 19
click at [216, 118] on input "text" at bounding box center [237, 108] width 355 height 20
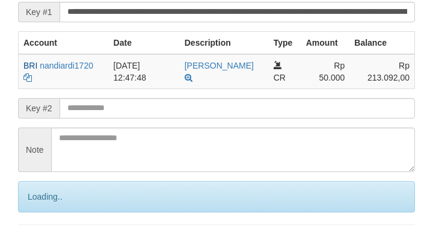
click at [230, 118] on input "text" at bounding box center [237, 108] width 355 height 20
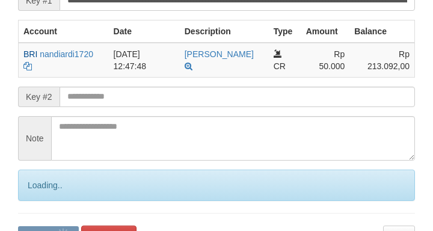
click at [230, 107] on input "text" at bounding box center [237, 97] width 355 height 20
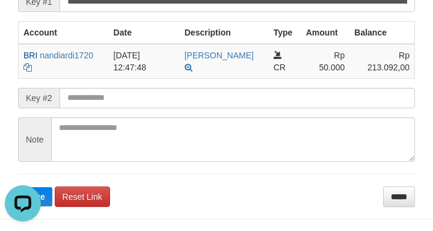
drag, startPoint x: 71, startPoint y: 50, endPoint x: 1, endPoint y: 73, distance: 73.9
click at [71, 44] on th "Account" at bounding box center [64, 32] width 90 height 23
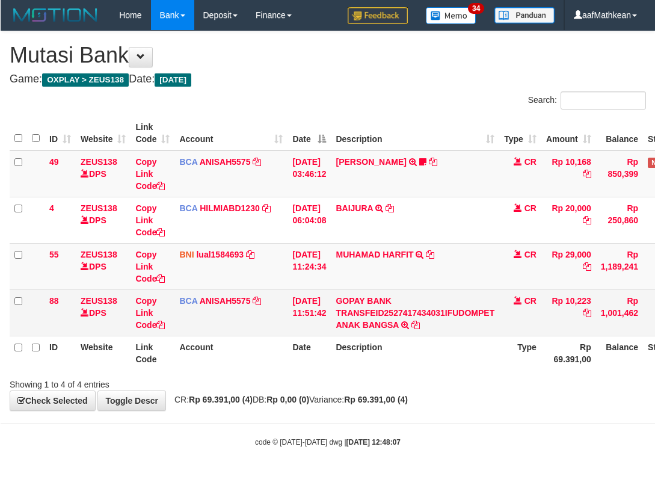
scroll to position [0, 80]
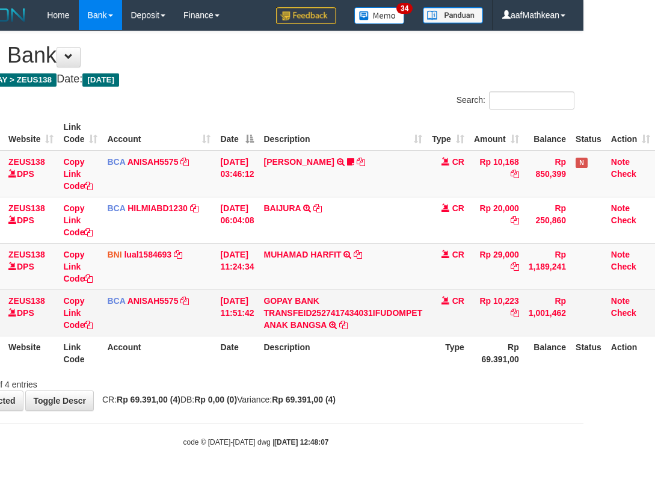
click at [191, 311] on td "BCA ANISAH5575 DPS ANISAH mutasi_20251001_3827 | 88 mutasi_20251001_3827 | 88" at bounding box center [158, 312] width 113 height 46
drag, startPoint x: 200, startPoint y: 313, endPoint x: 213, endPoint y: 319, distance: 14.0
click at [204, 316] on td "BCA ANISAH5575 DPS ANISAH mutasi_20251001_3827 | 88 mutasi_20251001_3827 | 88" at bounding box center [158, 312] width 113 height 46
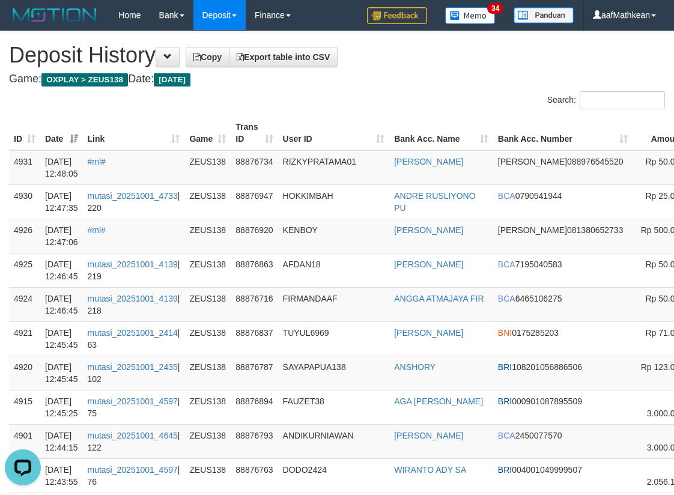
scroll to position [0, 140]
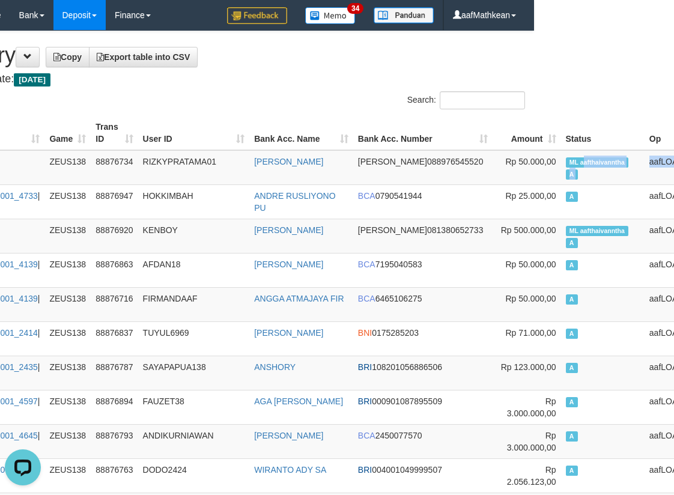
drag, startPoint x: 679, startPoint y: 164, endPoint x: 693, endPoint y: 164, distance: 14.4
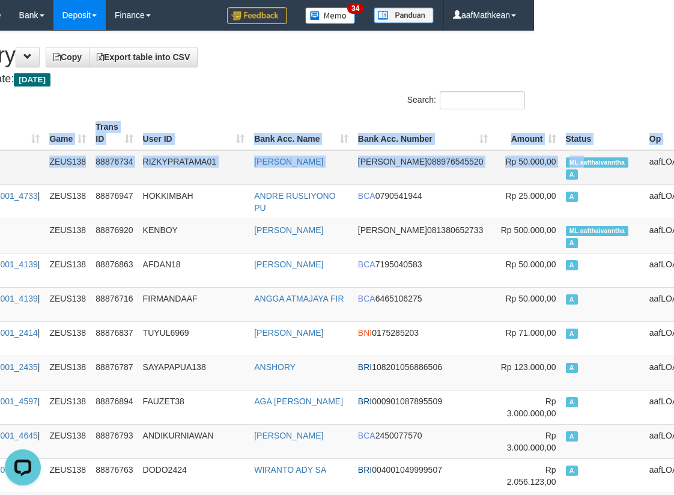
click at [566, 159] on span "ML aafthaivanntha" at bounding box center [597, 162] width 63 height 10
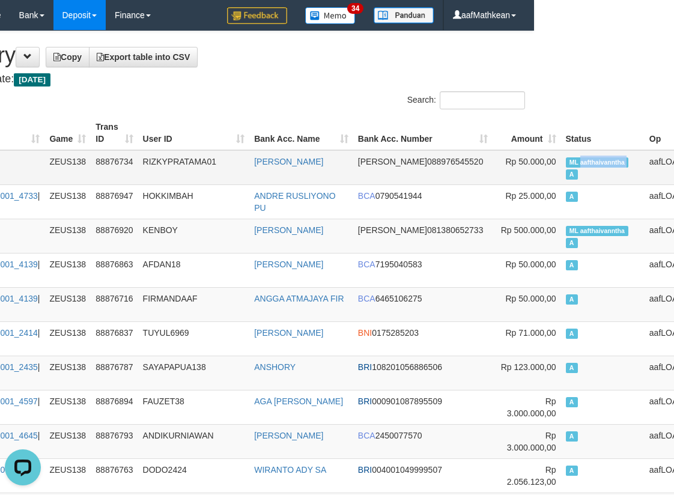
click at [566, 159] on span "ML aafthaivanntha" at bounding box center [597, 162] width 63 height 10
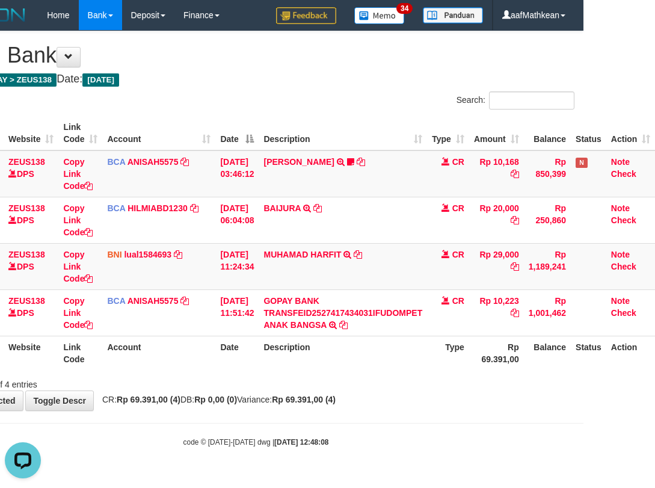
click at [367, 390] on div "**********" at bounding box center [255, 220] width 655 height 379
click at [331, 328] on tr "88 ZEUS138 DPS Copy Link Code BCA ANISAH5575 DPS ANISAH mutasi_20251001_3827 | …" at bounding box center [295, 312] width 717 height 46
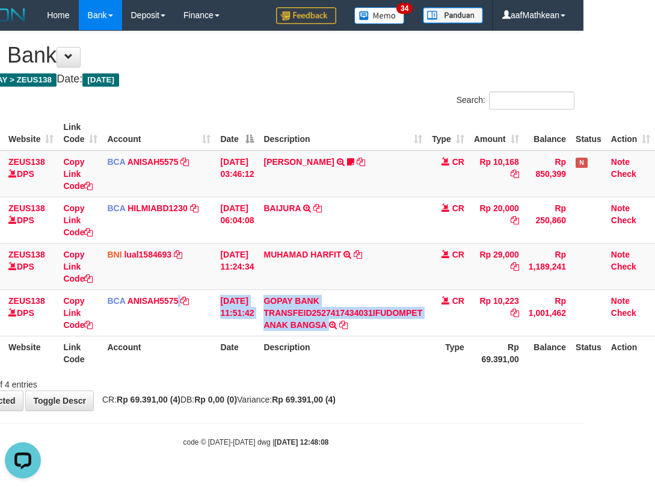
drag, startPoint x: 297, startPoint y: 414, endPoint x: 312, endPoint y: 418, distance: 15.6
click at [303, 417] on body "Toggle navigation Home Bank Account List Load By Website Group [OXPLAY] ZEUS138…" at bounding box center [255, 238] width 655 height 477
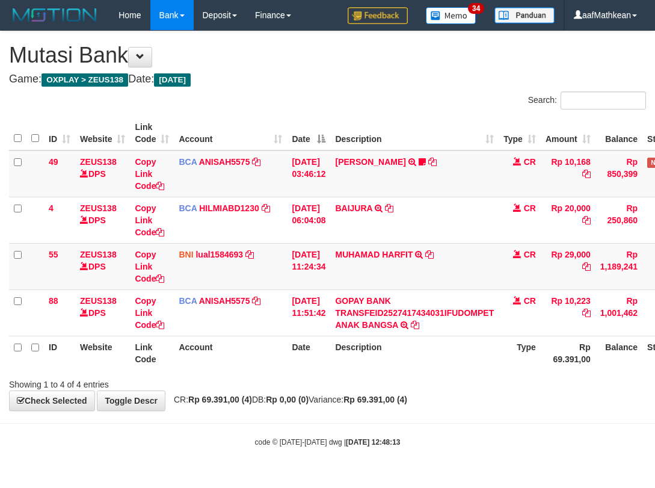
scroll to position [0, 80]
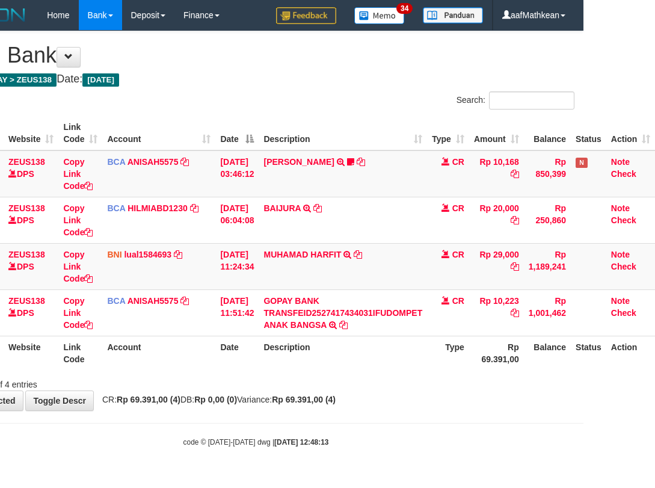
click at [421, 394] on div "**********" at bounding box center [255, 220] width 655 height 379
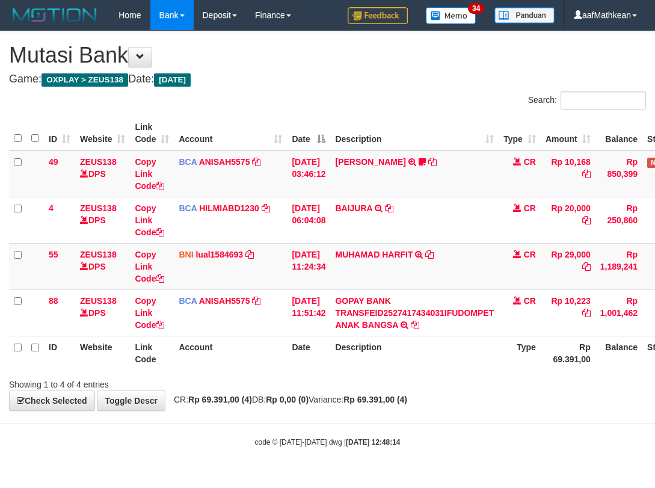
scroll to position [0, 80]
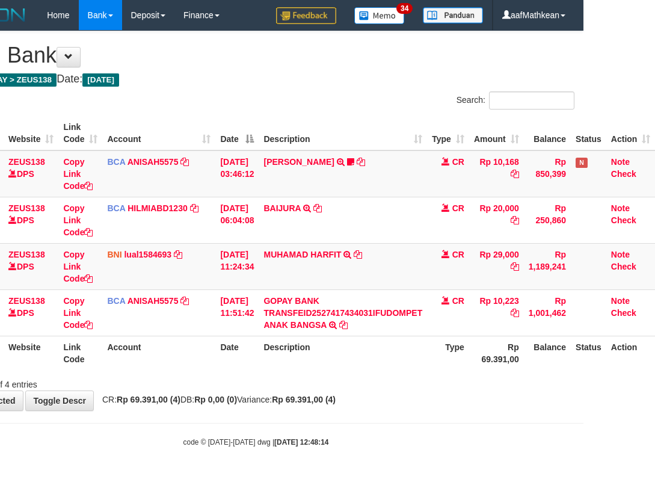
click at [456, 375] on div "Showing 1 to 4 of 4 entries" at bounding box center [255, 381] width 655 height 17
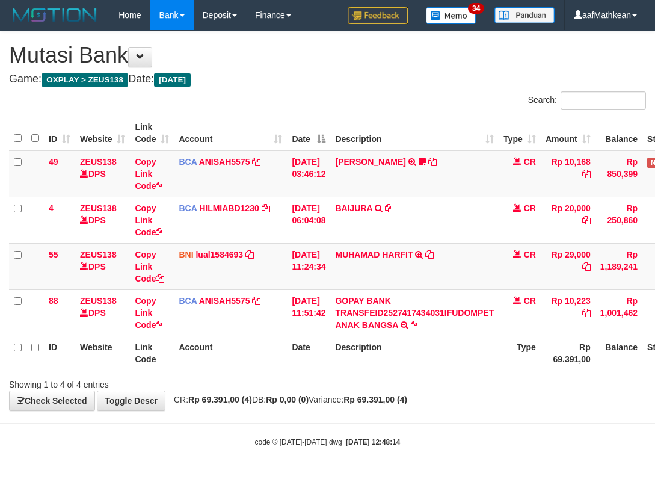
scroll to position [0, 80]
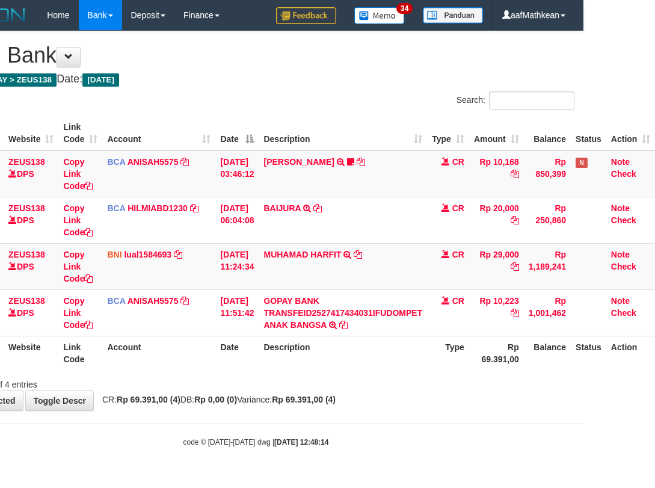
click at [456, 373] on div at bounding box center [392, 373] width 382 height 1
click at [448, 363] on th "Type" at bounding box center [448, 352] width 42 height 34
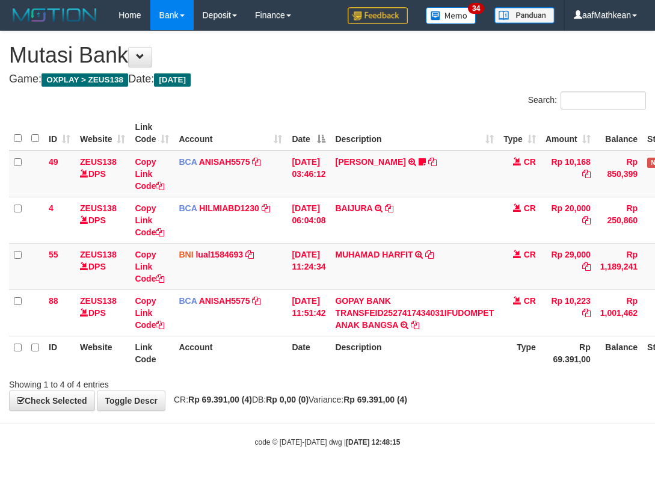
scroll to position [0, 80]
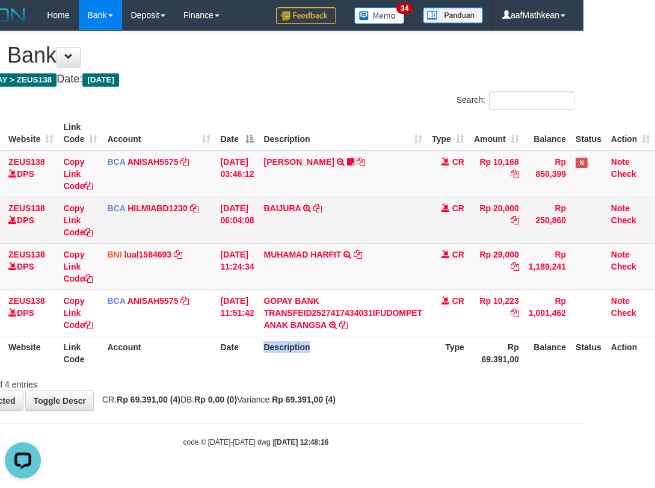
drag, startPoint x: 275, startPoint y: 362, endPoint x: 654, endPoint y: 233, distance: 400.5
click at [536, 298] on table "ID Website Link Code Account Date Description Type Amount Balance Status Action…" at bounding box center [295, 243] width 717 height 254
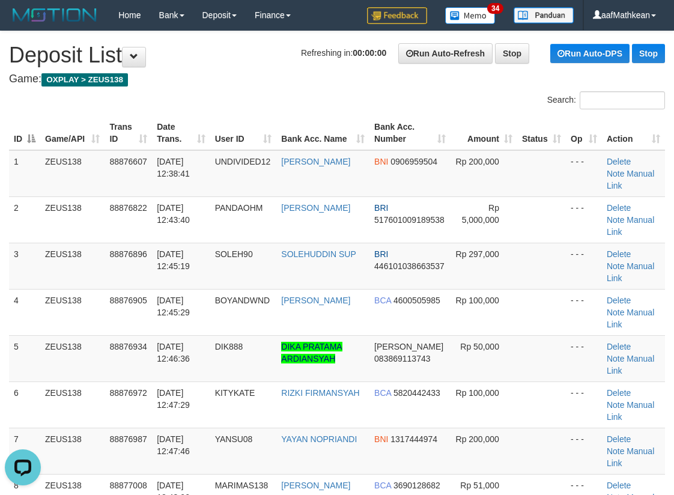
click at [254, 109] on div "Search:" at bounding box center [337, 101] width 674 height 21
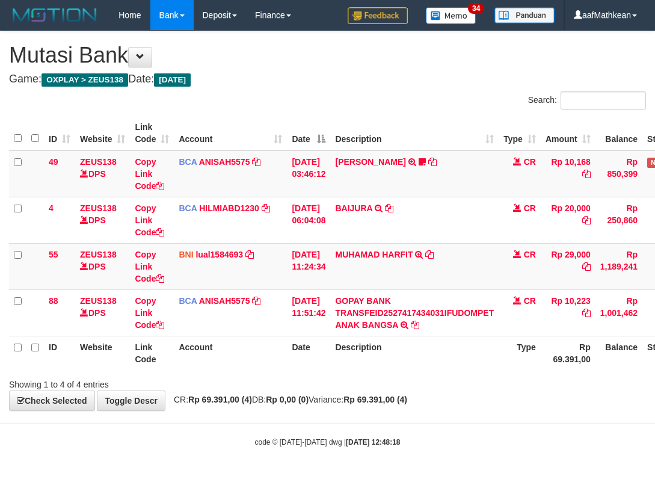
scroll to position [0, 80]
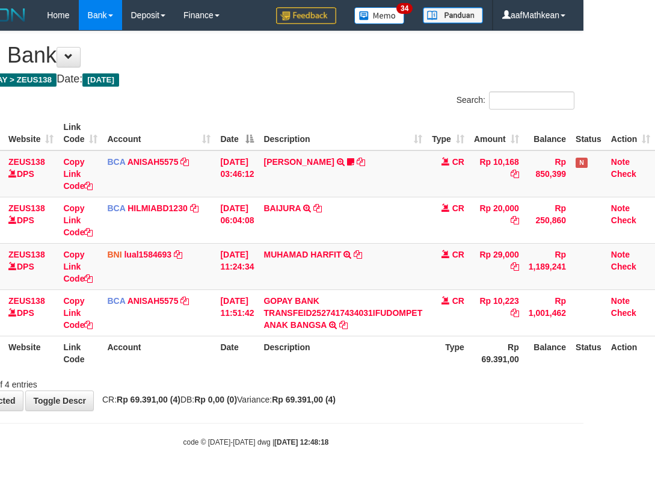
click at [337, 379] on div "Search: ID Website Link Code Account Date Description Type Amount Balance Statu…" at bounding box center [255, 240] width 637 height 299
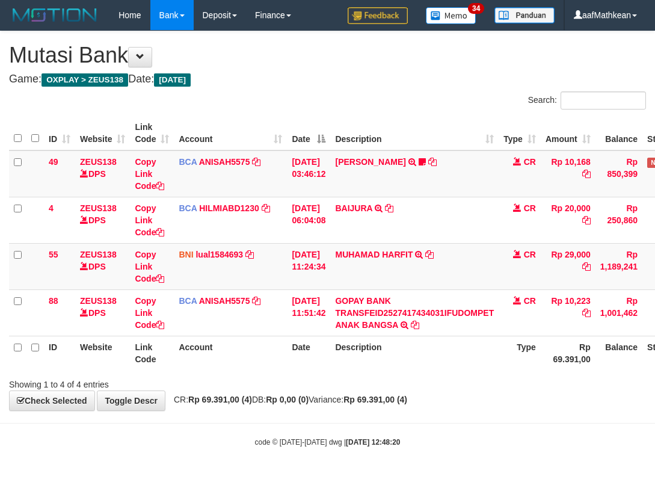
scroll to position [0, 80]
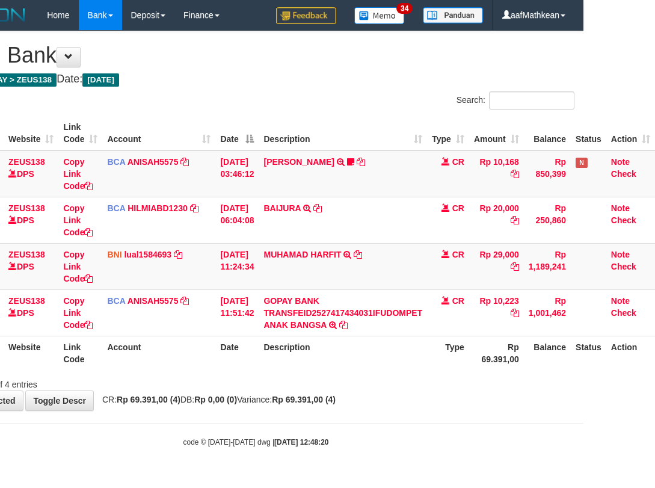
click at [376, 356] on th "Description" at bounding box center [342, 352] width 168 height 34
click at [375, 359] on th "Description" at bounding box center [342, 352] width 168 height 34
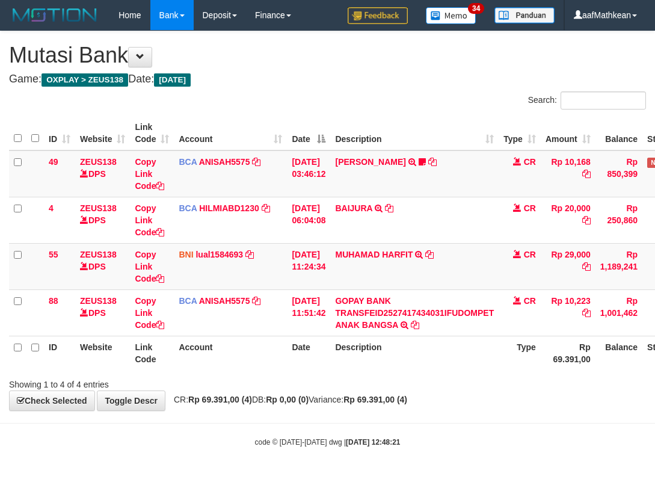
scroll to position [0, 80]
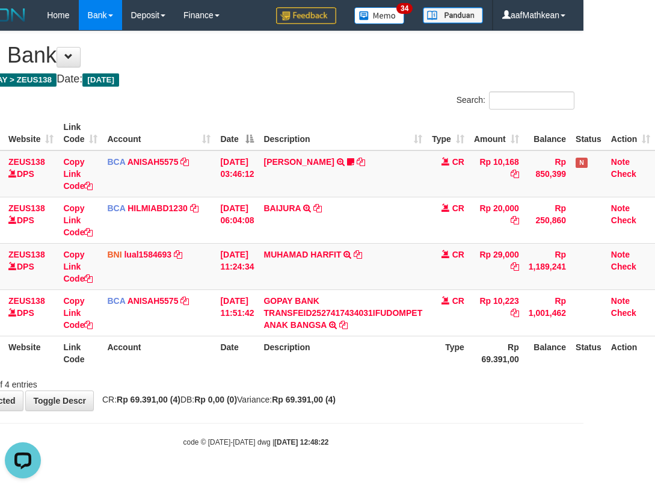
drag, startPoint x: 385, startPoint y: 422, endPoint x: 381, endPoint y: 416, distance: 7.7
click at [382, 418] on body "Toggle navigation Home Bank Account List Load By Website Group [OXPLAY] ZEUS138…" at bounding box center [255, 238] width 655 height 477
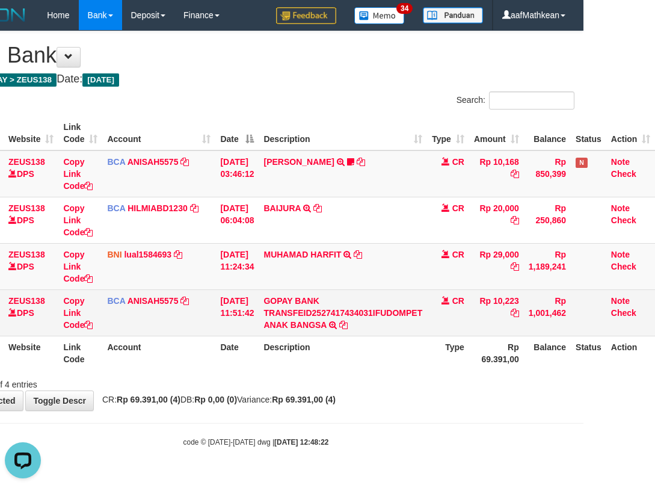
click at [428, 383] on body "Toggle navigation Home Bank Account List Load By Website Group [OXPLAY] ZEUS138…" at bounding box center [255, 238] width 655 height 477
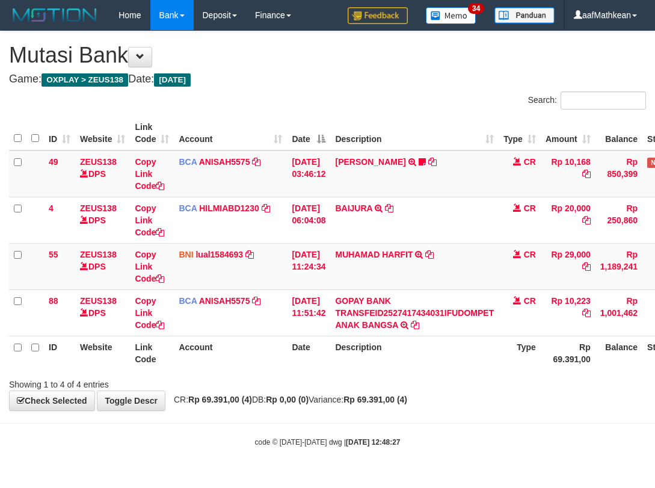
scroll to position [0, 80]
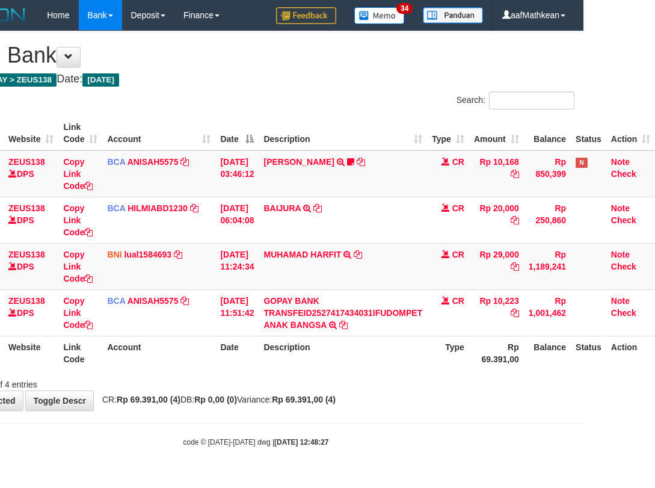
click at [275, 371] on div "ID Website Link Code Account Date Description Type Amount Balance Status Action…" at bounding box center [255, 242] width 655 height 261
drag, startPoint x: 293, startPoint y: 400, endPoint x: 272, endPoint y: 377, distance: 31.1
click at [282, 391] on div "**********" at bounding box center [255, 220] width 655 height 379
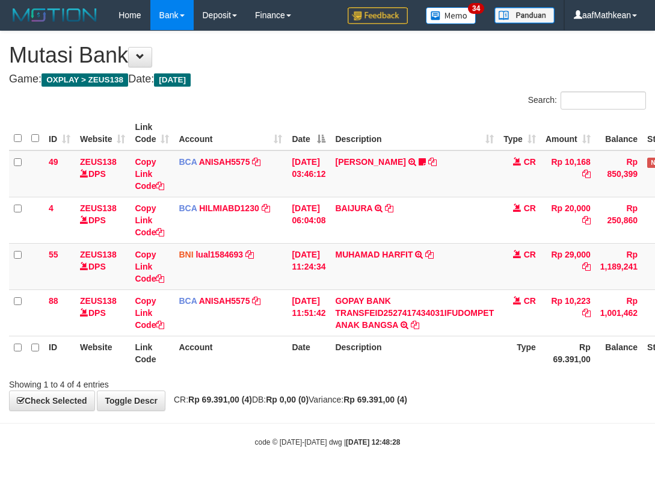
scroll to position [0, 80]
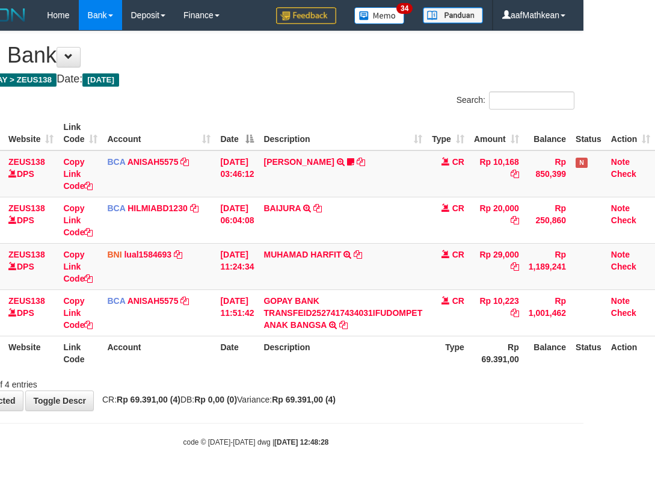
click at [325, 358] on th "Description" at bounding box center [342, 352] width 168 height 34
click at [337, 366] on th "Description" at bounding box center [342, 352] width 168 height 34
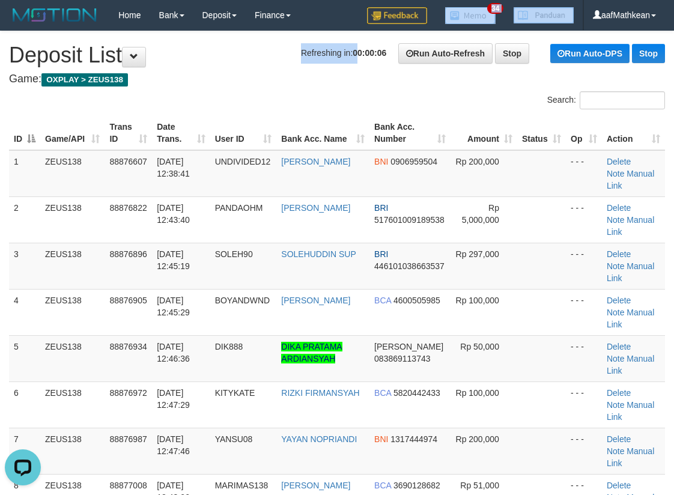
click at [362, 45] on div "Refreshing in: 00:00:06 Run Auto-Refresh Stop Run Auto-DPS Stop" at bounding box center [483, 53] width 364 height 20
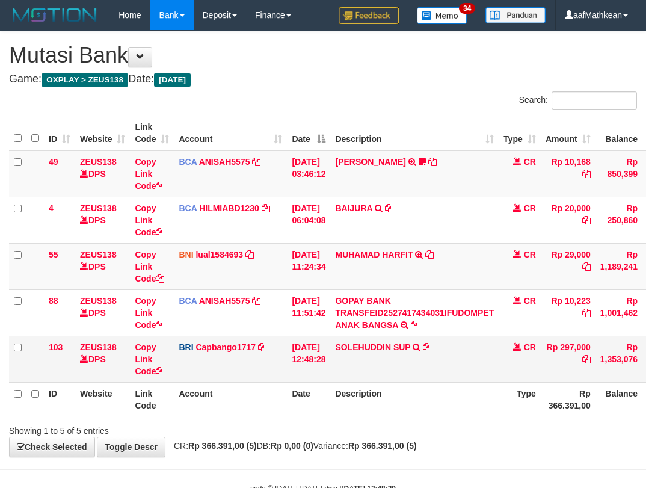
scroll to position [0, 80]
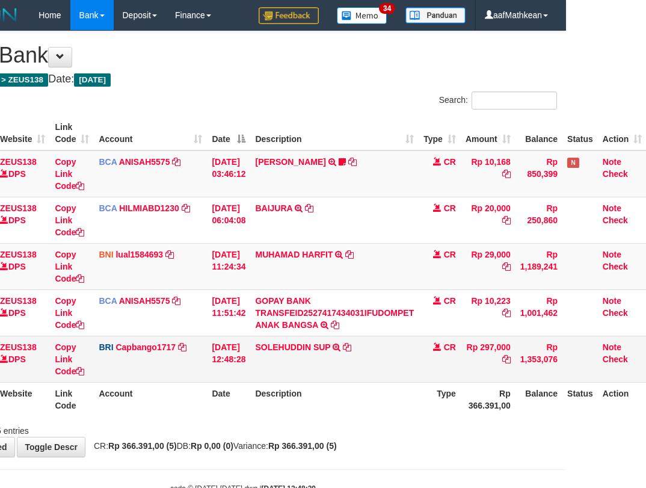
click at [344, 362] on td "SOLEHUDDIN SUP TRANSFER NBMB SOLEHUDDIN SUP TO HELMI" at bounding box center [334, 358] width 168 height 46
click at [380, 400] on th "Description" at bounding box center [334, 399] width 168 height 34
drag, startPoint x: 368, startPoint y: 406, endPoint x: 343, endPoint y: 367, distance: 46.5
click at [361, 396] on th "Description" at bounding box center [334, 399] width 168 height 34
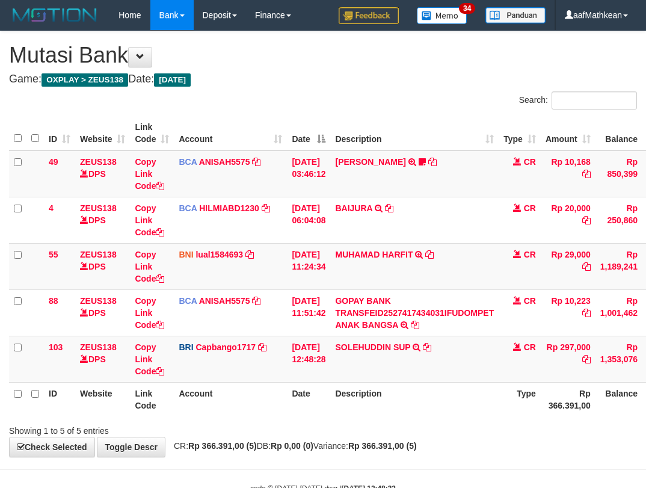
scroll to position [0, 80]
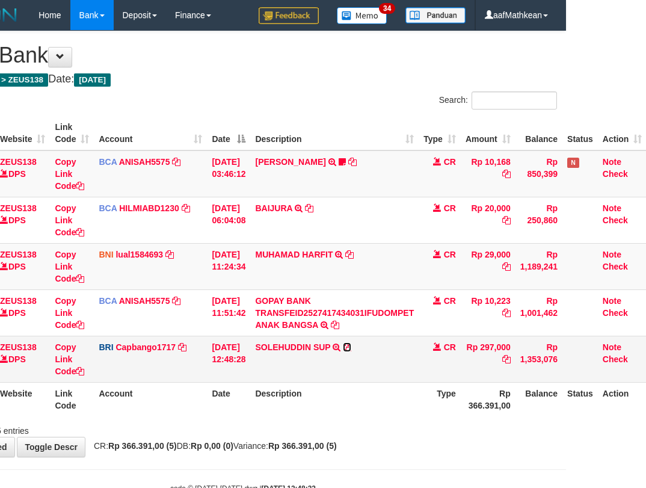
click at [351, 346] on icon at bounding box center [347, 347] width 8 height 8
click at [238, 362] on td "01/10/2025 12:48:28" at bounding box center [228, 358] width 43 height 46
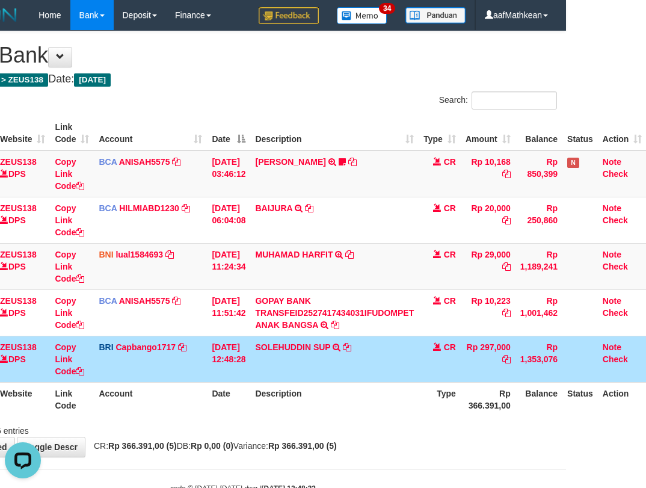
scroll to position [0, 0]
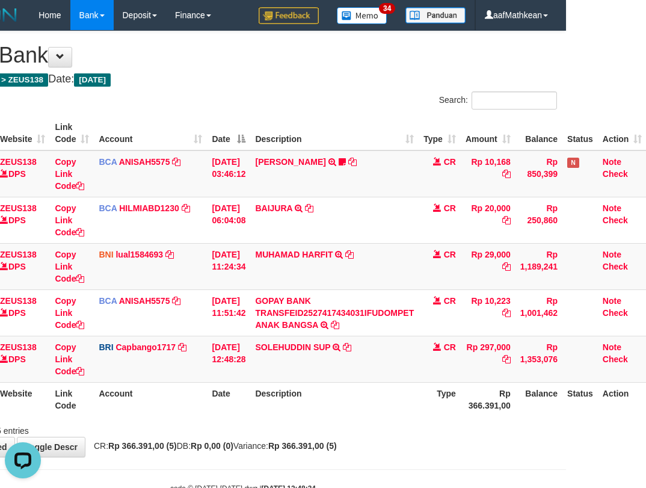
click at [395, 383] on table "ID Website Link Code Account Date Description Type Amount Balance Status Action…" at bounding box center [287, 266] width 717 height 300
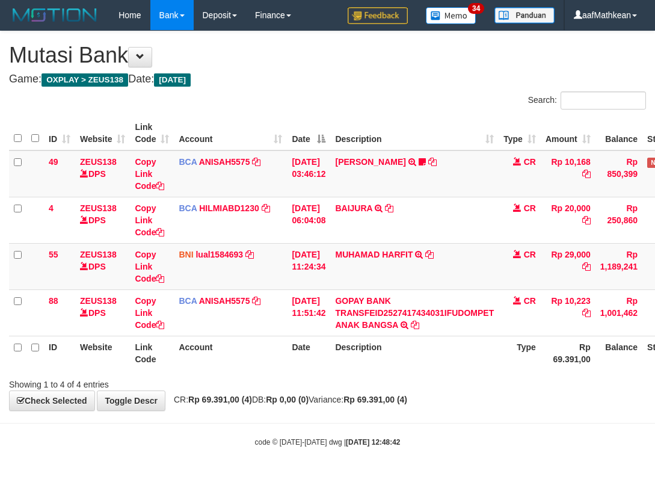
scroll to position [0, 80]
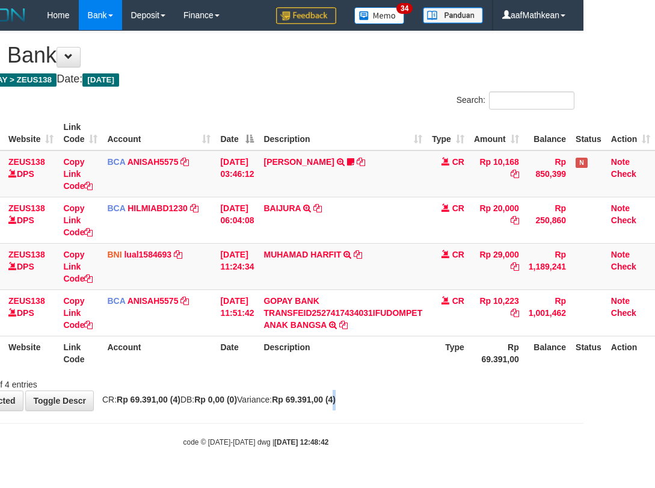
click at [352, 409] on div "**********" at bounding box center [255, 220] width 655 height 379
click at [356, 417] on body "Toggle navigation Home Bank Account List Load By Website Group [OXPLAY] ZEUS138…" at bounding box center [255, 238] width 655 height 477
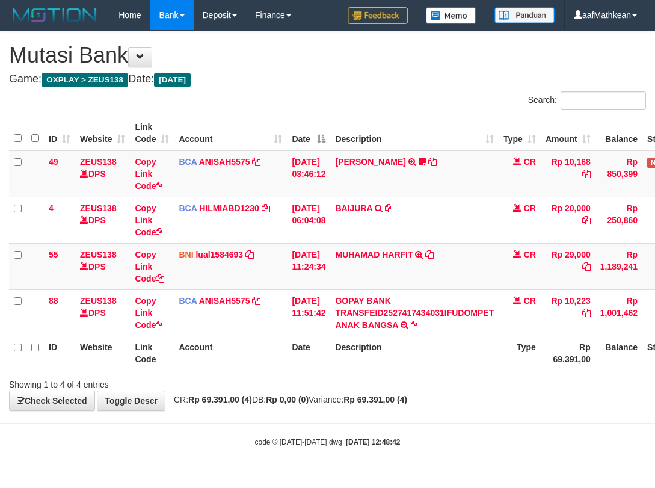
scroll to position [0, 80]
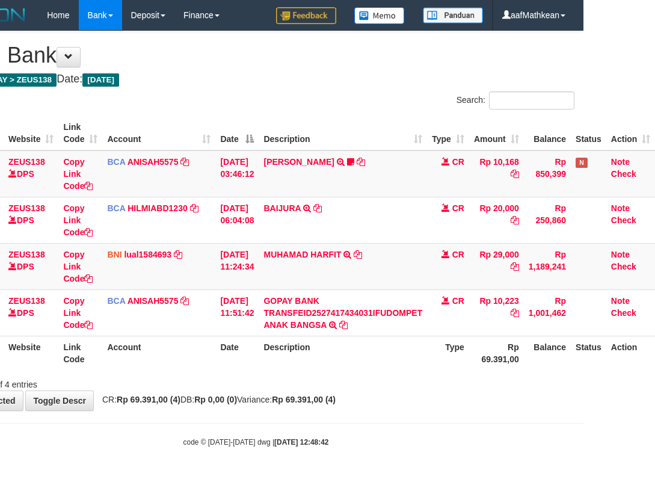
click at [361, 404] on div "**********" at bounding box center [255, 220] width 655 height 379
drag, startPoint x: 380, startPoint y: 412, endPoint x: 398, endPoint y: 415, distance: 18.3
click at [385, 414] on body "Toggle navigation Home Bank Account List Load By Website Group [OXPLAY] ZEUS138…" at bounding box center [255, 238] width 655 height 477
click at [397, 420] on body "Toggle navigation Home Bank Account List Load By Website Group [OXPLAY] ZEUS138…" at bounding box center [255, 238] width 655 height 477
drag, startPoint x: 404, startPoint y: 439, endPoint x: 406, endPoint y: 446, distance: 6.9
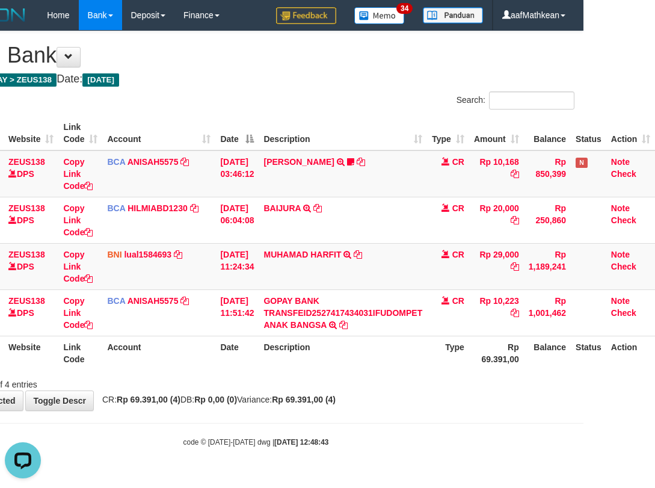
click at [405, 442] on div "code © [DATE]-[DATE] dwg | [DATE] 12:48:43" at bounding box center [255, 441] width 655 height 12
click at [430, 452] on body "Toggle navigation Home Bank Account List Load By Website Group [OXPLAY] ZEUS138…" at bounding box center [255, 238] width 655 height 477
drag, startPoint x: 425, startPoint y: 447, endPoint x: 438, endPoint y: 433, distance: 18.3
click at [433, 444] on div "code © [DATE]-[DATE] dwg | [DATE] 12:48:43" at bounding box center [255, 441] width 655 height 12
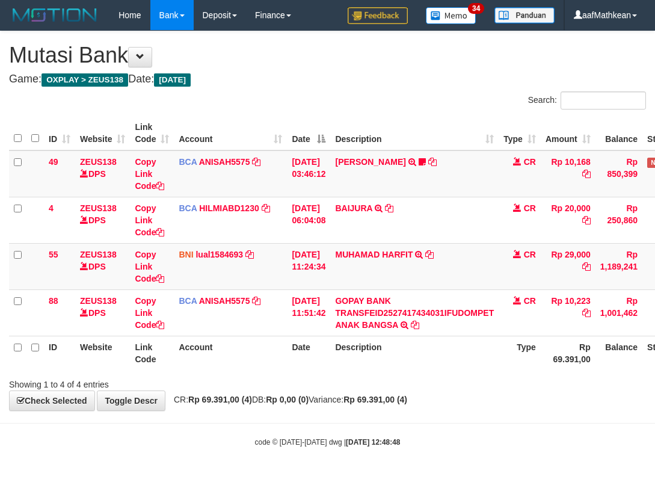
click at [432, 432] on body "Toggle navigation Home Bank Account List Load By Website Group [OXPLAY] ZEUS138…" at bounding box center [327, 238] width 655 height 477
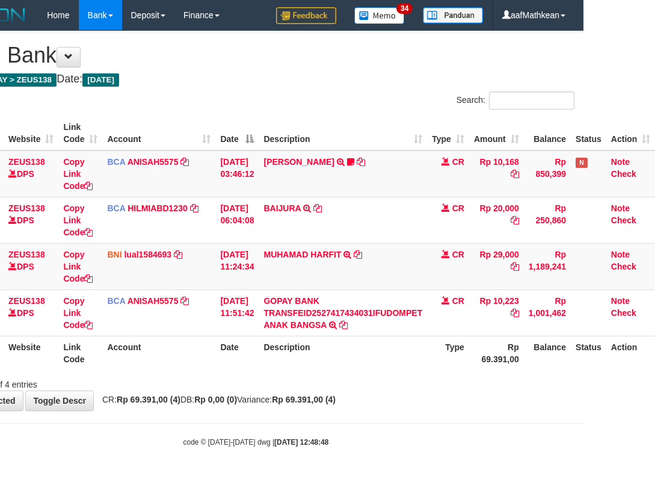
click at [418, 438] on body "Toggle navigation Home Bank Account List Load By Website Group [OXPLAY] ZEUS138…" at bounding box center [255, 238] width 655 height 477
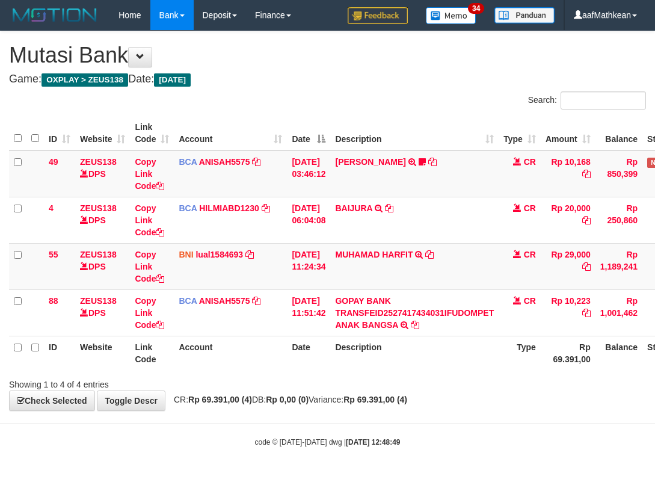
scroll to position [0, 80]
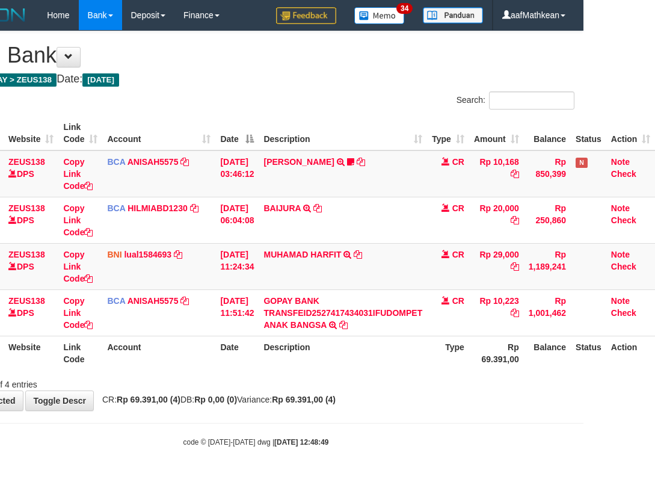
click at [378, 420] on body "Toggle navigation Home Bank Account List Load By Website Group [OXPLAY] ZEUS138…" at bounding box center [255, 238] width 655 height 477
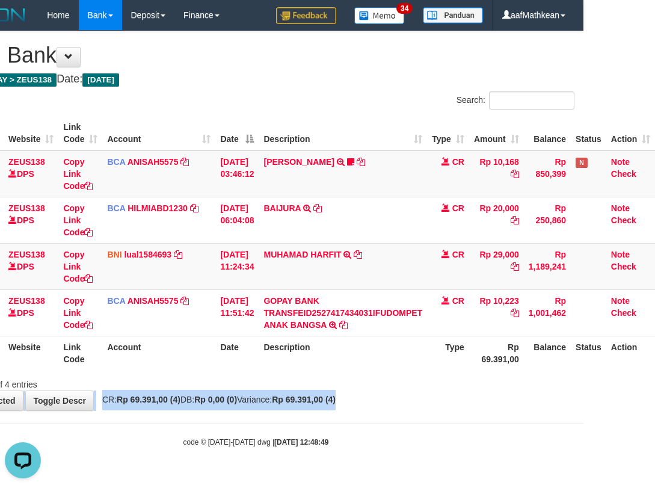
click at [397, 416] on body "Toggle navigation Home Bank Account List Load By Website Group [OXPLAY] ZEUS138…" at bounding box center [255, 238] width 655 height 477
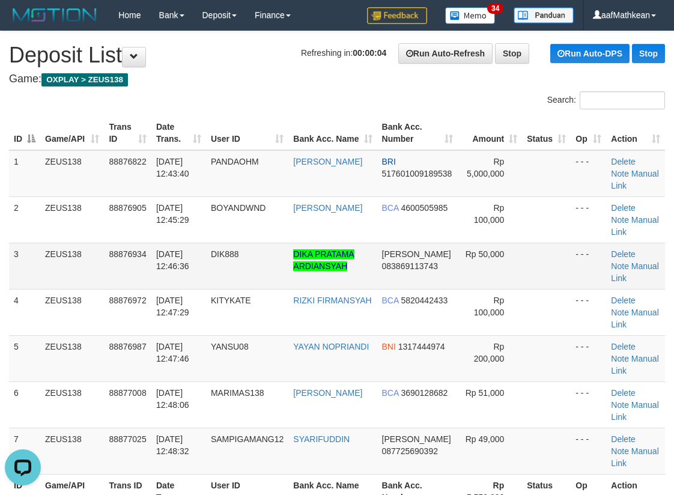
click at [240, 138] on th "User ID" at bounding box center [247, 133] width 82 height 34
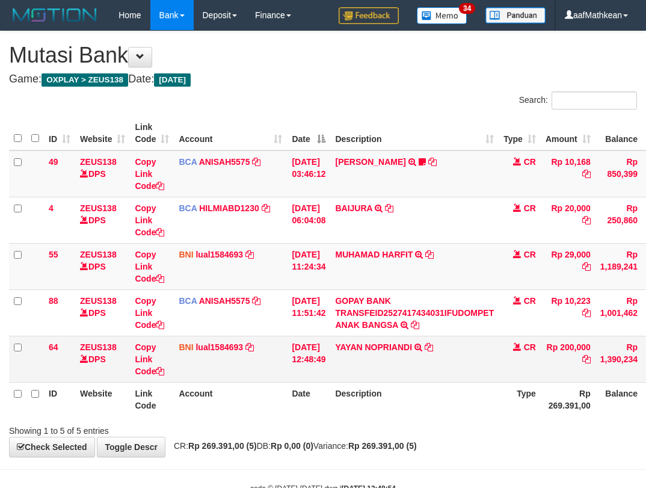
scroll to position [0, 80]
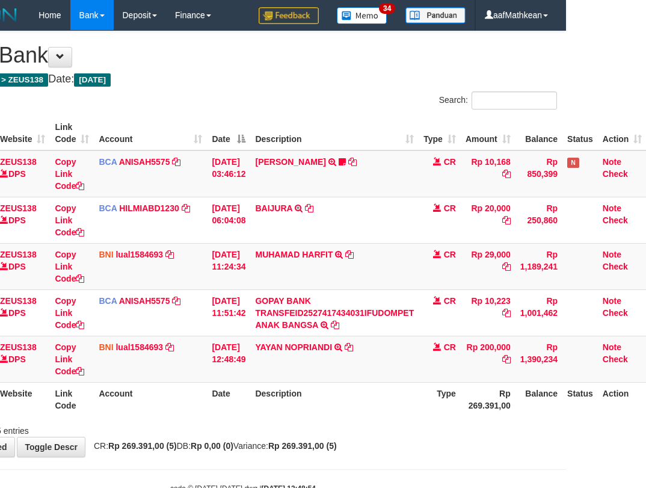
click at [381, 406] on th "Description" at bounding box center [334, 399] width 168 height 34
drag, startPoint x: 388, startPoint y: 427, endPoint x: 389, endPoint y: 436, distance: 9.0
click at [391, 433] on div "Showing 1 to 5 of 5 entries" at bounding box center [243, 428] width 646 height 17
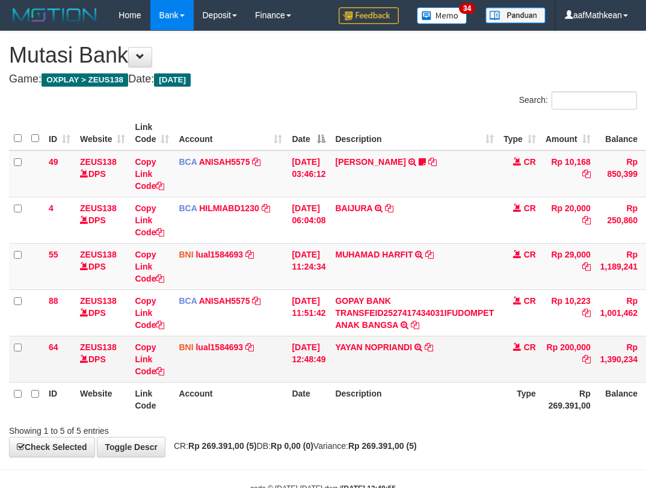
scroll to position [0, 80]
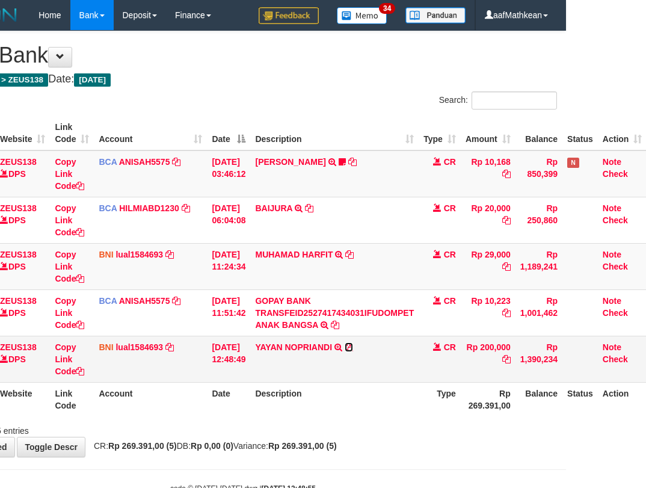
click at [353, 346] on icon at bounding box center [348, 347] width 8 height 8
click at [165, 397] on th "Account" at bounding box center [150, 399] width 113 height 34
click at [192, 408] on th "Account" at bounding box center [150, 399] width 113 height 34
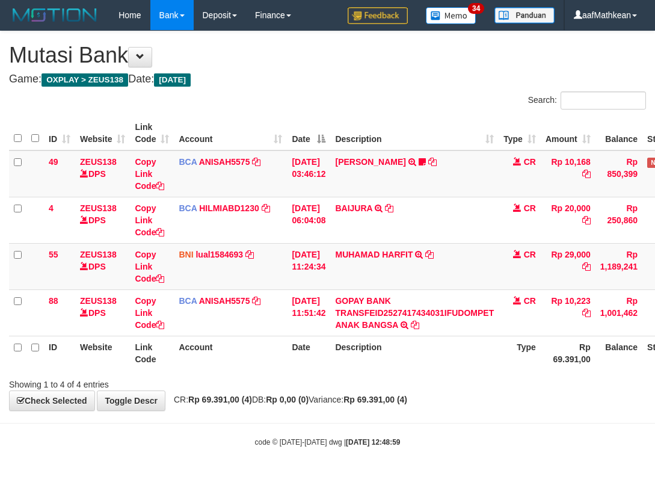
scroll to position [0, 80]
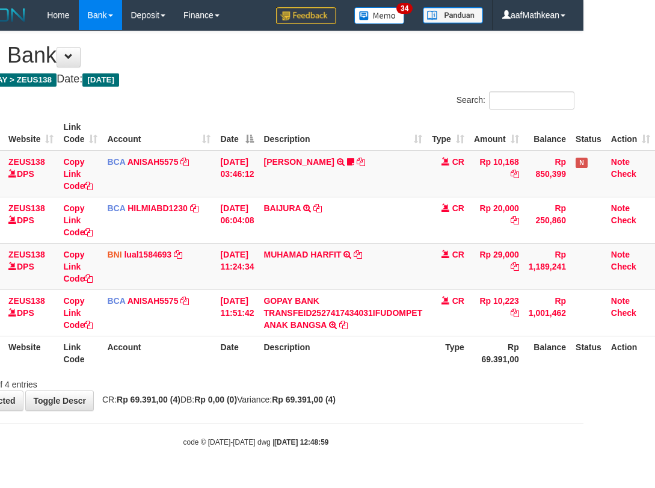
click at [291, 352] on th "Description" at bounding box center [342, 352] width 168 height 34
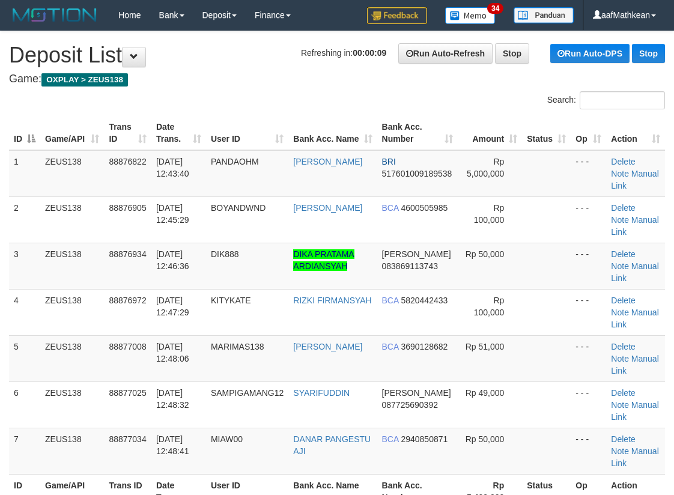
drag, startPoint x: 222, startPoint y: 93, endPoint x: 5, endPoint y: 167, distance: 229.1
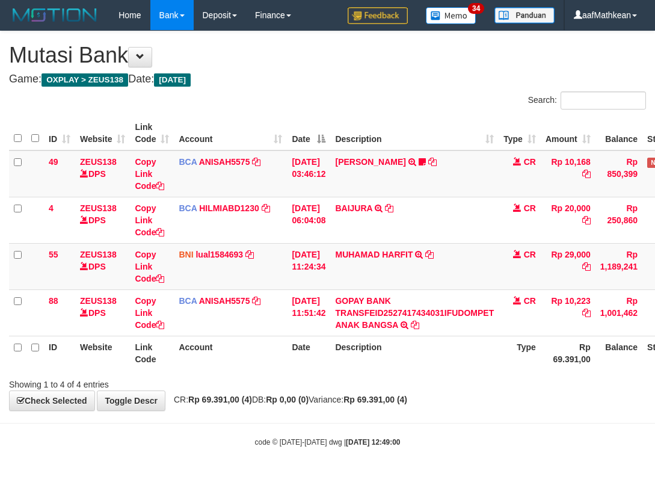
scroll to position [0, 80]
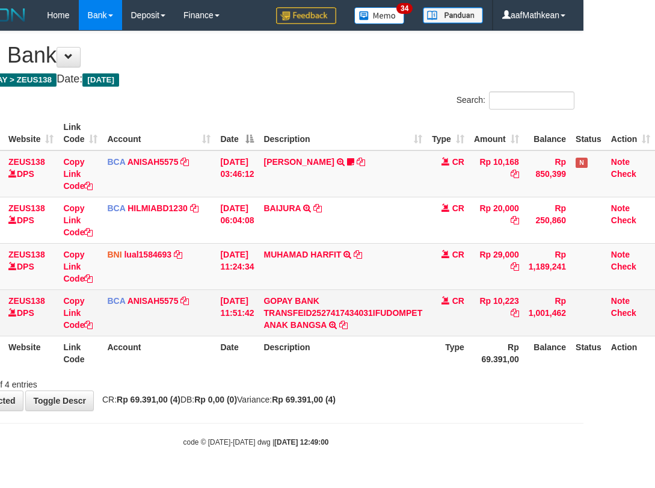
click at [391, 340] on th "Description" at bounding box center [342, 352] width 168 height 34
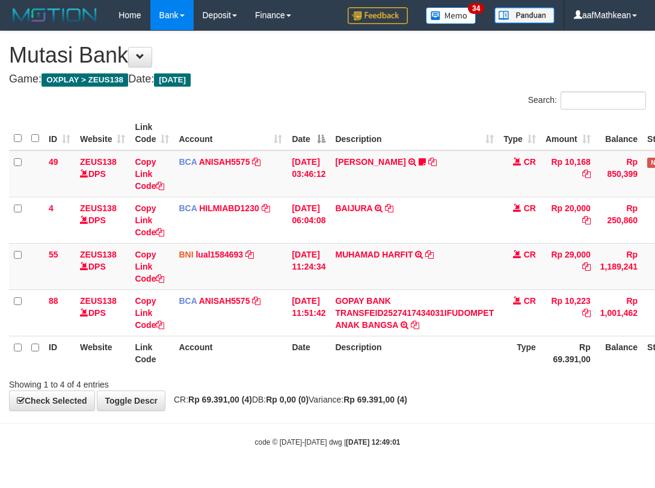
scroll to position [0, 80]
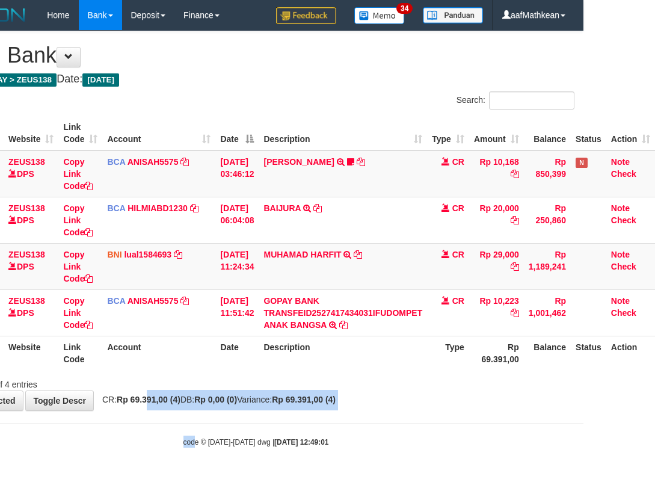
drag, startPoint x: 160, startPoint y: 418, endPoint x: 366, endPoint y: 442, distance: 207.6
click at [287, 439] on body "Toggle navigation Home Bank Account List Load By Website Group [OXPLAY] ZEUS138…" at bounding box center [255, 238] width 655 height 477
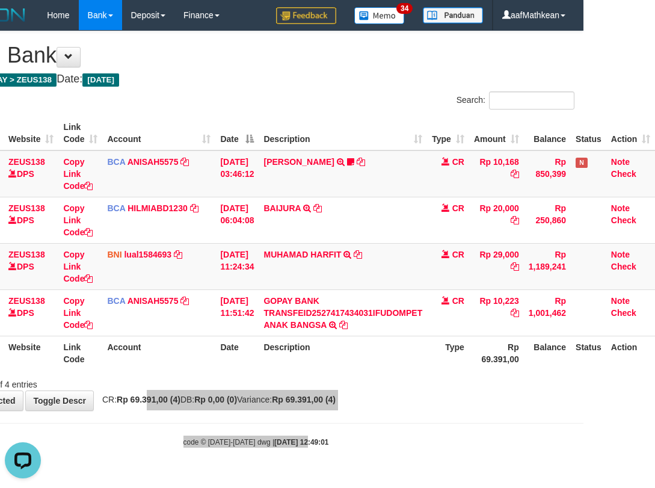
scroll to position [0, 0]
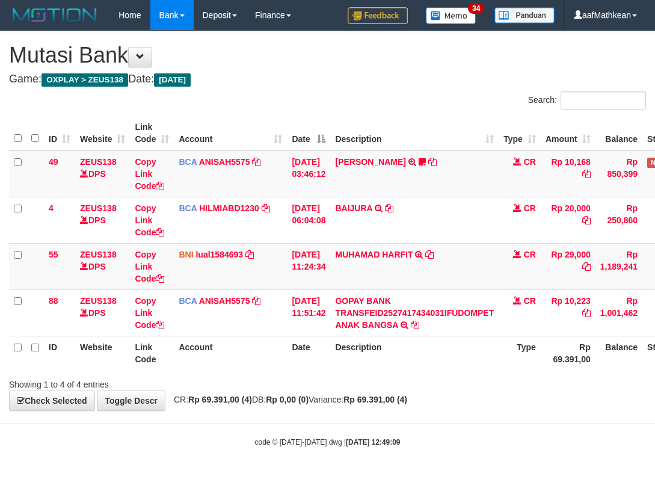
click at [382, 429] on body "Toggle navigation Home Bank Account List Load By Website Group [OXPLAY] ZEUS138…" at bounding box center [327, 238] width 655 height 477
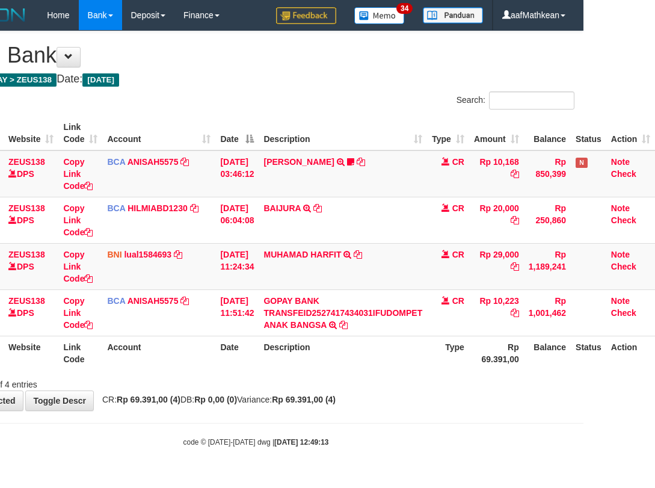
click at [411, 412] on body "Toggle navigation Home Bank Account List Load By Website Group [OXPLAY] ZEUS138…" at bounding box center [255, 238] width 655 height 477
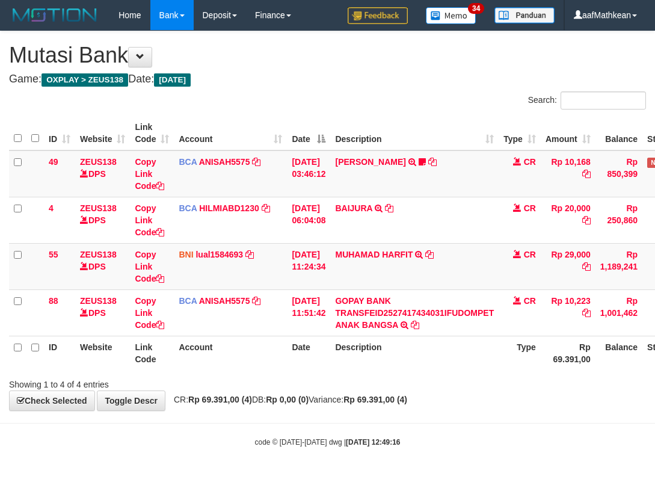
click at [409, 413] on body "Toggle navigation Home Bank Account List Load By Website Group [OXPLAY] ZEUS138…" at bounding box center [327, 238] width 655 height 477
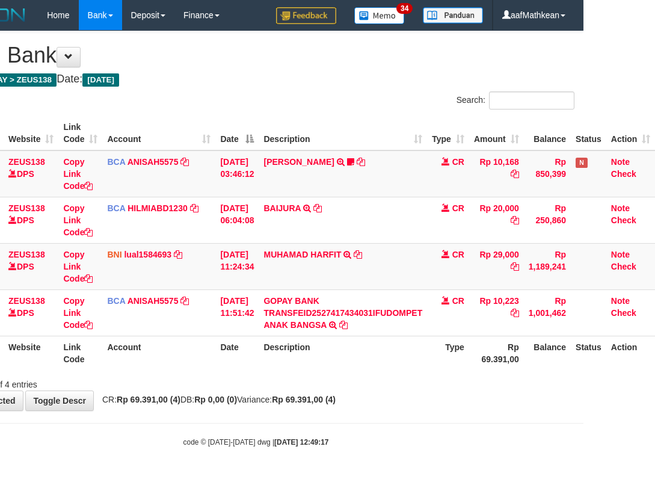
drag, startPoint x: 207, startPoint y: 420, endPoint x: 301, endPoint y: 436, distance: 95.2
click at [216, 424] on body "Toggle navigation Home Bank Account List Load By Website Group [OXPLAY] ZEUS138…" at bounding box center [255, 238] width 655 height 477
drag, startPoint x: 301, startPoint y: 436, endPoint x: 641, endPoint y: 432, distance: 340.9
click at [555, 437] on body "Toggle navigation Home Bank Account List Load By Website Group [OXPLAY] ZEUS138…" at bounding box center [255, 238] width 655 height 477
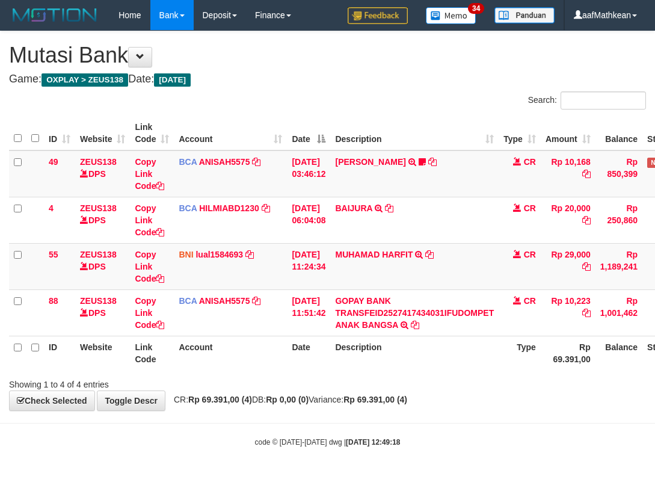
scroll to position [0, 80]
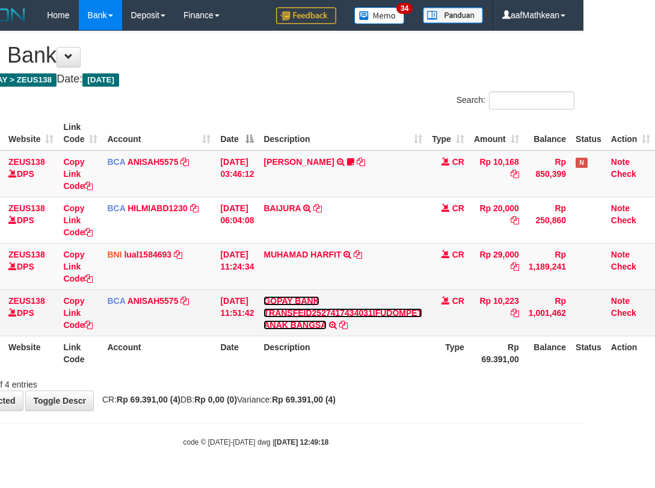
click at [263, 296] on link "GOPAY BANK TRANSFEID2527417434031IFUDOMPET ANAK BANGSA" at bounding box center [342, 313] width 159 height 34
drag, startPoint x: 308, startPoint y: 311, endPoint x: 323, endPoint y: 327, distance: 21.7
click at [309, 313] on link "GOPAY BANK TRANSFEID2527417434031IFUDOMPET ANAK BANGSA" at bounding box center [342, 313] width 159 height 34
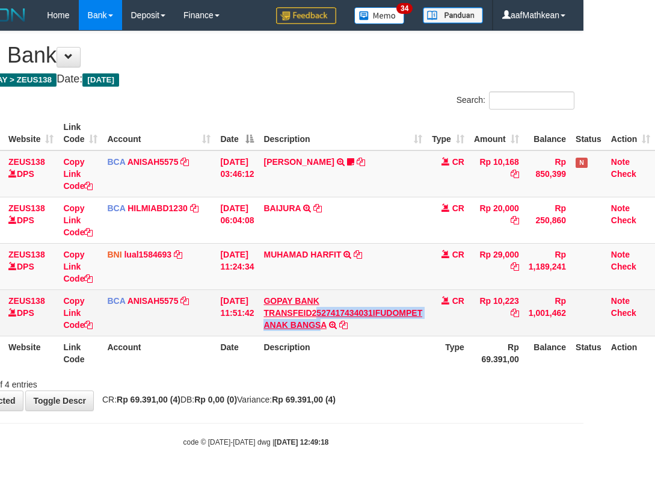
click at [319, 323] on td "GOPAY BANK TRANSFEID2527417434031IFUDOMPET ANAK BANGSA TRSF E-BANKING CR 0110/F…" at bounding box center [342, 312] width 168 height 46
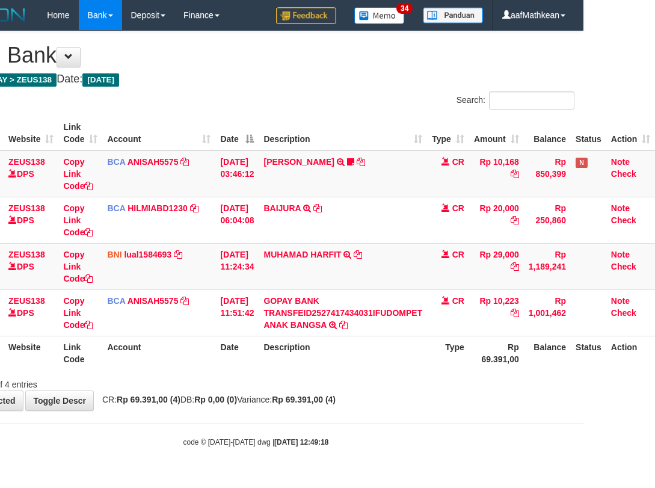
drag, startPoint x: 336, startPoint y: 341, endPoint x: 365, endPoint y: 352, distance: 30.8
click at [343, 346] on th "Description" at bounding box center [342, 352] width 168 height 34
click at [397, 385] on div "Showing 1 to 4 of 4 entries" at bounding box center [255, 381] width 655 height 17
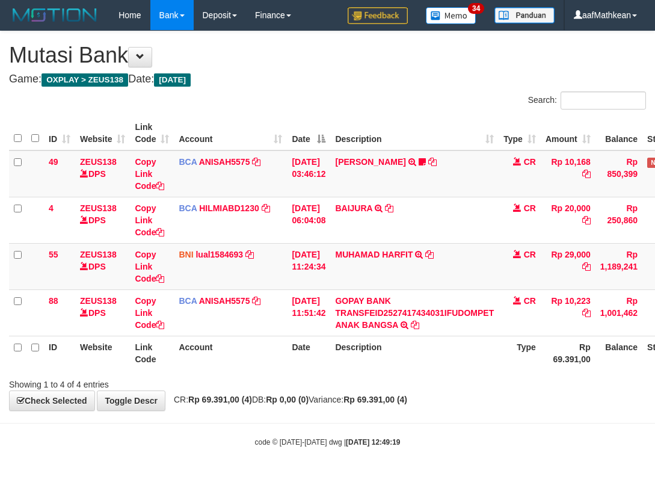
click at [393, 386] on div "Showing 1 to 4 of 4 entries" at bounding box center [327, 381] width 655 height 17
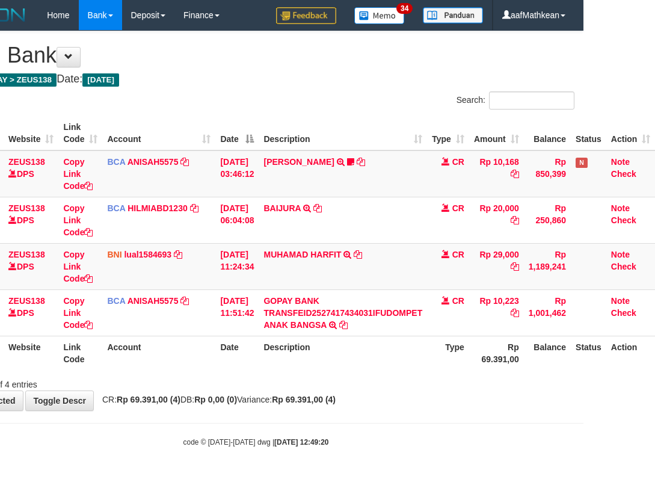
click at [393, 386] on div "Showing 1 to 4 of 4 entries" at bounding box center [255, 381] width 655 height 17
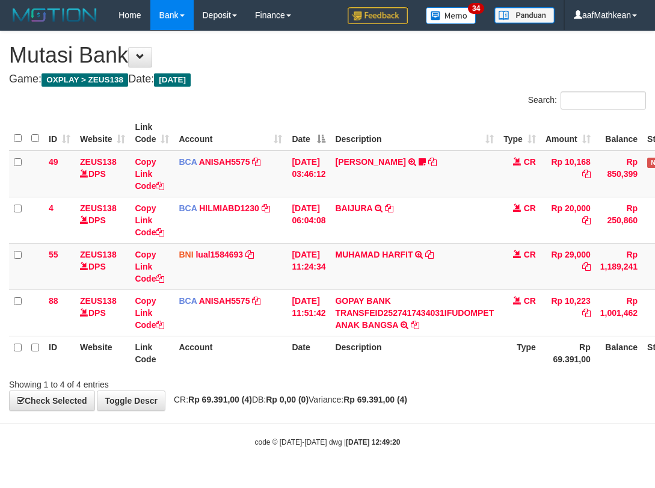
click at [393, 386] on div "Showing 1 to 4 of 4 entries" at bounding box center [327, 381] width 655 height 17
click at [391, 383] on div "Showing 1 to 4 of 4 entries" at bounding box center [327, 381] width 655 height 17
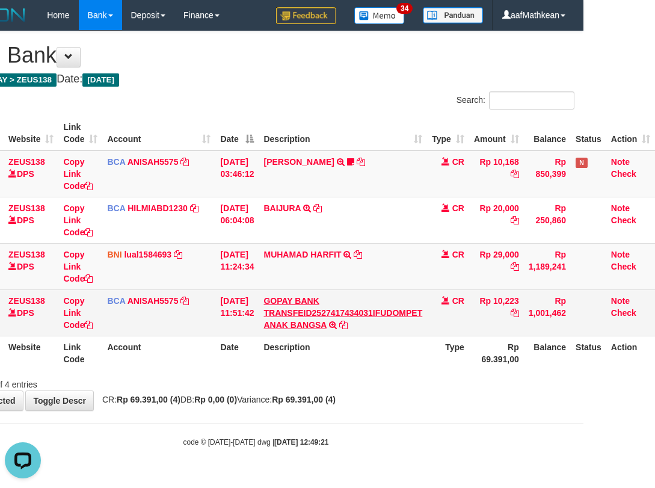
drag, startPoint x: 321, startPoint y: 298, endPoint x: 313, endPoint y: 304, distance: 9.5
click at [315, 304] on td "GOPAY BANK TRANSFEID2527417434031IFUDOMPET ANAK BANGSA TRSF E-BANKING CR 0110/F…" at bounding box center [342, 312] width 168 height 46
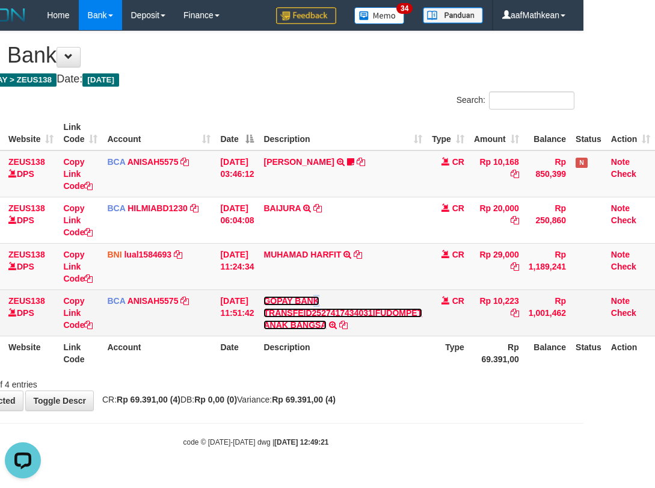
click at [263, 296] on link "GOPAY BANK TRANSFEID2527417434031IFUDOMPET ANAK BANGSA" at bounding box center [342, 313] width 159 height 34
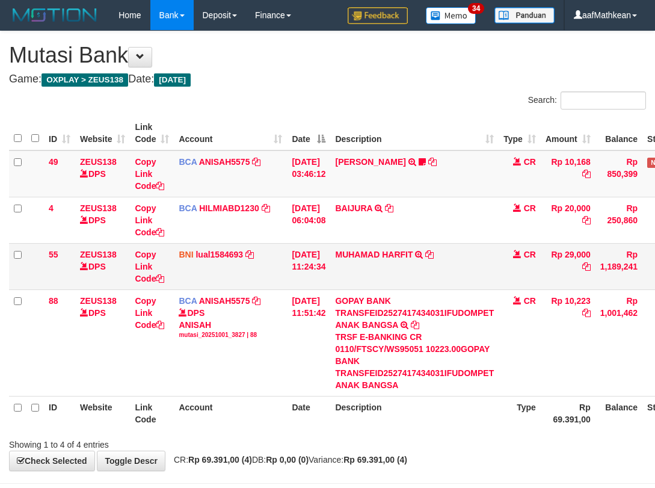
click at [335, 296] on link "GOPAY BANK TRANSFEID2527417434031IFUDOMPET ANAK BANGSA" at bounding box center [414, 313] width 159 height 34
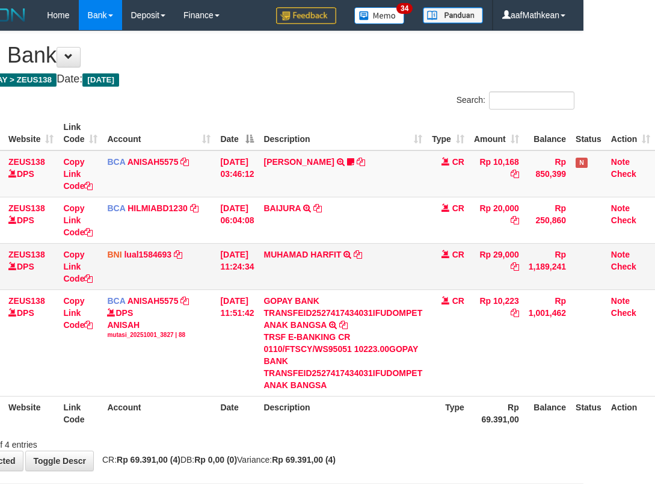
click at [395, 277] on td "MUHAMAD HARFIT TRANSFER DARI SDR [PERSON_NAME]" at bounding box center [342, 266] width 168 height 46
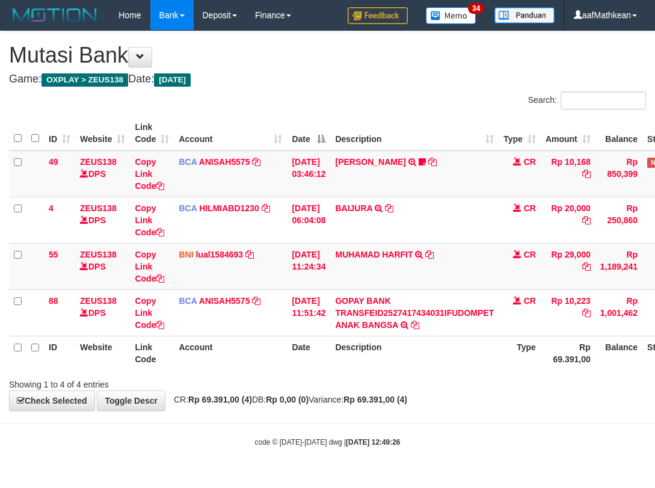
click at [411, 272] on td "MUHAMAD HARFIT TRANSFER DARI SDR [PERSON_NAME]" at bounding box center [414, 266] width 168 height 46
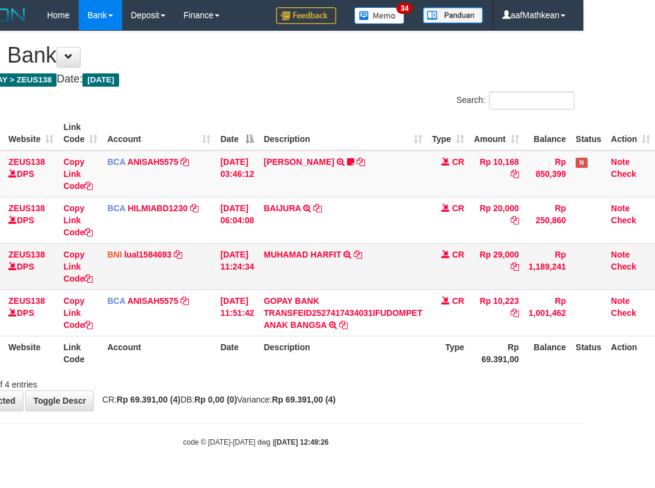
scroll to position [0, 80]
click at [379, 276] on td "MUHAMAD HARFIT TRANSFER DARI SDR [PERSON_NAME]" at bounding box center [342, 266] width 168 height 46
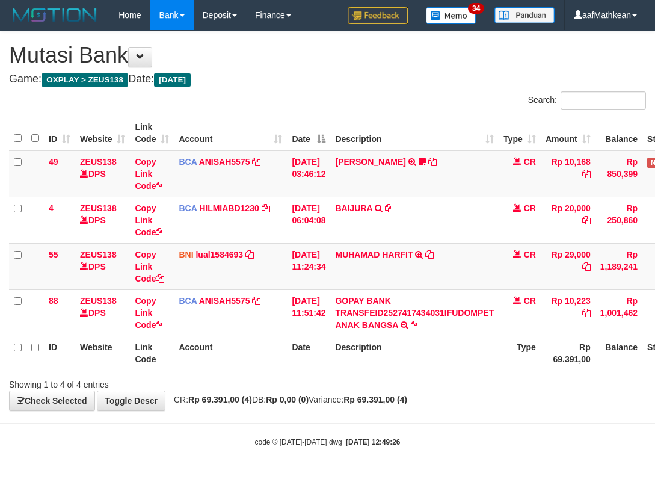
scroll to position [0, 80]
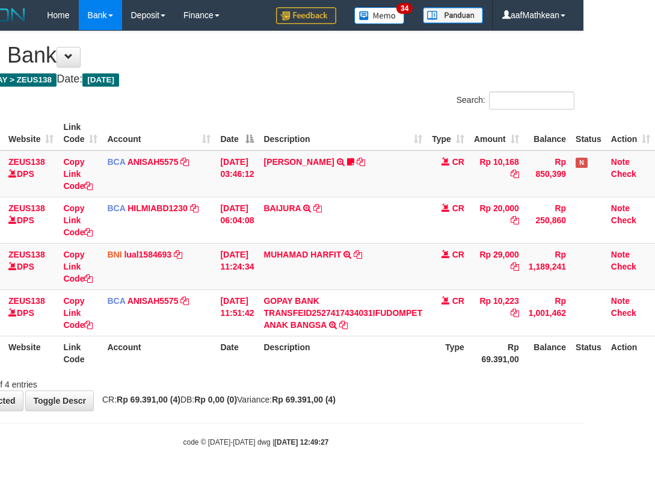
click at [396, 272] on td "MUHAMAD HARFIT TRANSFER DARI SDR [PERSON_NAME]" at bounding box center [342, 266] width 168 height 46
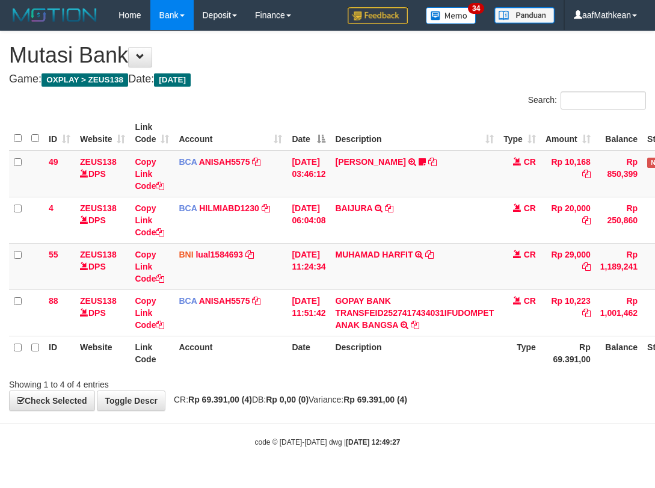
click at [402, 272] on td "MUHAMAD HARFIT TRANSFER DARI SDR [PERSON_NAME]" at bounding box center [414, 266] width 168 height 46
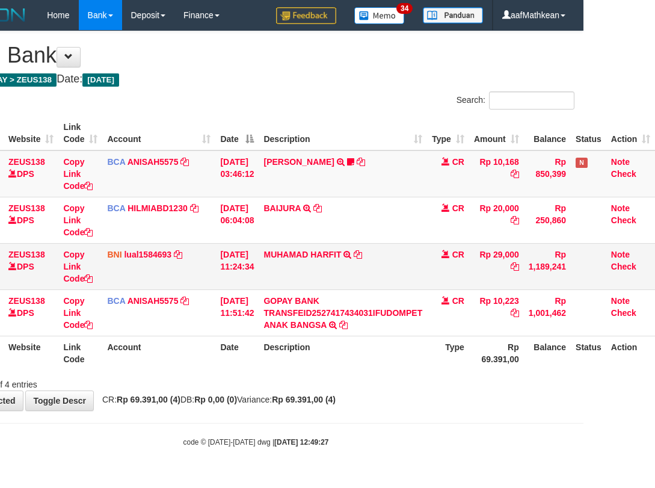
click at [409, 269] on td "MUHAMAD HARFIT TRANSFER DARI SDR [PERSON_NAME]" at bounding box center [342, 266] width 168 height 46
click at [414, 266] on td "MUHAMAD HARFIT TRANSFER DARI SDR [PERSON_NAME]" at bounding box center [342, 266] width 168 height 46
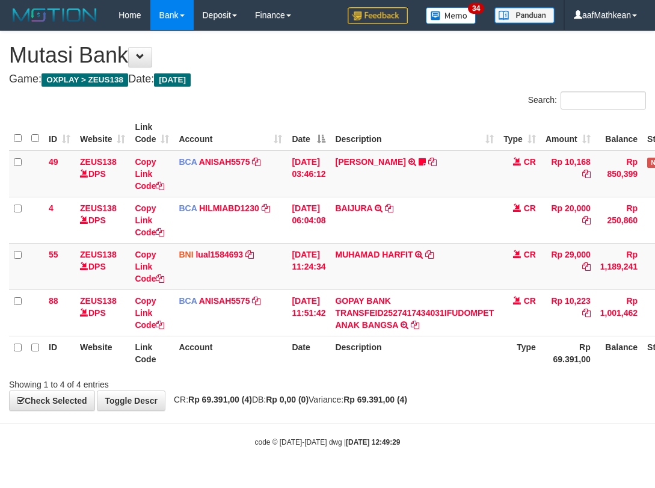
scroll to position [0, 80]
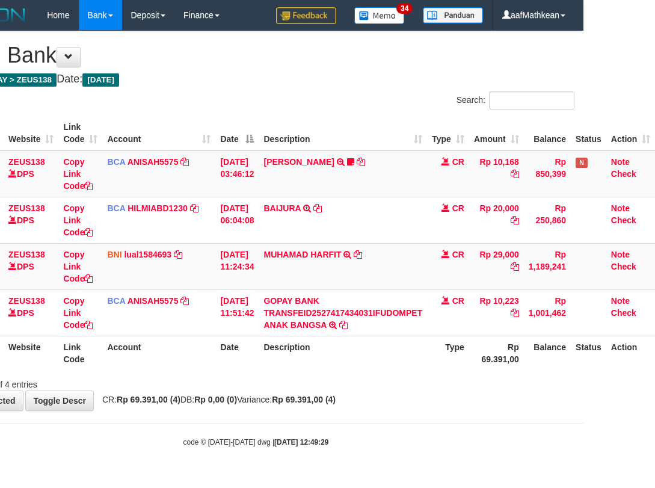
click at [416, 264] on td "MUHAMAD HARFIT TRANSFER DARI SDR [PERSON_NAME]" at bounding box center [342, 266] width 168 height 46
click at [403, 267] on td "MUHAMAD HARFIT TRANSFER DARI SDR [PERSON_NAME]" at bounding box center [342, 266] width 168 height 46
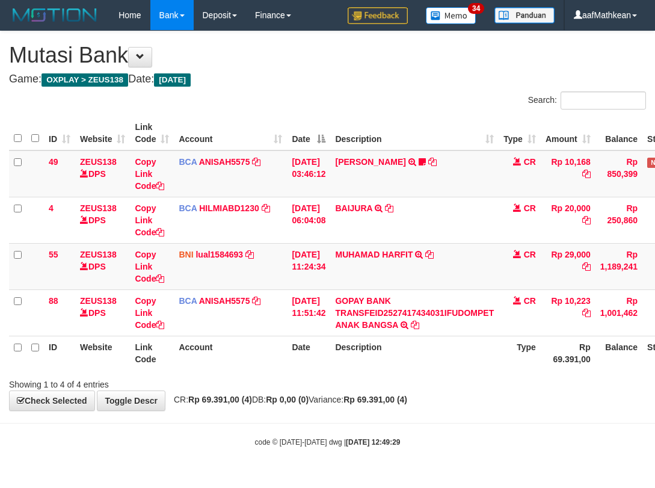
scroll to position [0, 80]
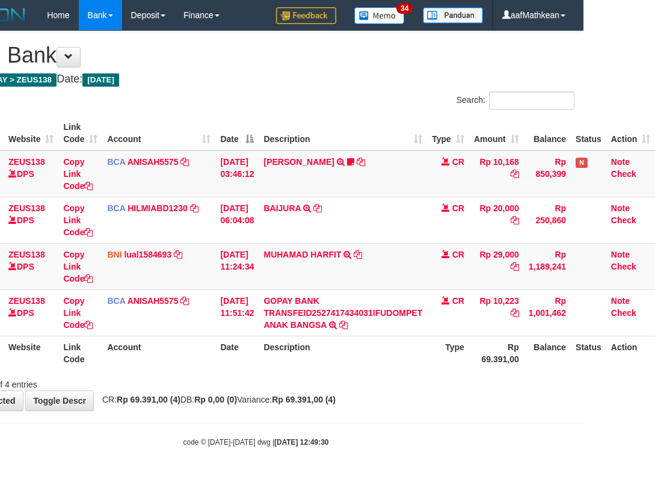
click at [403, 261] on td "MUHAMAD HARFIT TRANSFER DARI SDR [PERSON_NAME]" at bounding box center [342, 266] width 168 height 46
